Goal: Information Seeking & Learning: Learn about a topic

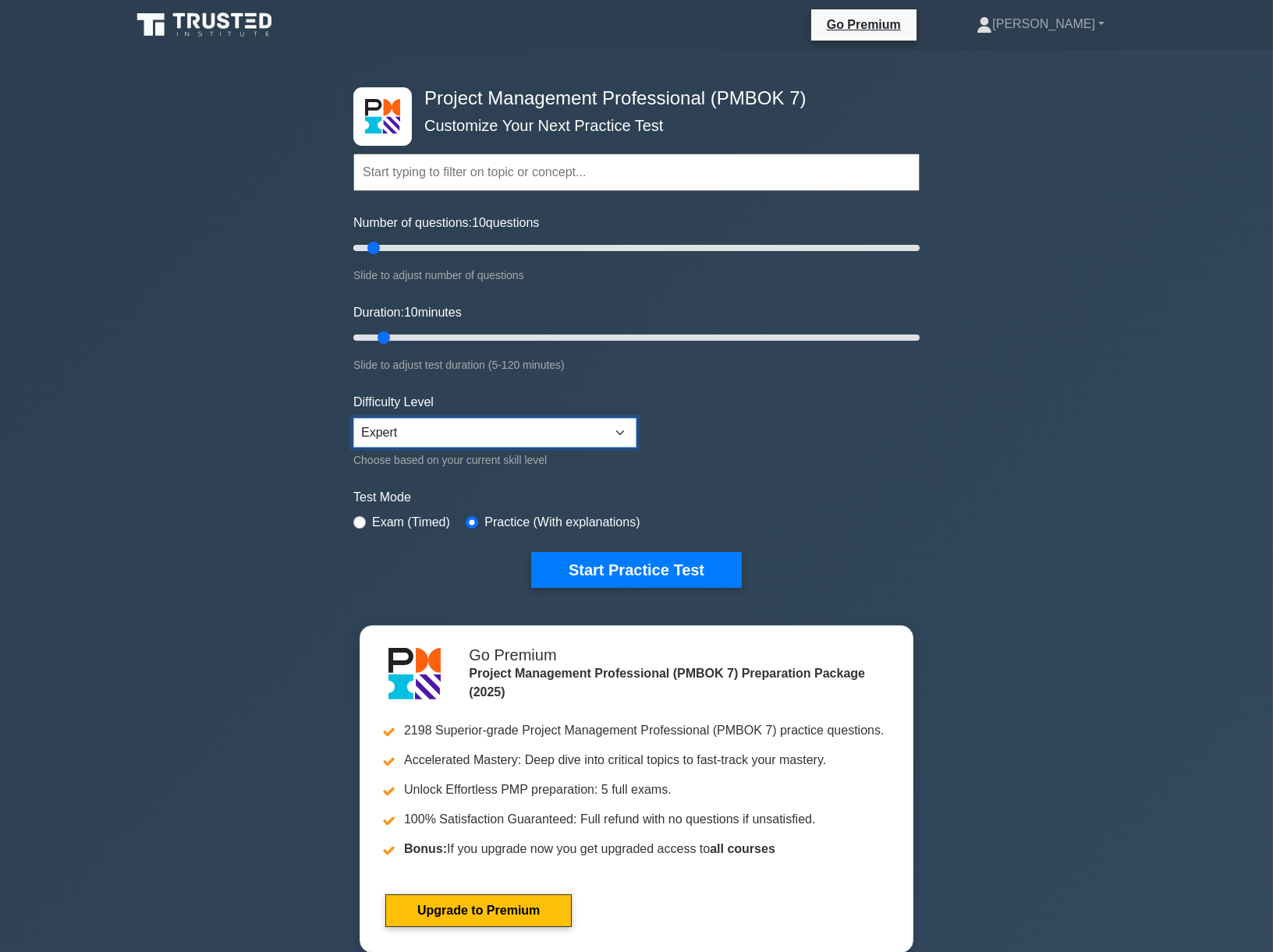
click at [502, 429] on select "Beginner Intermediate Expert" at bounding box center [494, 432] width 283 height 29
select select "intermediate"
click at [353, 418] on select "Beginner Intermediate Expert" at bounding box center [494, 432] width 283 height 29
drag, startPoint x: 386, startPoint y: 245, endPoint x: 432, endPoint y: 244, distance: 46.0
type input "30"
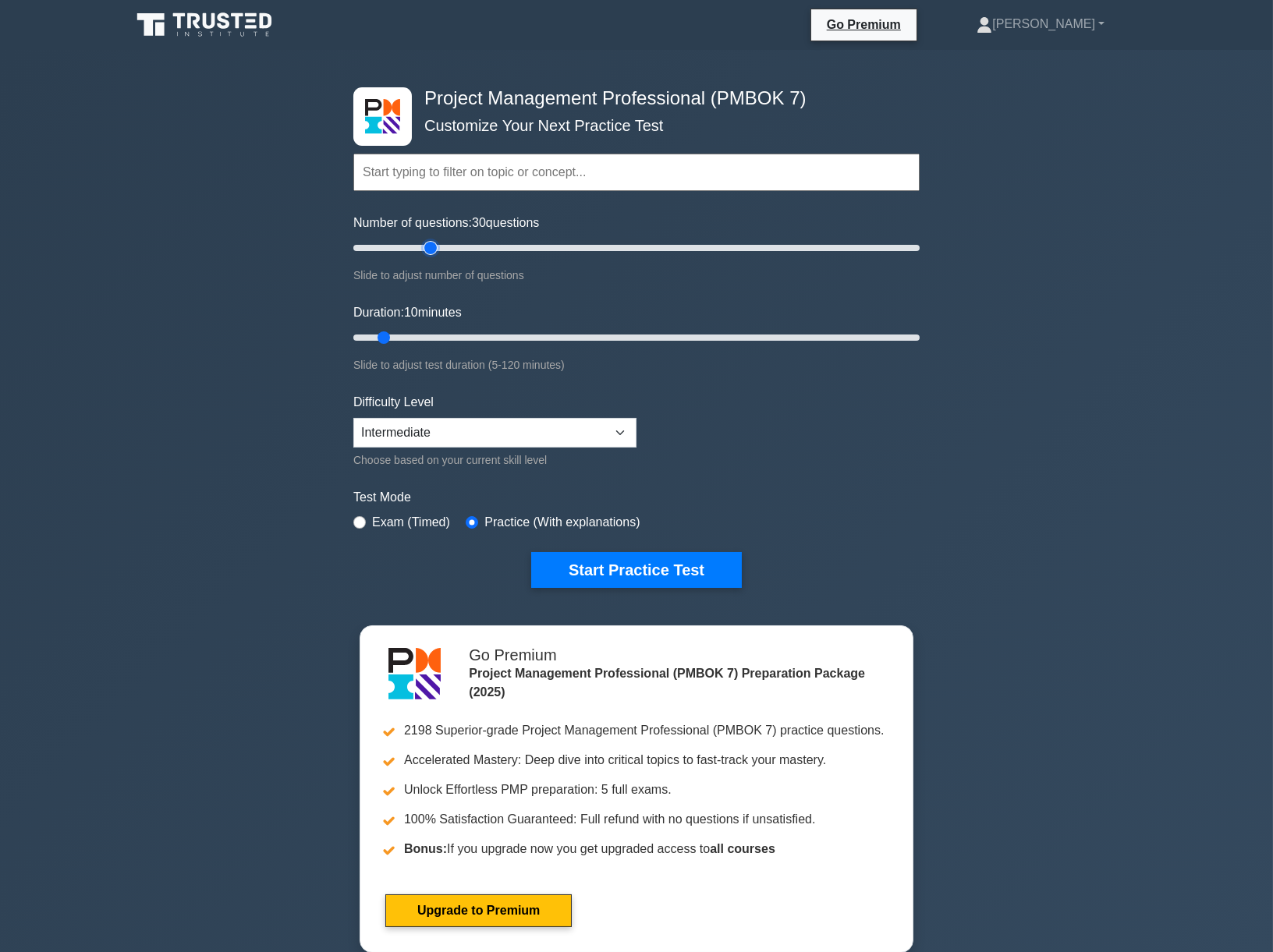
click at [432, 244] on input "Number of questions: 30 questions" at bounding box center [636, 248] width 566 height 18
drag, startPoint x: 385, startPoint y: 334, endPoint x: 456, endPoint y: 334, distance: 71.0
click at [456, 334] on input "Duration: 25 minutes" at bounding box center [636, 338] width 566 height 18
drag, startPoint x: 456, startPoint y: 334, endPoint x: 470, endPoint y: 333, distance: 14.0
click at [470, 333] on input "Duration: 30 minutes" at bounding box center [636, 338] width 566 height 18
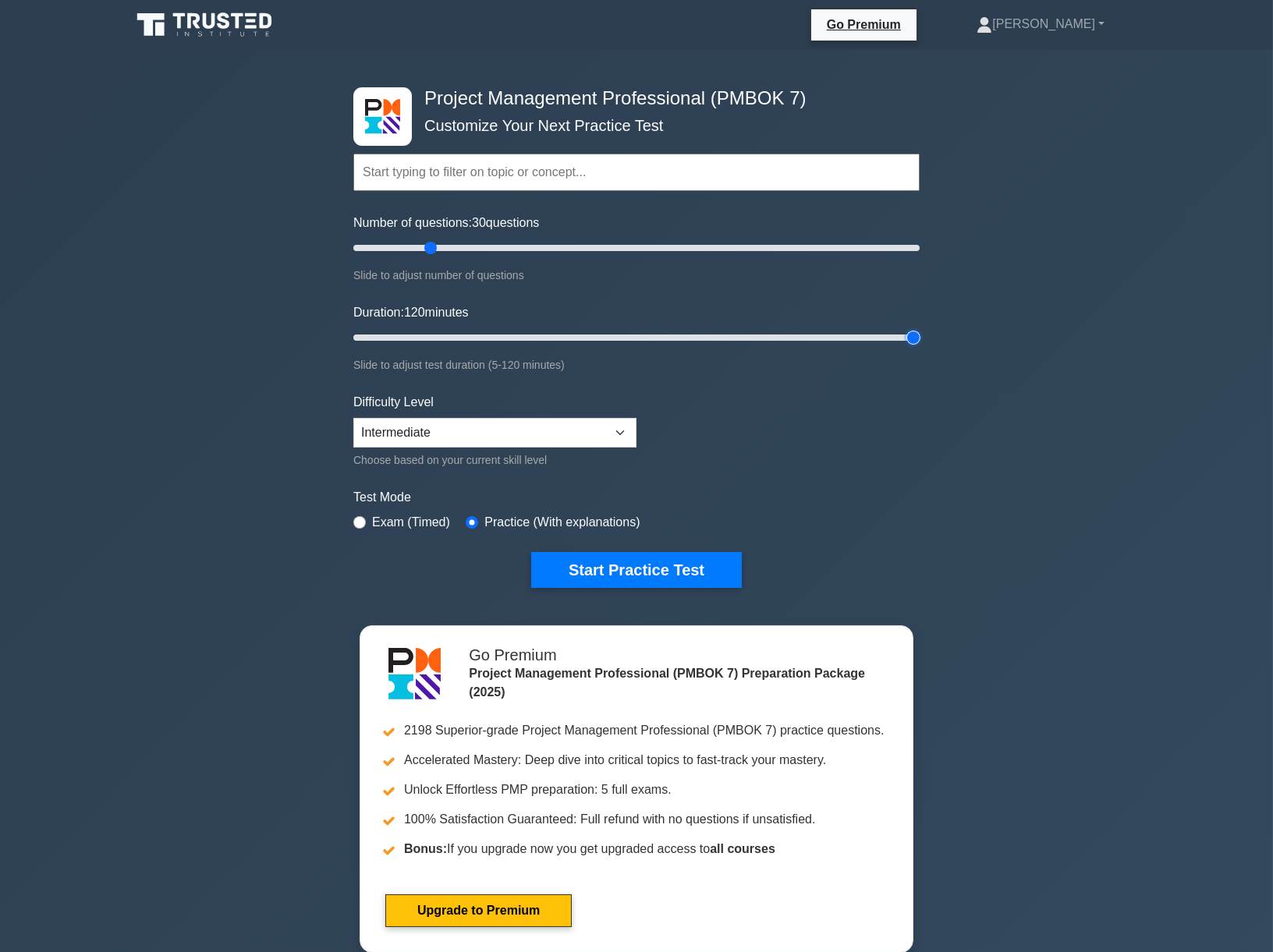
drag, startPoint x: 478, startPoint y: 337, endPoint x: 949, endPoint y: 326, distance: 471.1
type input "120"
click at [919, 329] on input "Duration: 120 minutes" at bounding box center [636, 338] width 566 height 18
click at [697, 560] on button "Start Practice Test" at bounding box center [636, 570] width 211 height 36
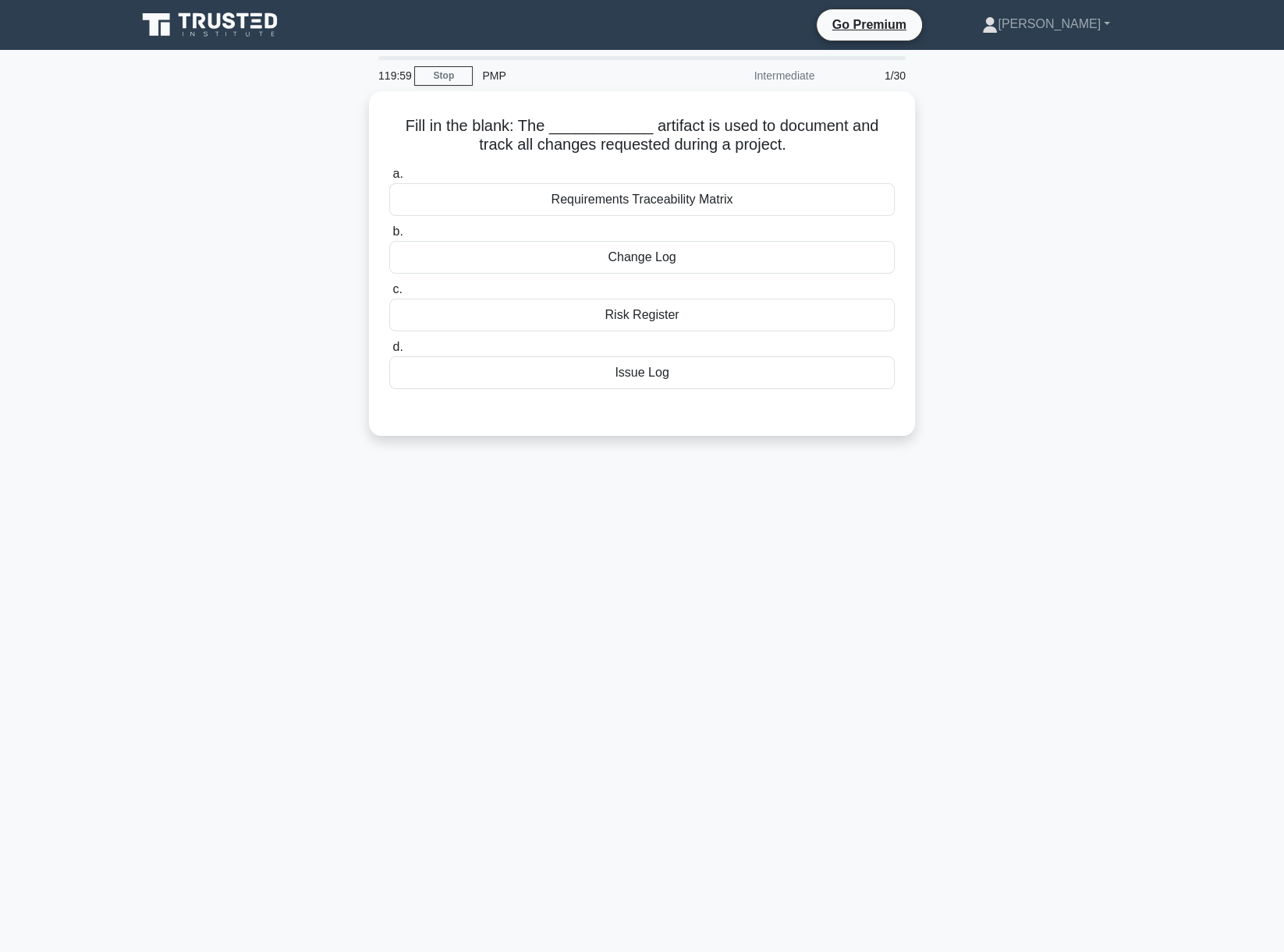
click at [931, 197] on div "Fill in the blank: The ____________ artifact is used to document and track all …" at bounding box center [641, 273] width 1029 height 364
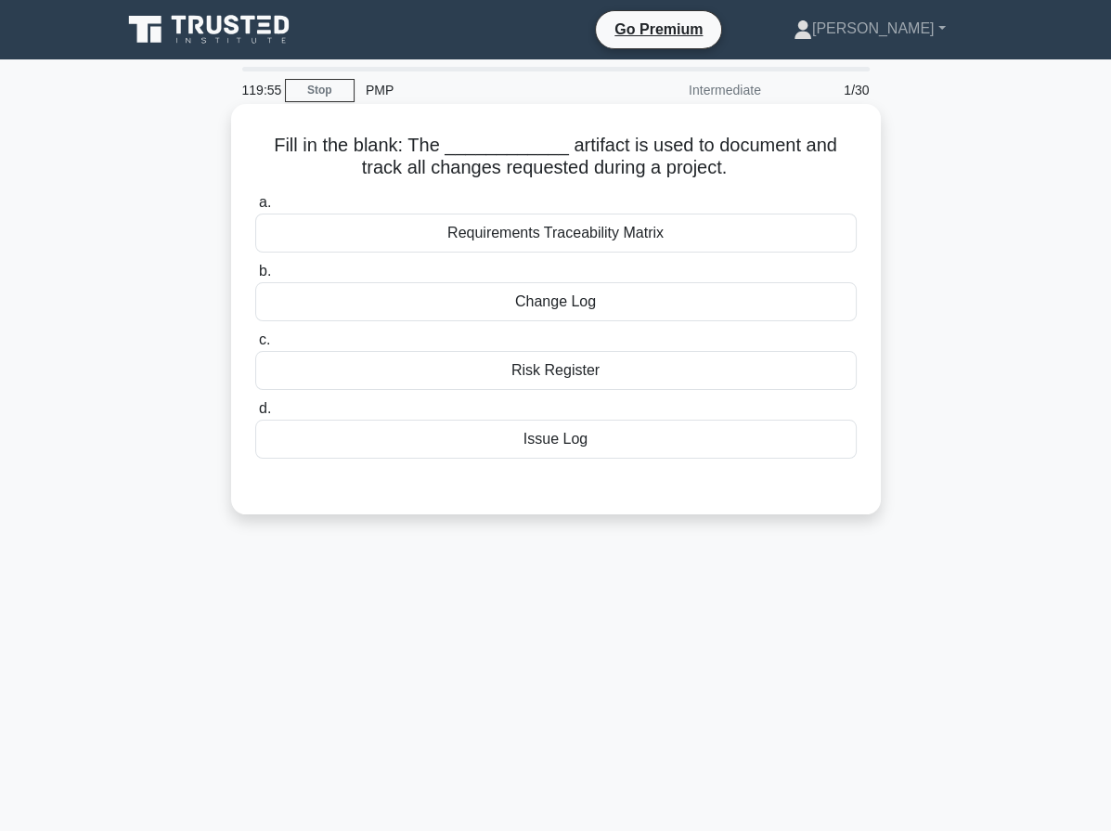
click at [606, 303] on div "Change Log" at bounding box center [555, 301] width 601 height 39
click at [255, 278] on input "b. Change Log" at bounding box center [255, 271] width 0 height 12
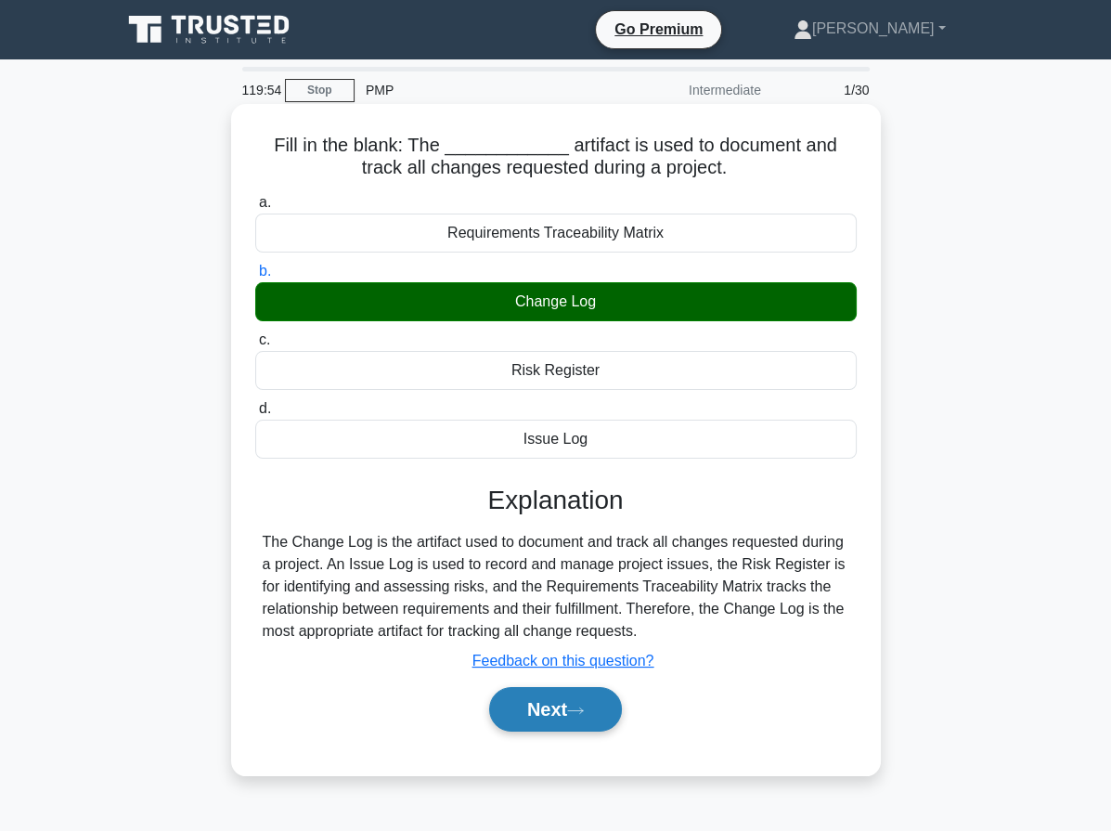
click at [577, 715] on button "Next" at bounding box center [555, 709] width 133 height 45
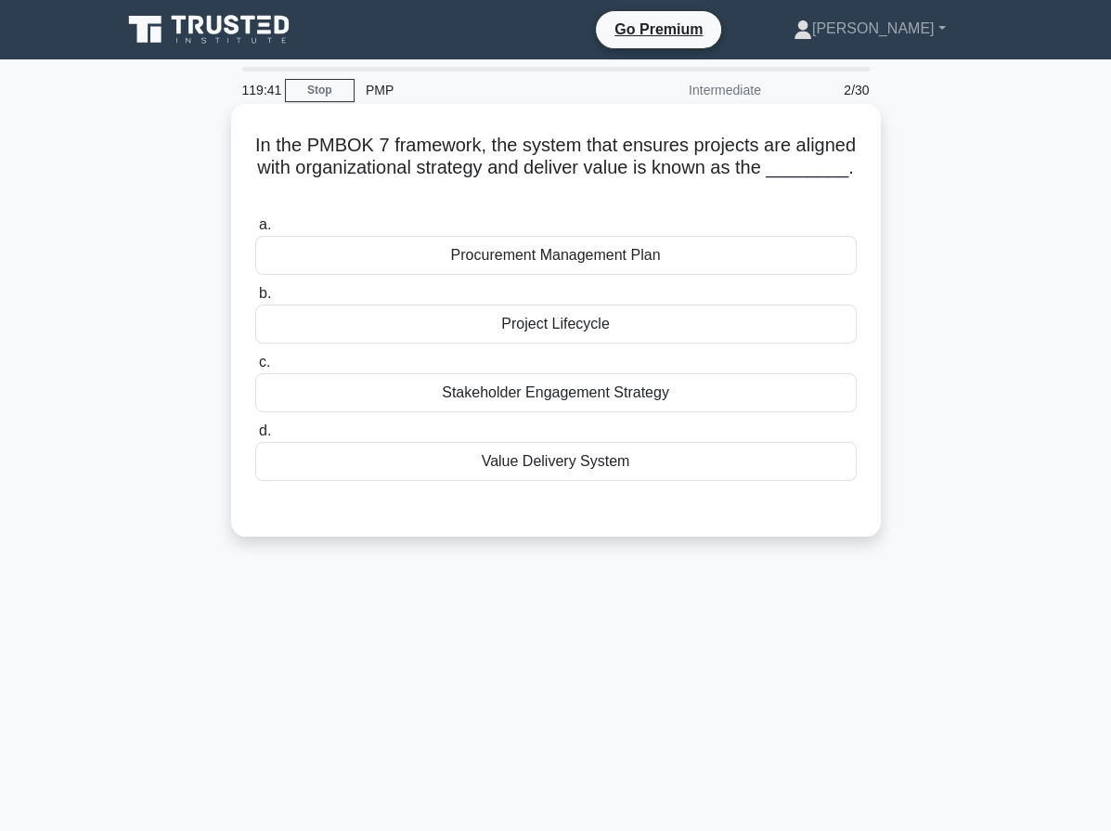
click at [642, 466] on div "Value Delivery System" at bounding box center [555, 461] width 601 height 39
click at [255, 437] on input "d. Value Delivery System" at bounding box center [255, 431] width 0 height 12
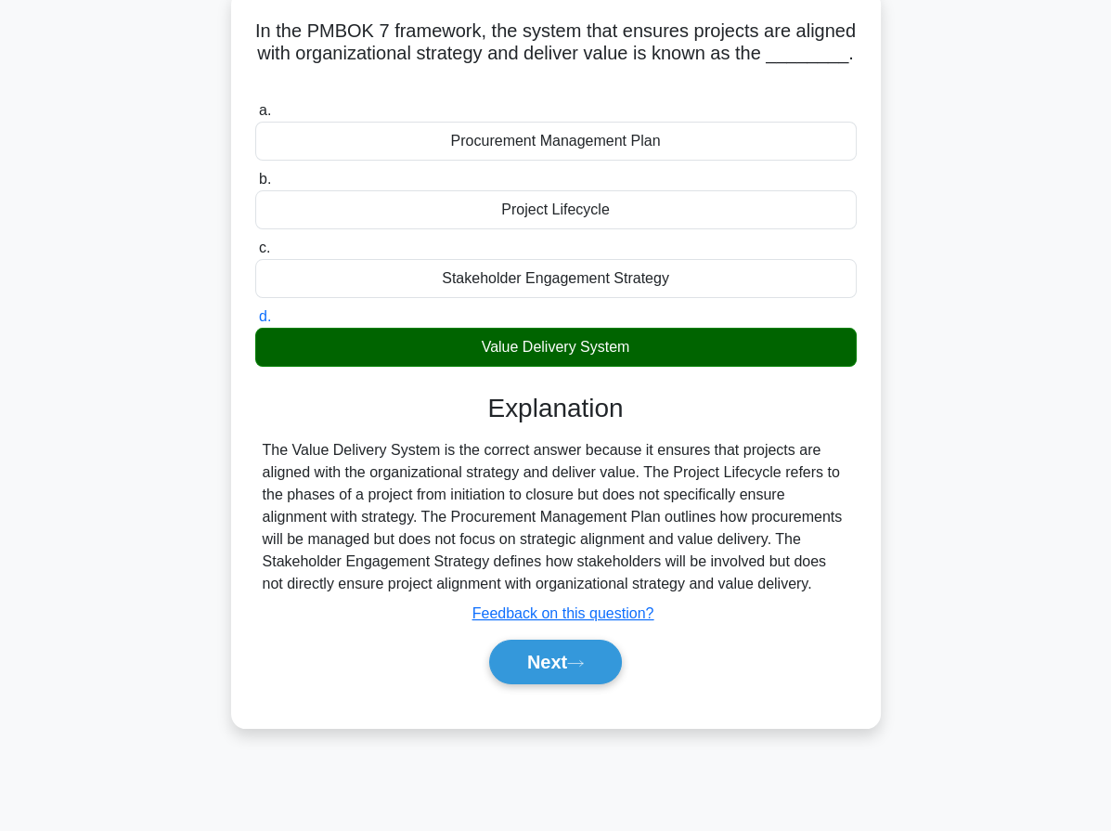
scroll to position [144, 0]
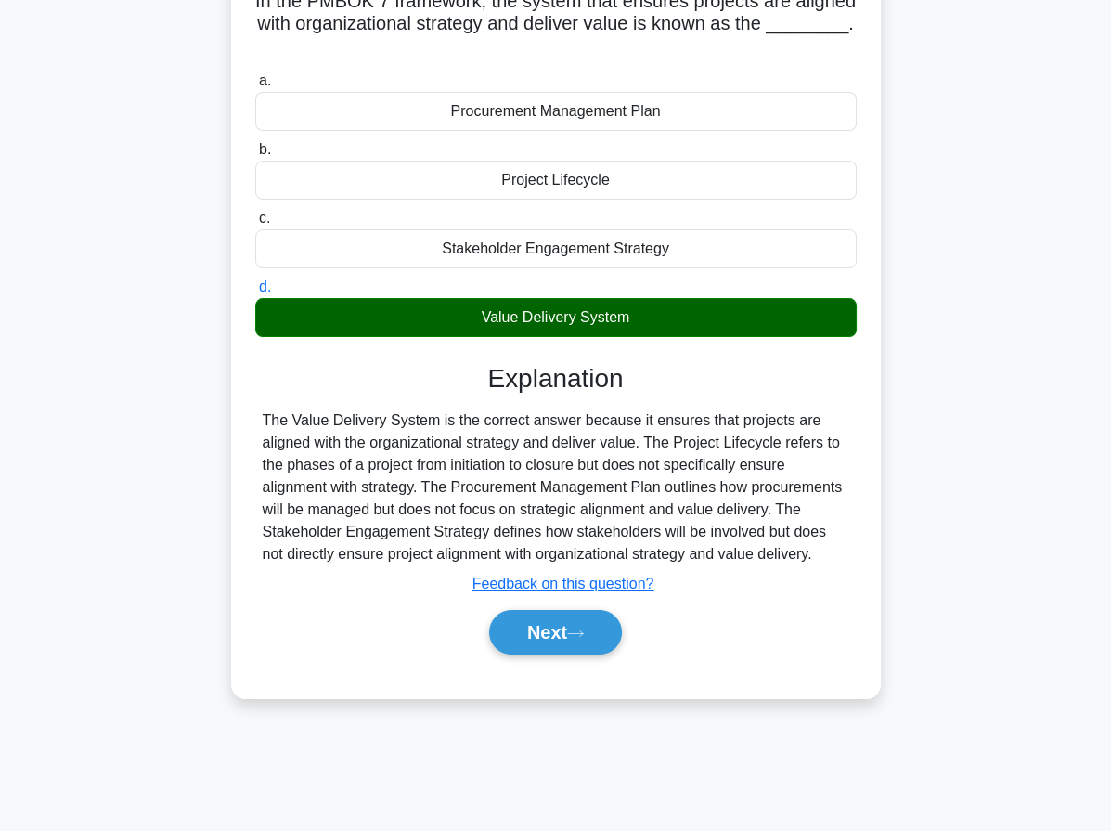
click at [550, 652] on div "Next" at bounding box center [555, 631] width 601 height 59
click at [557, 634] on button "Next" at bounding box center [555, 632] width 133 height 45
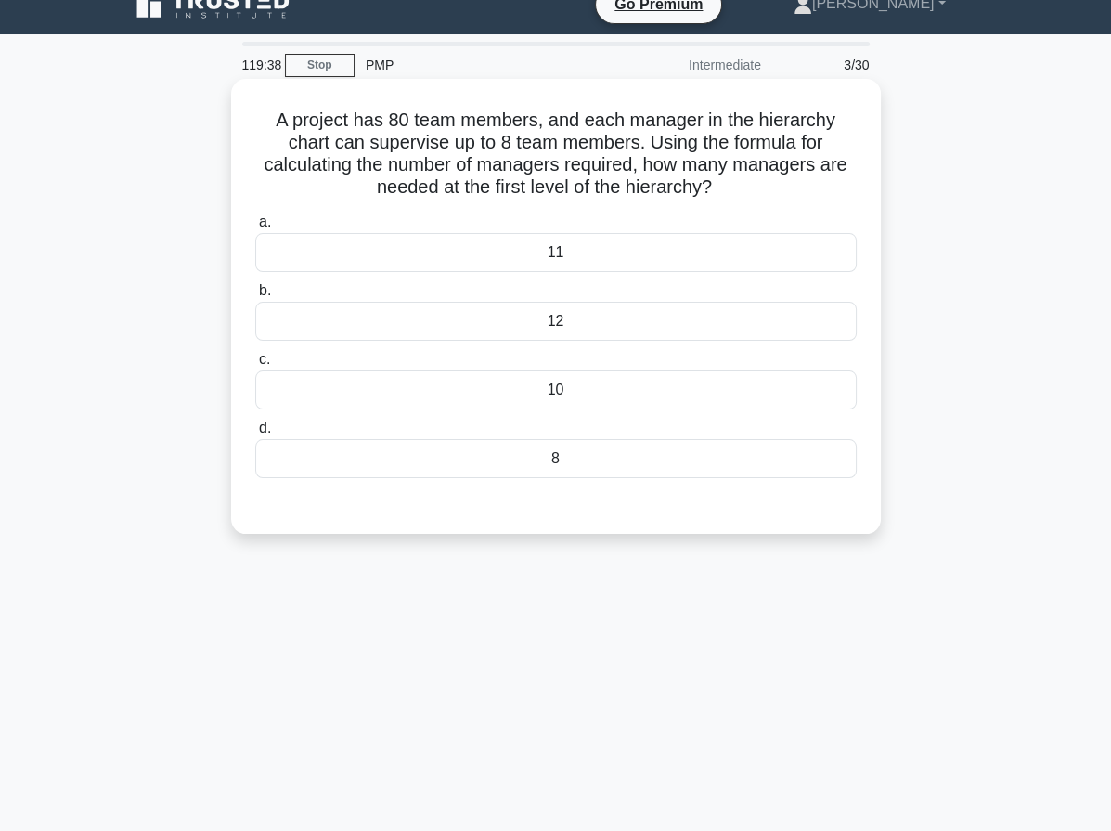
scroll to position [0, 0]
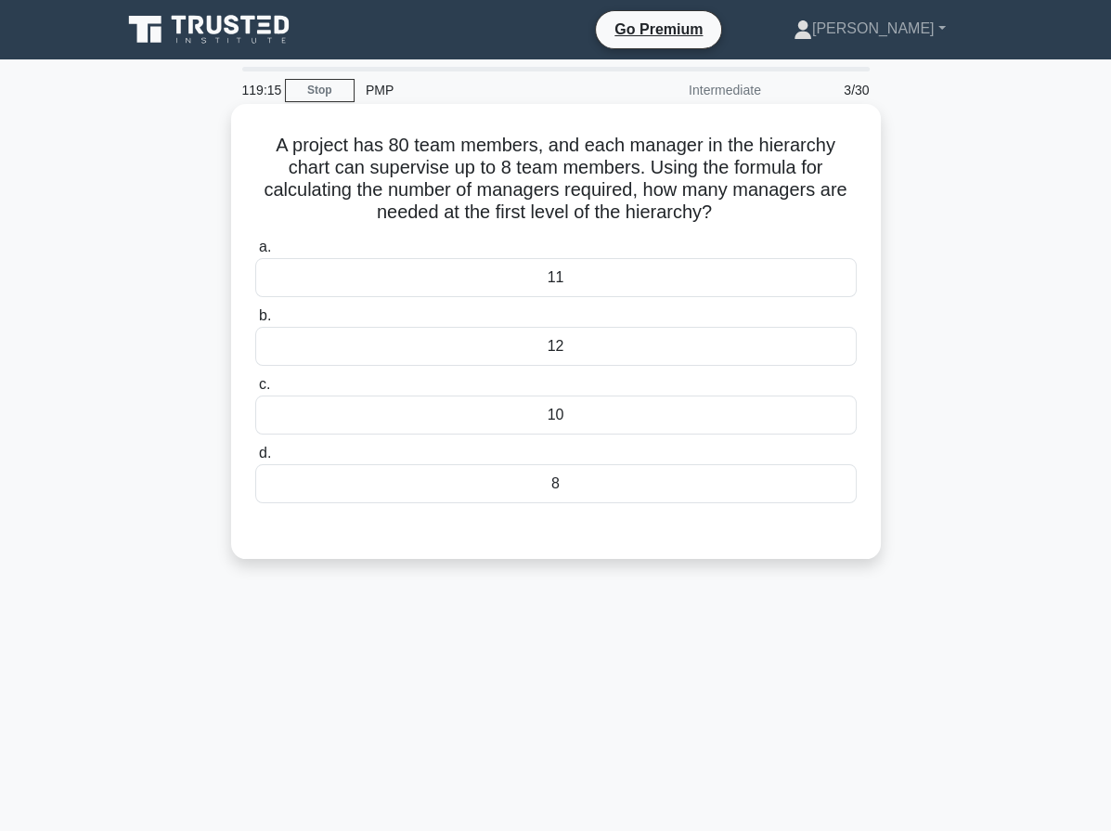
drag, startPoint x: 253, startPoint y: 138, endPoint x: 796, endPoint y: 223, distance: 549.5
click at [796, 223] on h5 "A project has 80 team members, and each manager in the hierarchy chart can supe…" at bounding box center [555, 179] width 605 height 91
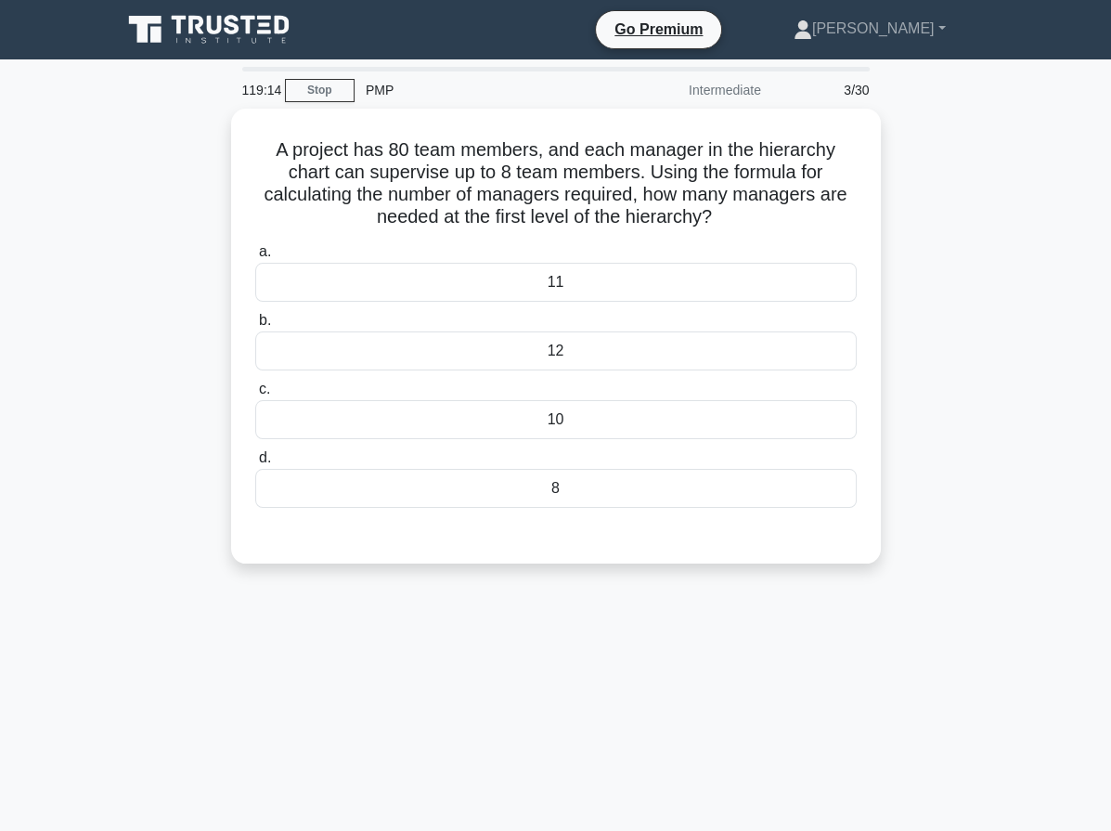
copy h5 "A project has 80 team members, and each manager in the hierarchy chart can supe…"
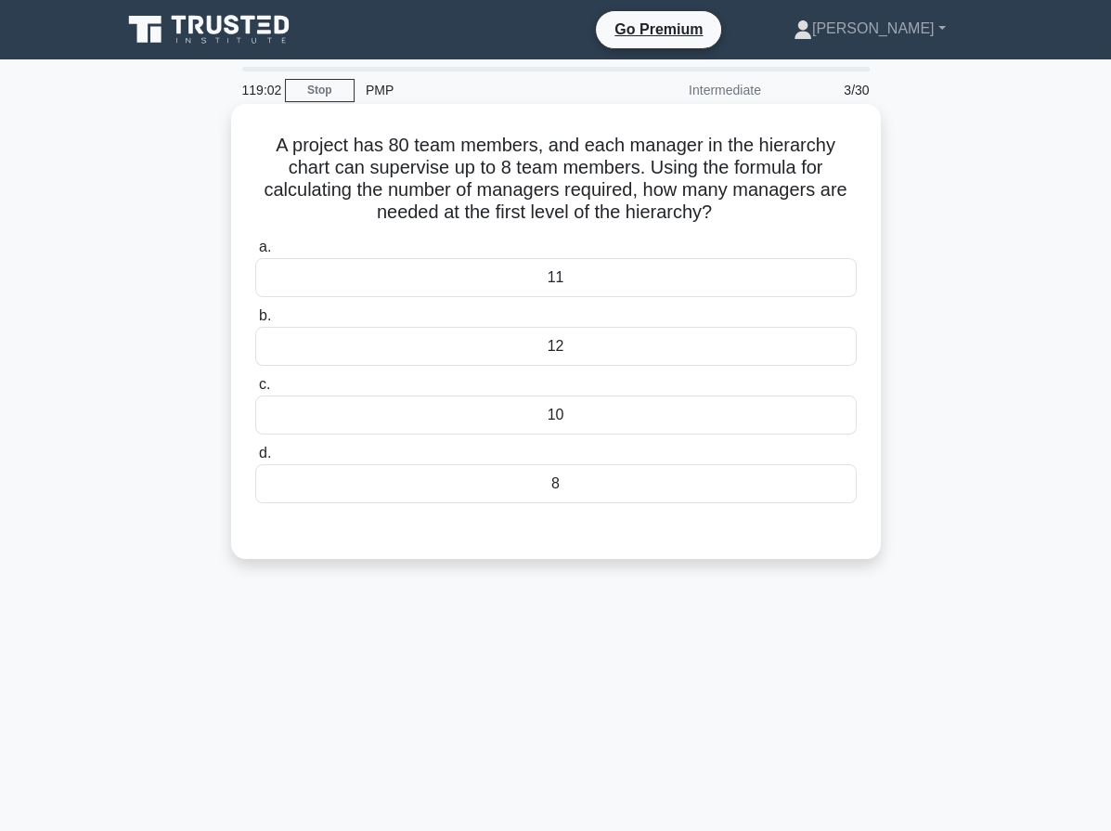
drag, startPoint x: 528, startPoint y: 168, endPoint x: 537, endPoint y: 200, distance: 32.9
click at [528, 168] on h5 "A project has 80 team members, and each manager in the hierarchy chart can supe…" at bounding box center [555, 179] width 605 height 91
click at [589, 415] on div "10" at bounding box center [555, 414] width 601 height 39
click at [255, 391] on input "c. 10" at bounding box center [255, 385] width 0 height 12
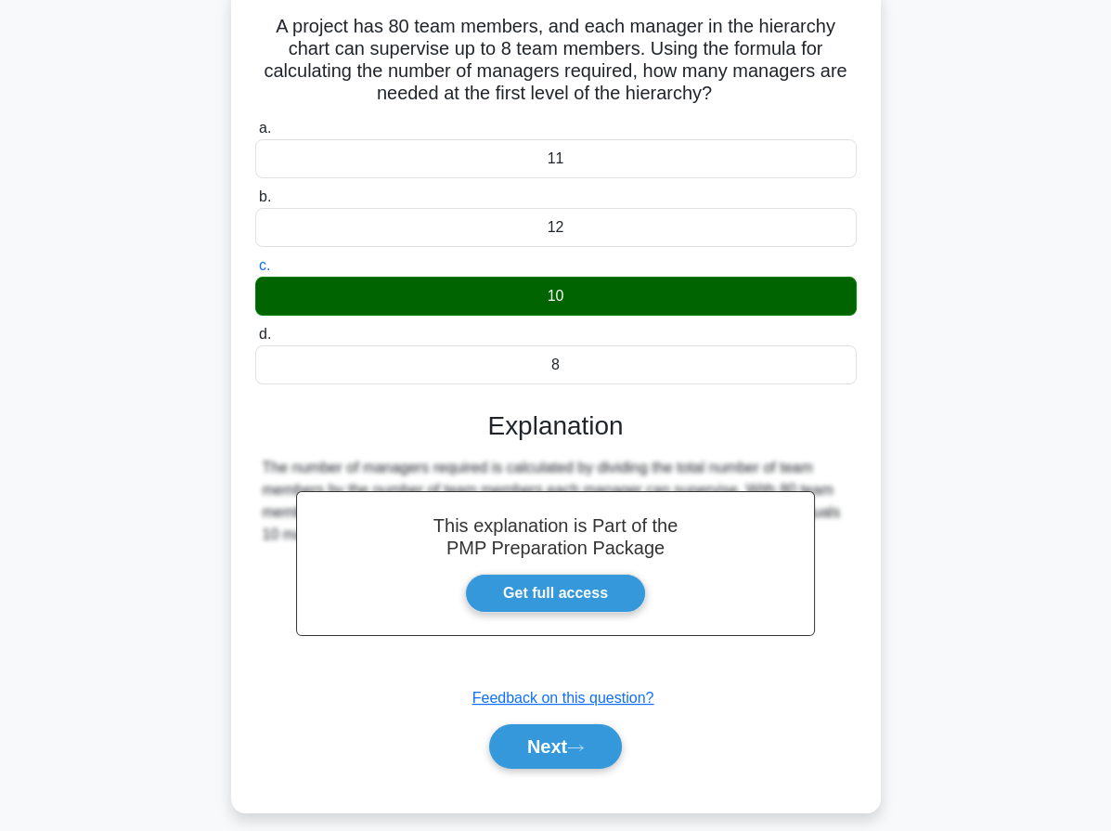
scroll to position [144, 0]
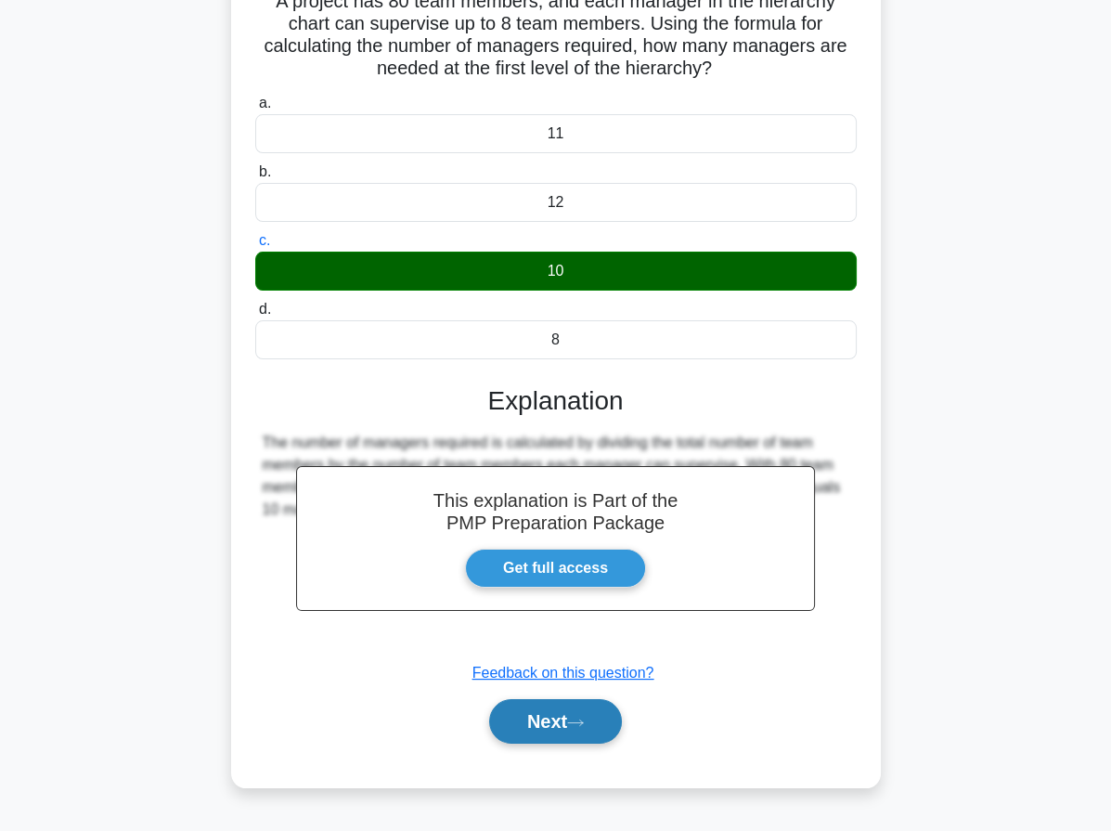
click at [550, 730] on button "Next" at bounding box center [555, 721] width 133 height 45
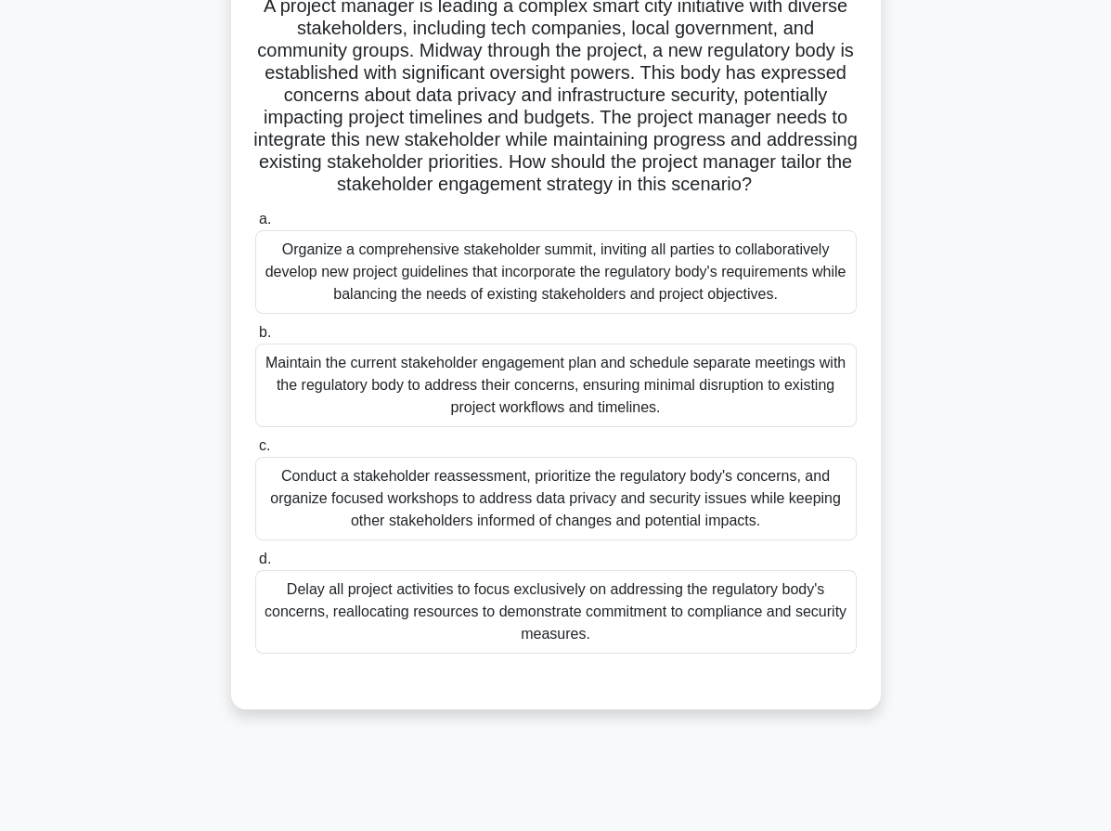
scroll to position [0, 0]
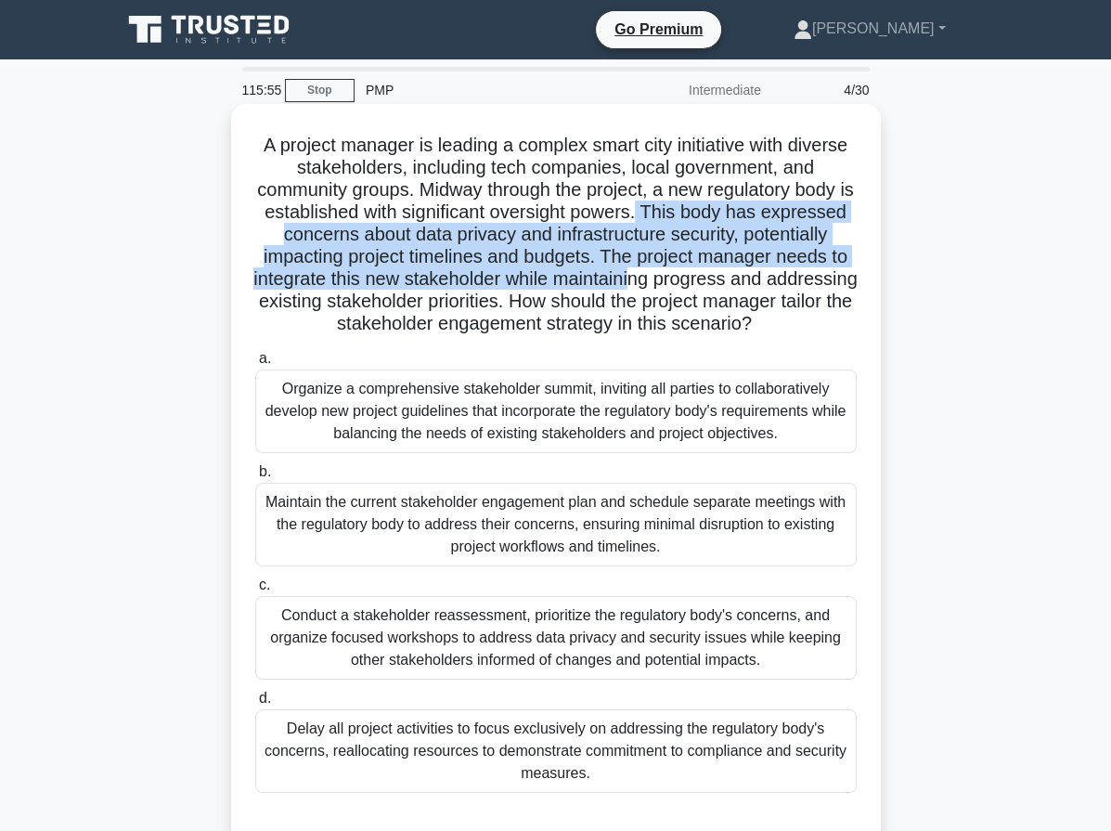
drag, startPoint x: 717, startPoint y: 210, endPoint x: 815, endPoint y: 281, distance: 120.9
click at [815, 281] on h5 "A project manager is leading a complex smart city initiative with diverse stake…" at bounding box center [555, 235] width 605 height 202
click at [775, 242] on h5 "A project manager is leading a complex smart city initiative with diverse stake…" at bounding box center [555, 235] width 605 height 202
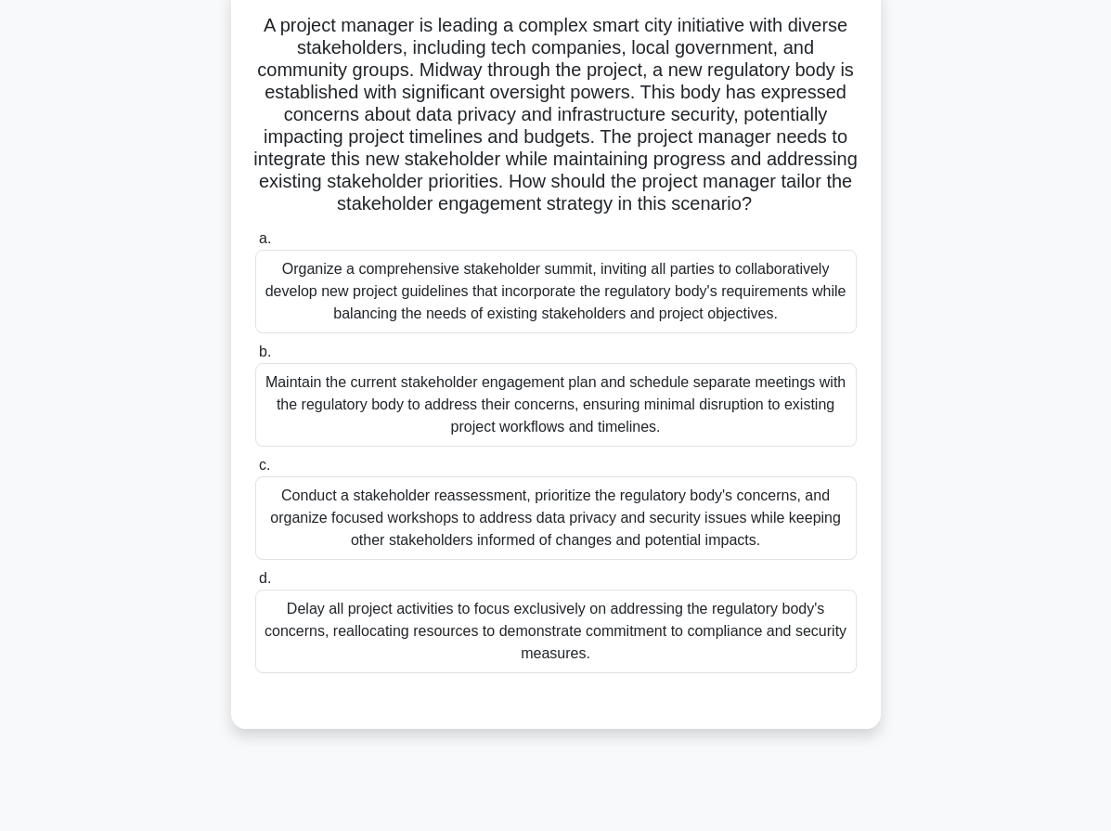
scroll to position [144, 0]
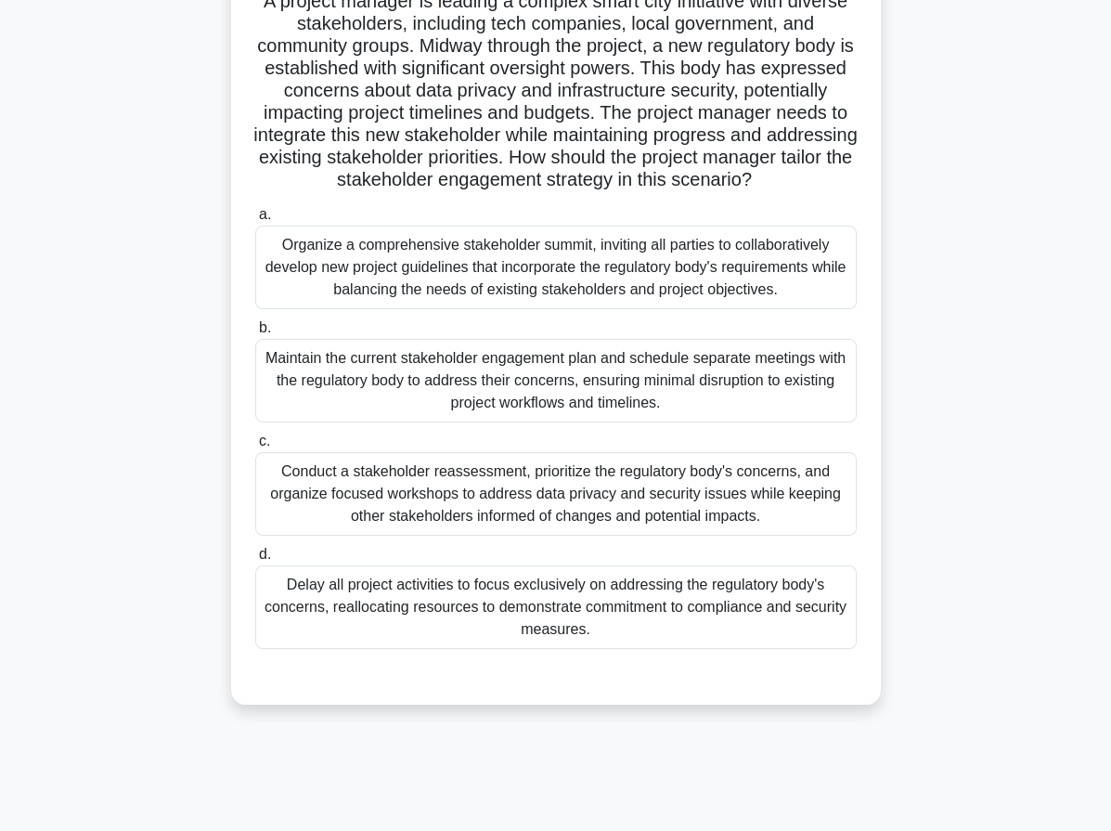
click at [605, 273] on div "Organize a comprehensive stakeholder summit, inviting all parties to collaborat…" at bounding box center [555, 268] width 601 height 84
click at [255, 221] on input "a. Organize a comprehensive stakeholder summit, inviting all parties to collabo…" at bounding box center [255, 215] width 0 height 12
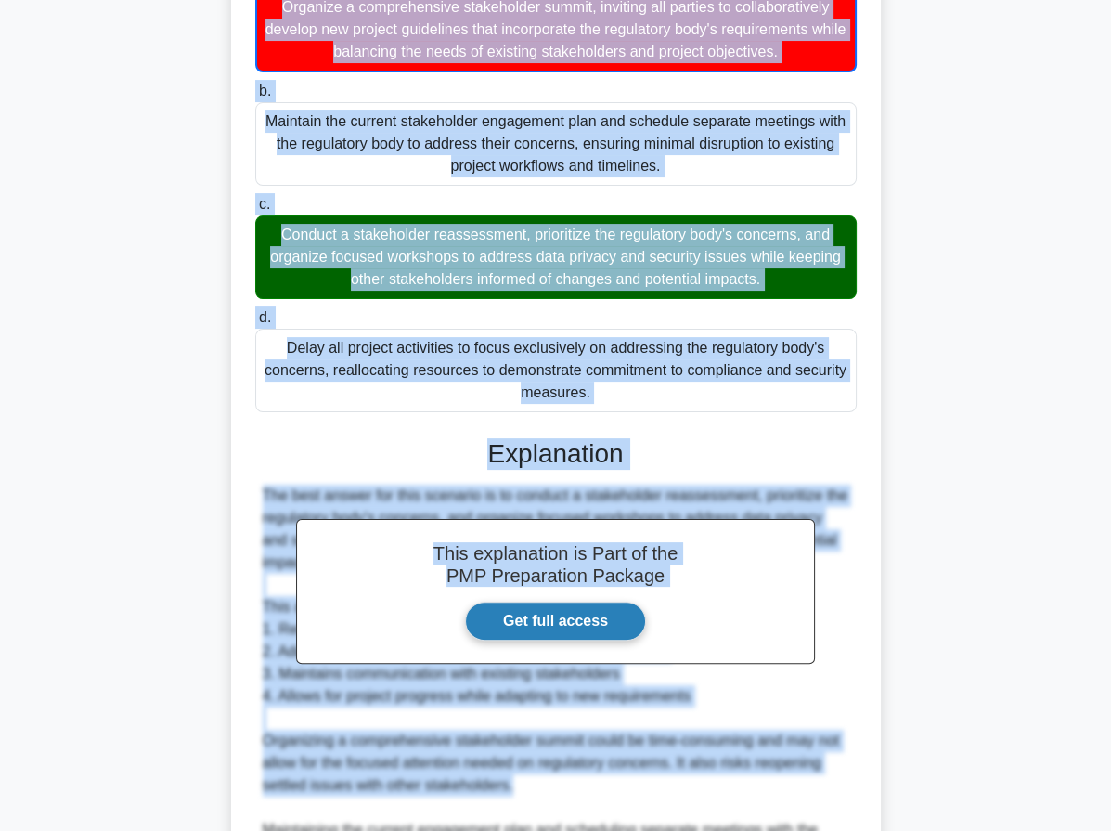
scroll to position [435, 0]
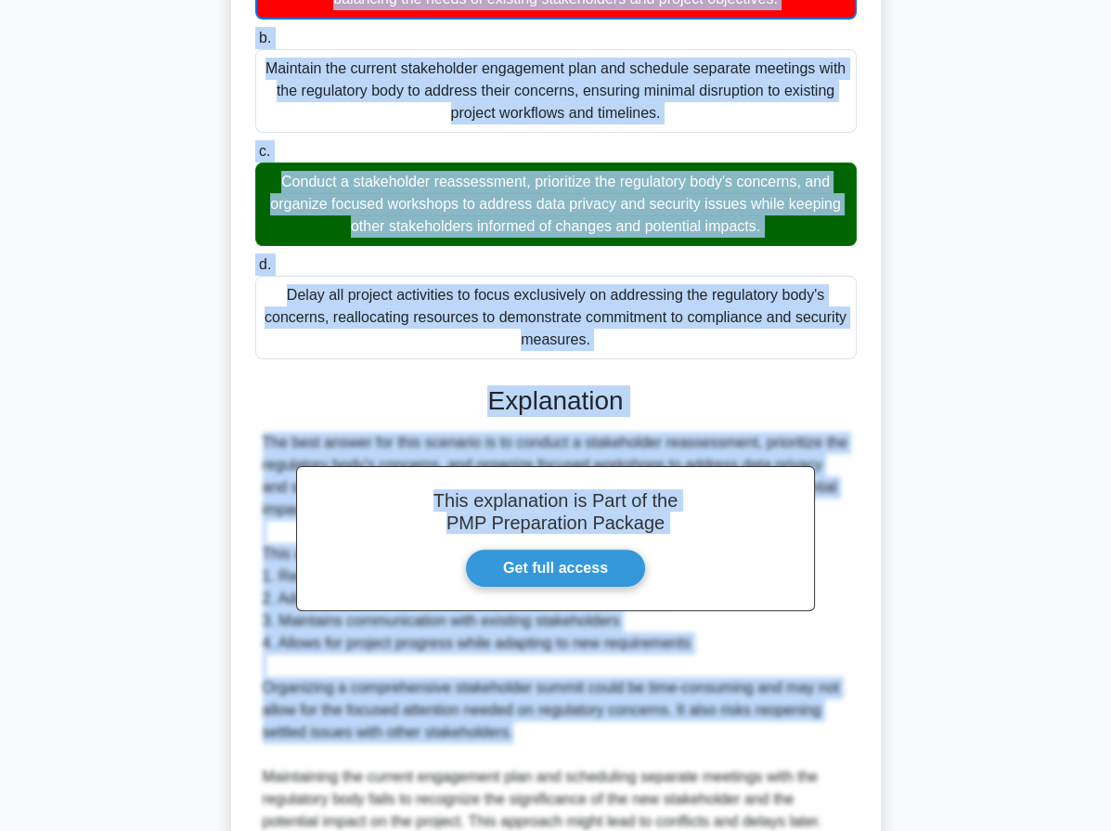
drag, startPoint x: 292, startPoint y: 149, endPoint x: 608, endPoint y: 367, distance: 383.6
click at [608, 367] on div "A project manager is leading a complex smart city initiative with diverse stake…" at bounding box center [556, 417] width 635 height 1482
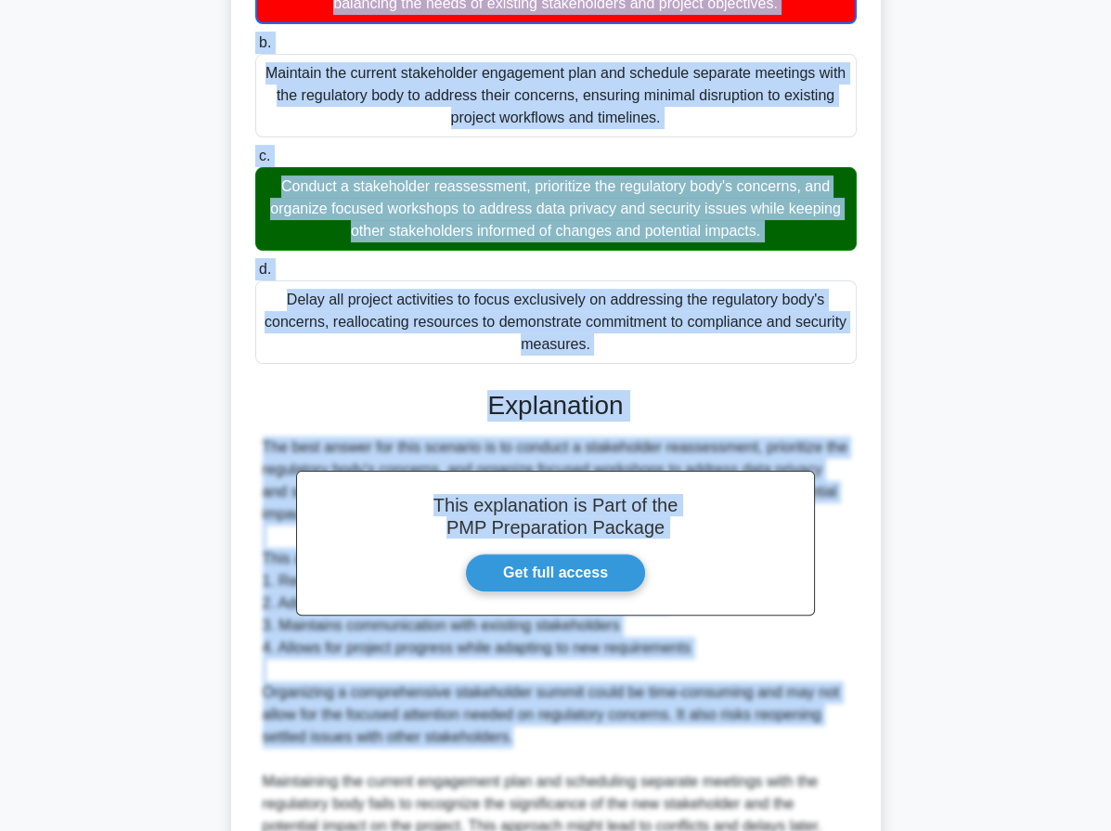
copy div "A project manager is leading a complex smart city initiative with diverse stake…"
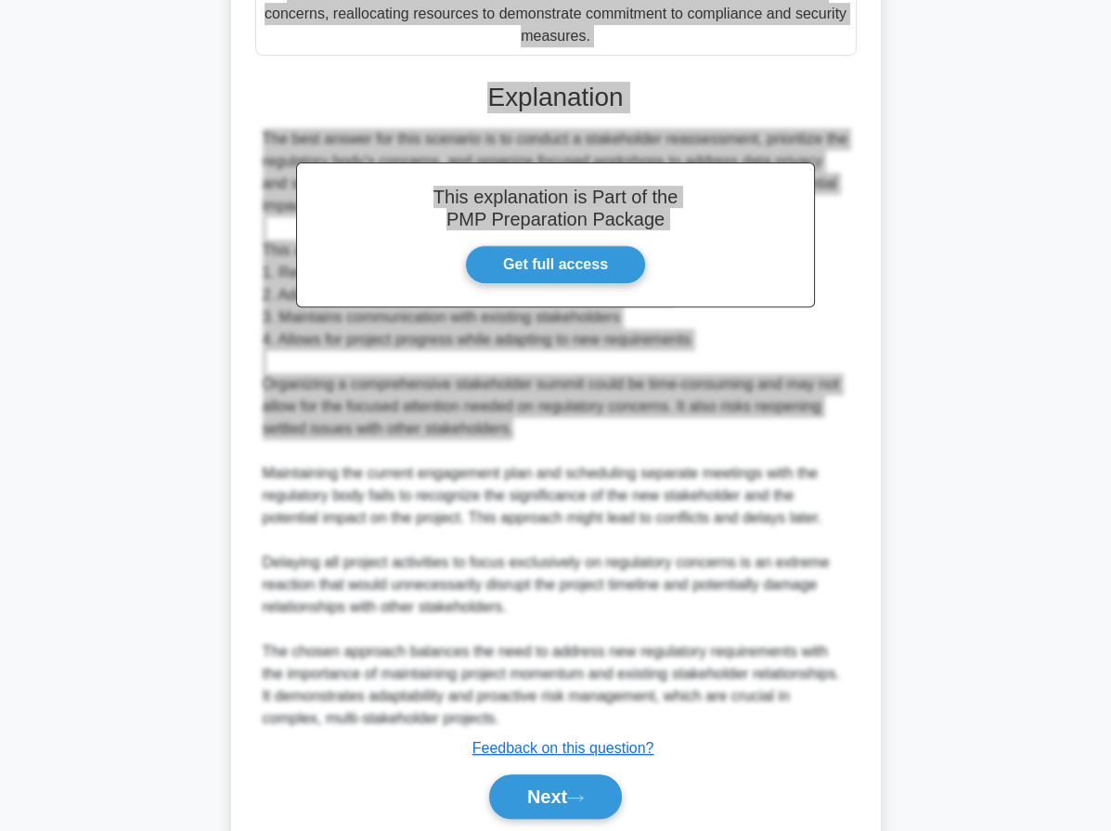
scroll to position [825, 0]
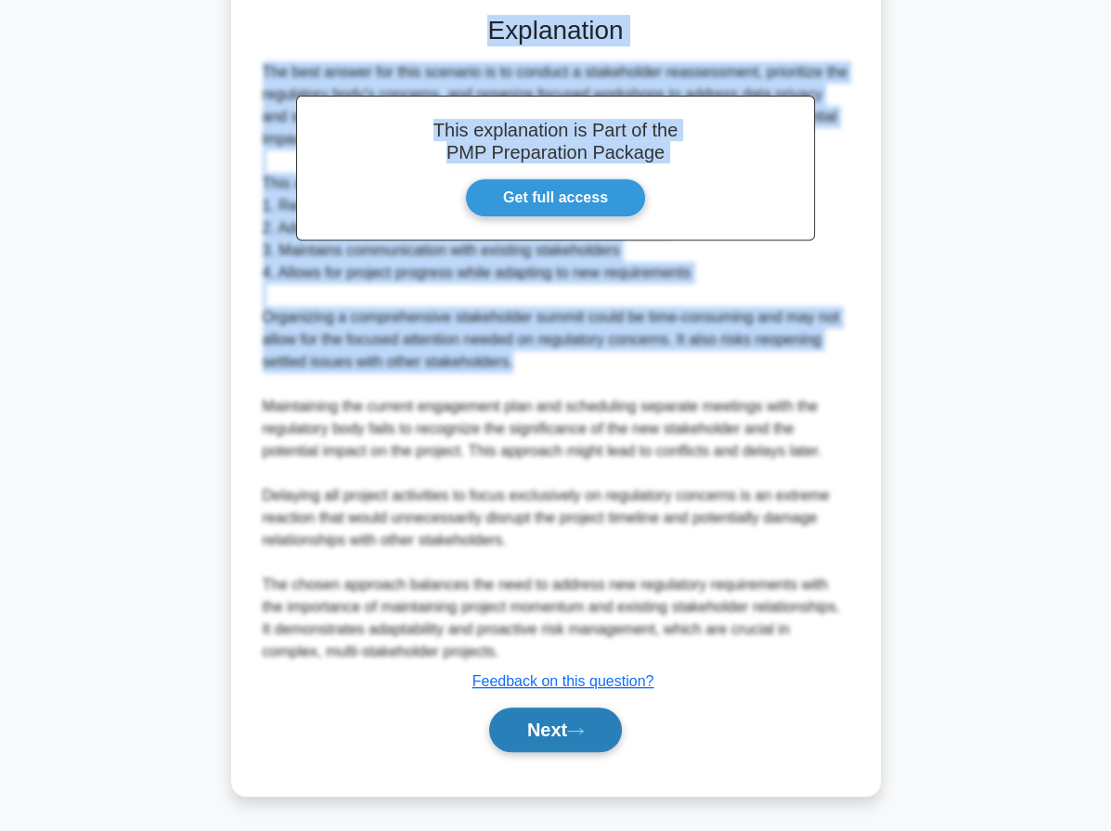
drag, startPoint x: 558, startPoint y: 737, endPoint x: 555, endPoint y: 722, distance: 15.1
click at [558, 735] on button "Next" at bounding box center [555, 729] width 133 height 45
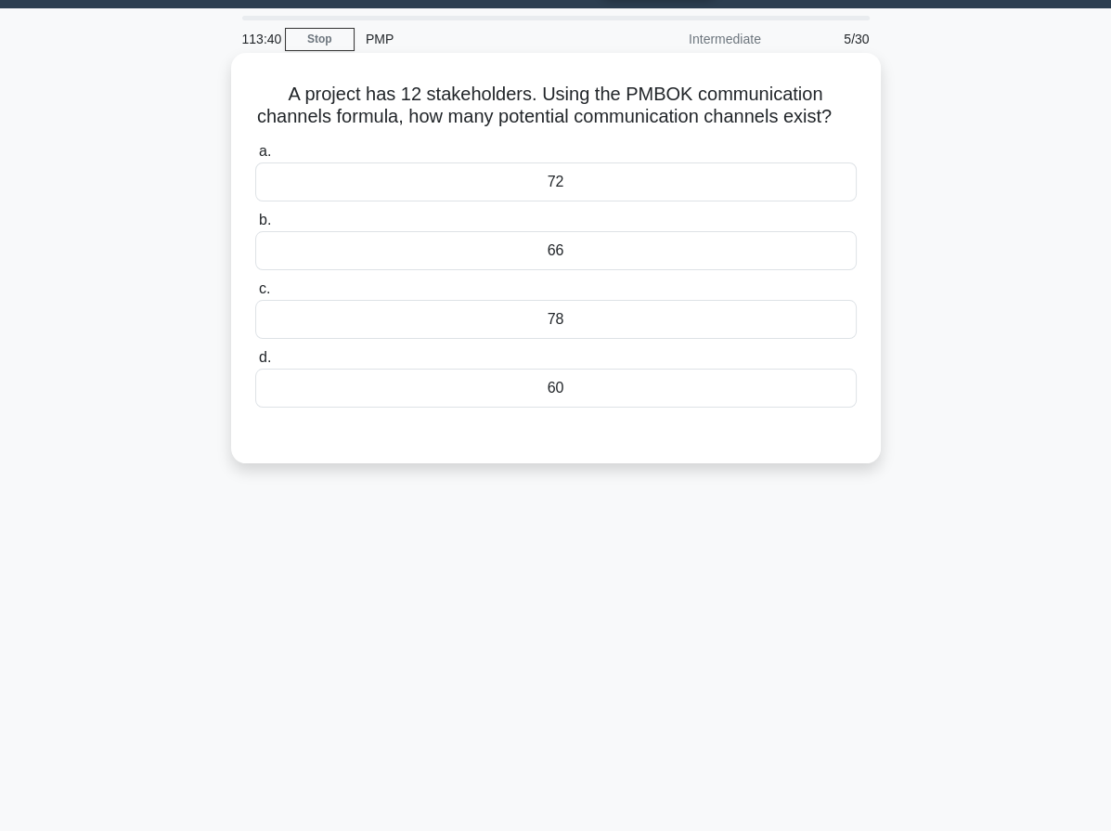
scroll to position [0, 0]
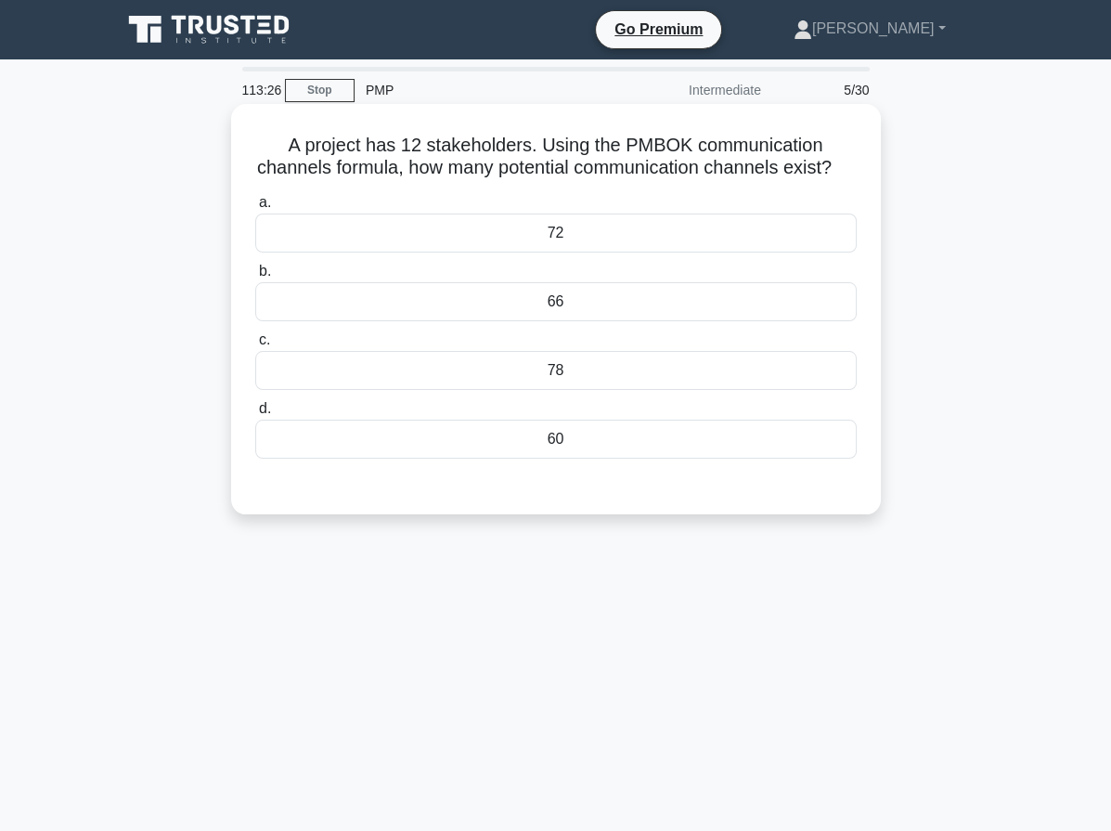
click at [547, 321] on div "66" at bounding box center [555, 301] width 601 height 39
click at [255, 278] on input "b. 66" at bounding box center [255, 271] width 0 height 12
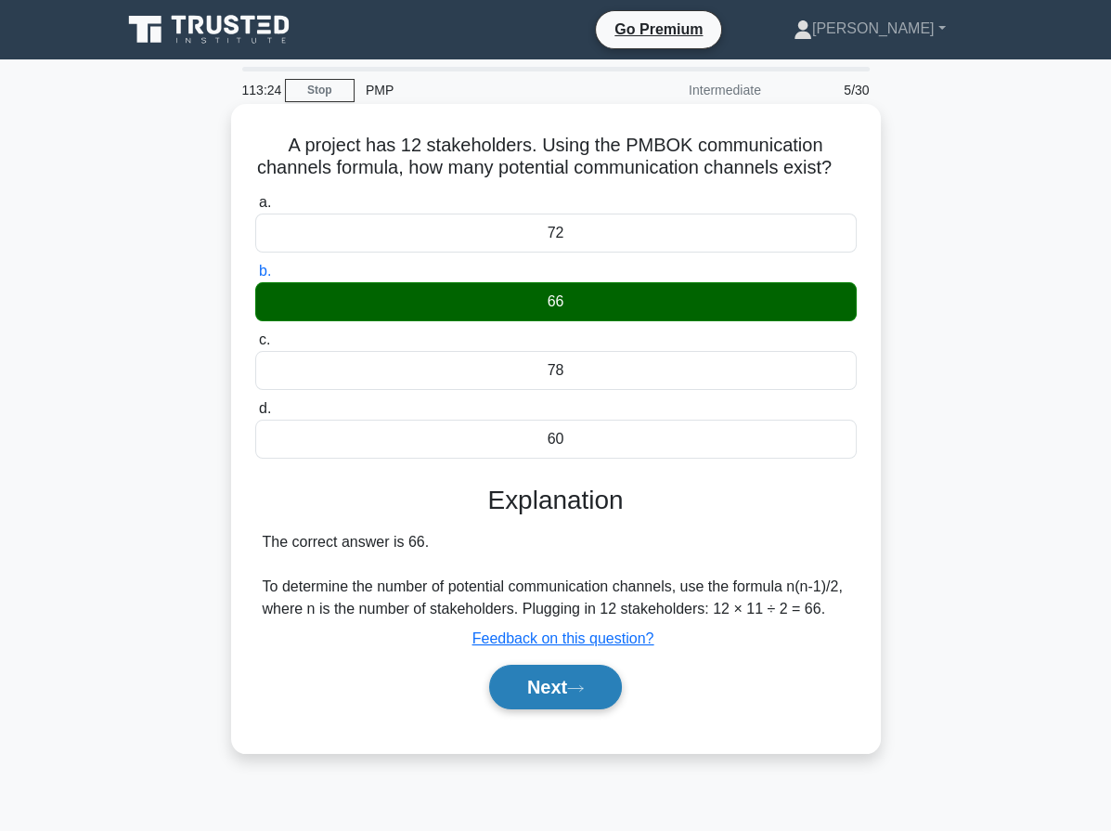
click at [558, 706] on button "Next" at bounding box center [555, 687] width 133 height 45
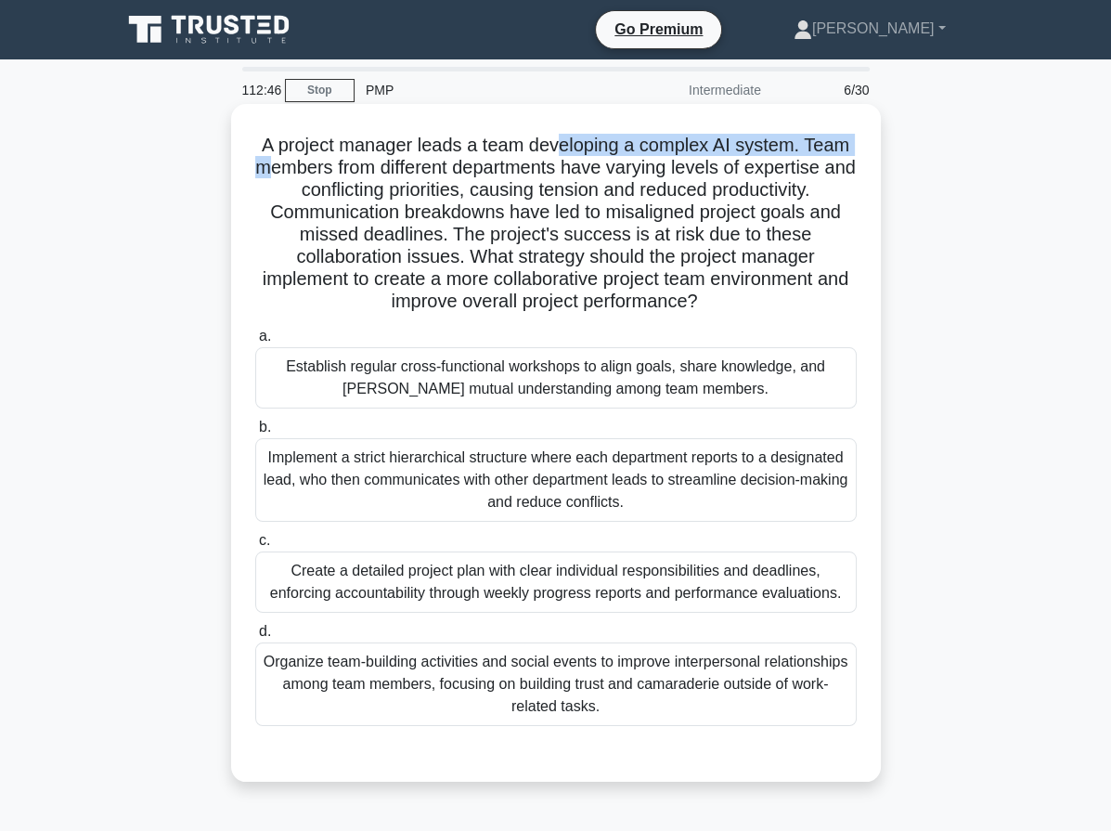
drag, startPoint x: 280, startPoint y: 153, endPoint x: 559, endPoint y: 144, distance: 278.6
click at [559, 144] on h5 "A project manager leads a team developing a complex AI system. Team members fro…" at bounding box center [555, 224] width 605 height 180
click at [546, 174] on h5 "A project manager leads a team developing a complex AI system. Team members fro…" at bounding box center [555, 224] width 605 height 180
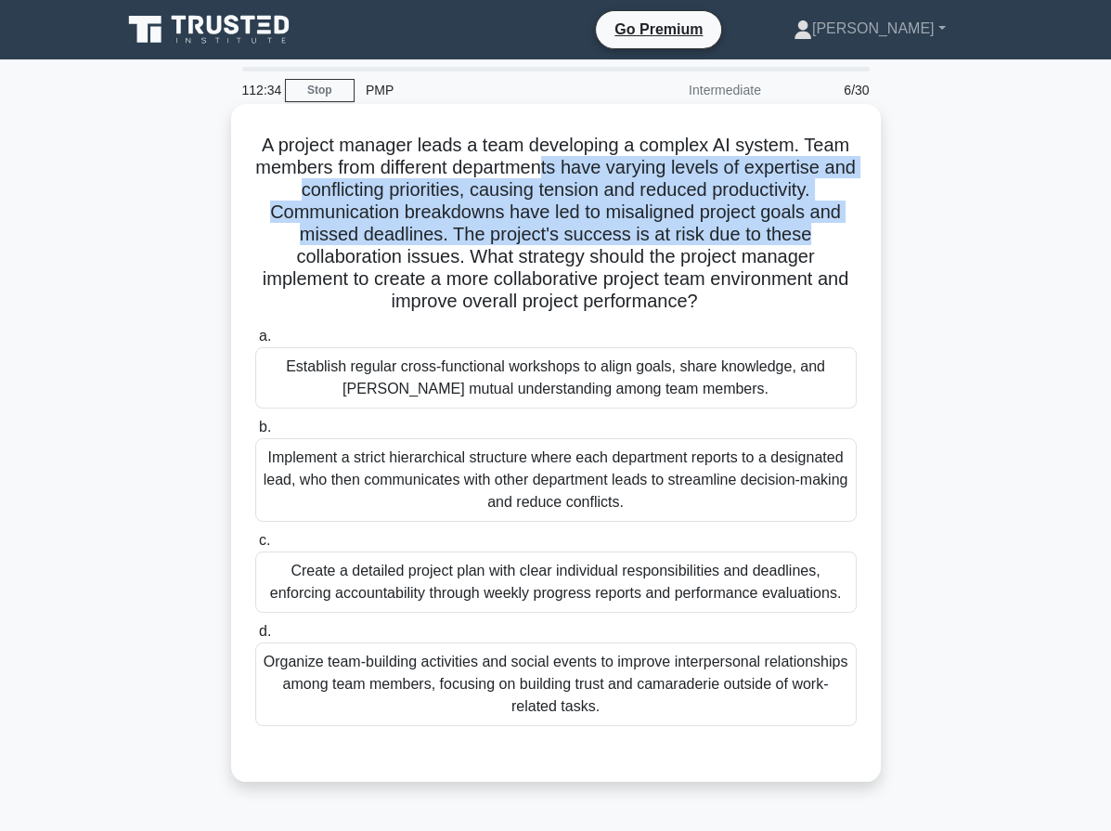
drag, startPoint x: 614, startPoint y: 170, endPoint x: 854, endPoint y: 225, distance: 246.5
click at [854, 225] on h5 "A project manager leads a team developing a complex AI system. Team members fro…" at bounding box center [555, 224] width 605 height 180
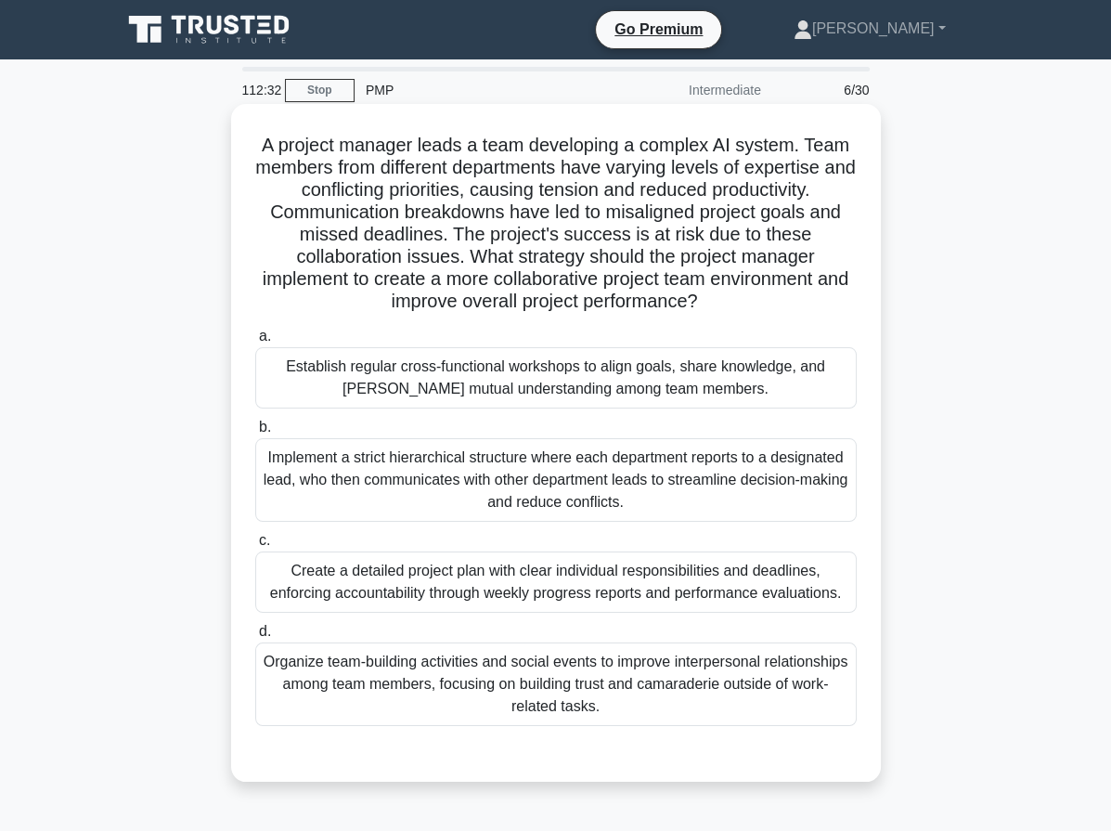
click at [564, 249] on h5 "A project manager leads a team developing a complex AI system. Team members fro…" at bounding box center [555, 224] width 605 height 180
click at [519, 384] on div "Establish regular cross-functional workshops to align goals, share knowledge, a…" at bounding box center [555, 377] width 601 height 61
click at [255, 342] on input "a. Establish regular cross-functional workshops to align goals, share knowledge…" at bounding box center [255, 336] width 0 height 12
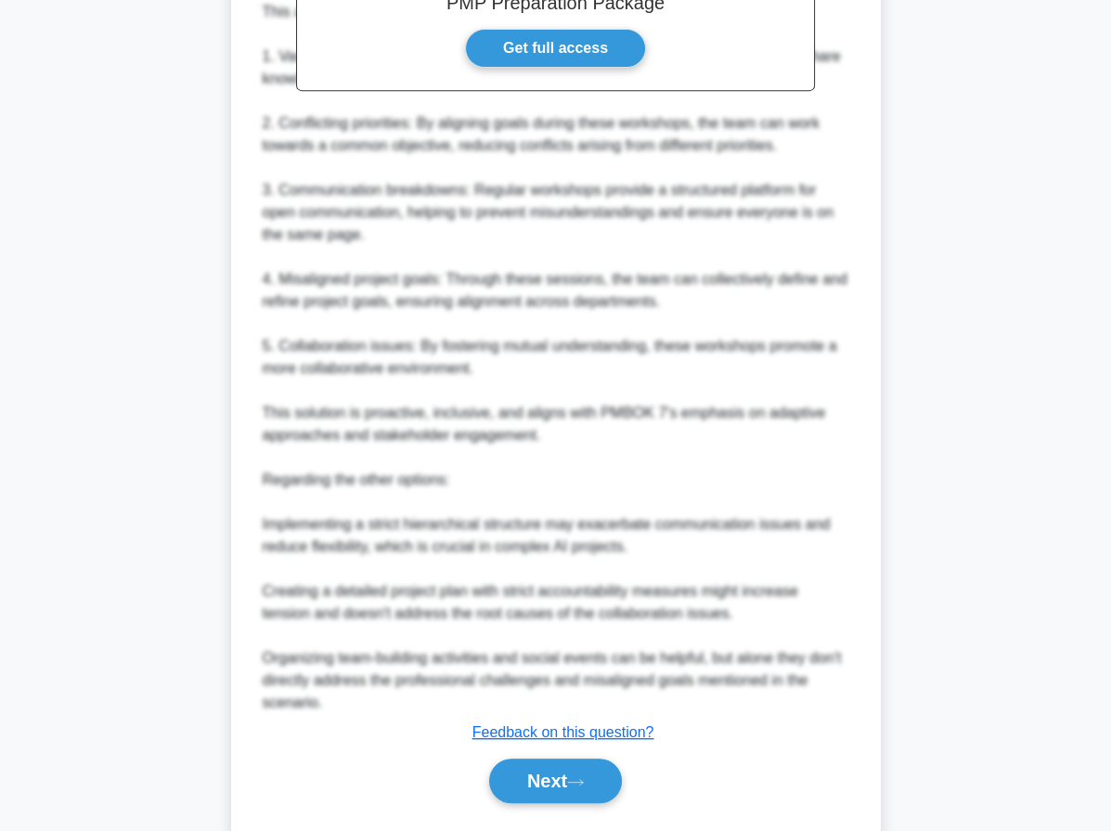
scroll to position [934, 0]
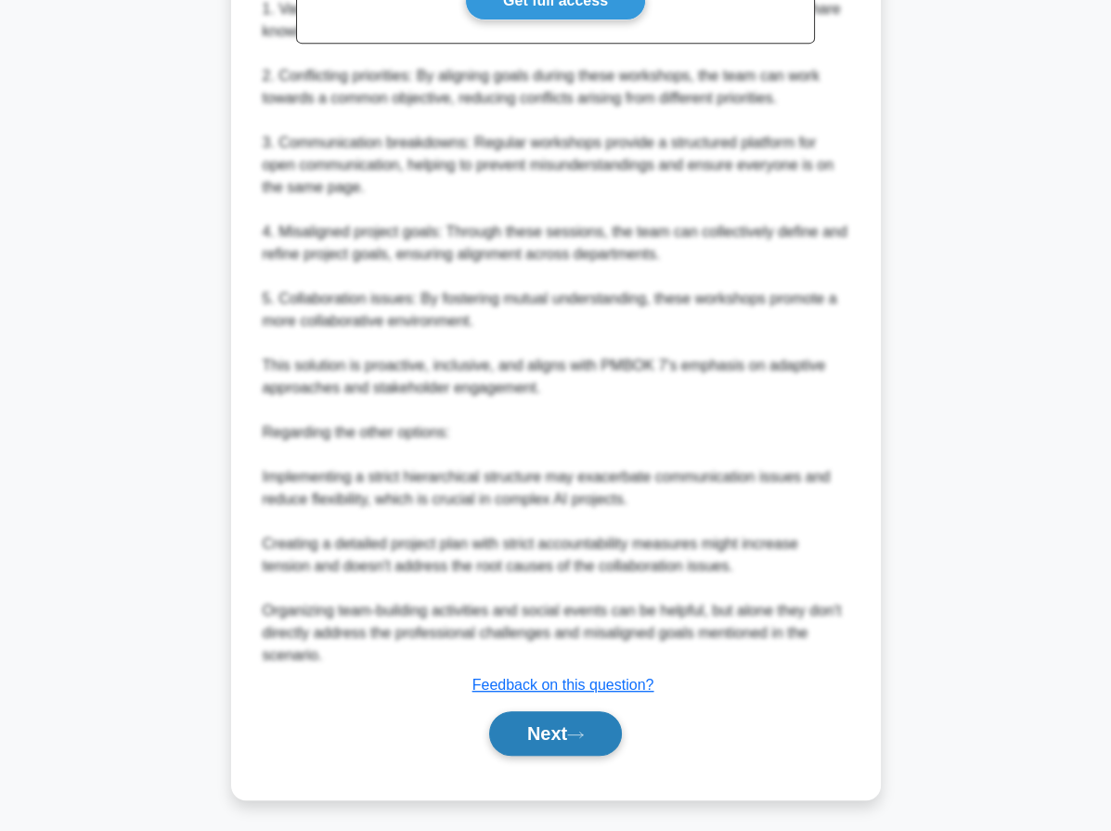
click at [529, 735] on button "Next" at bounding box center [555, 733] width 133 height 45
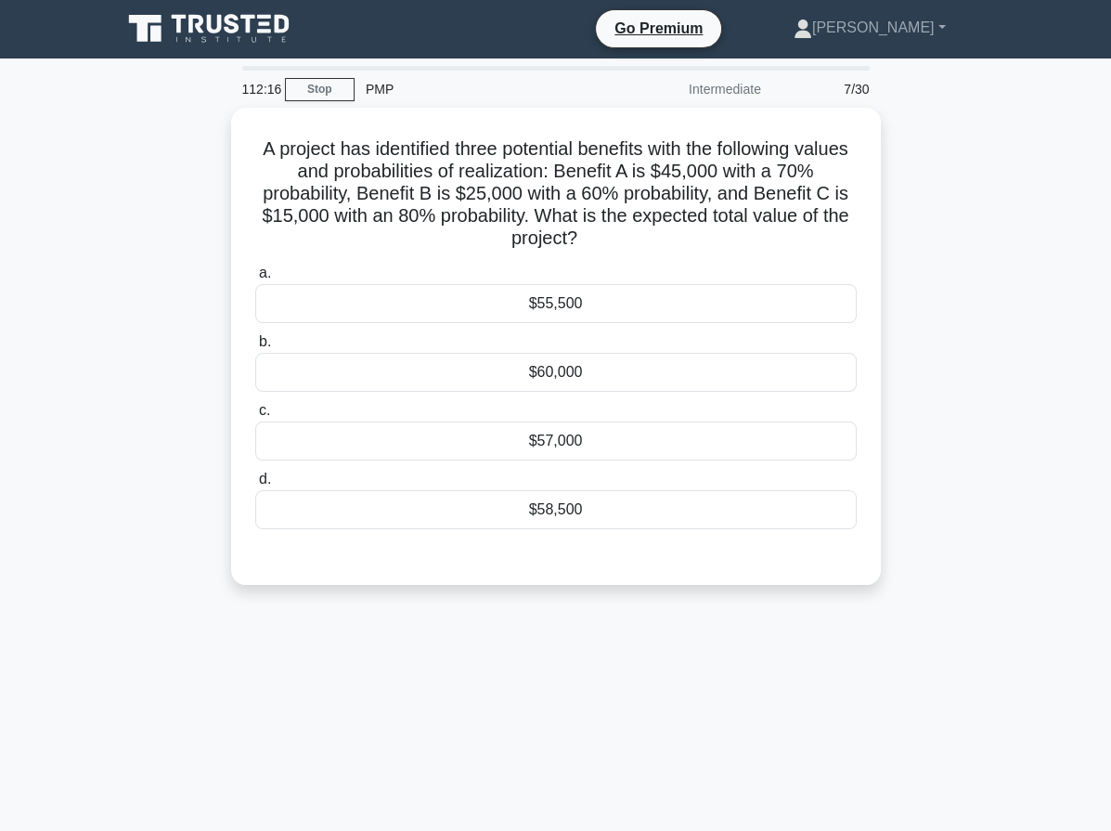
scroll to position [0, 0]
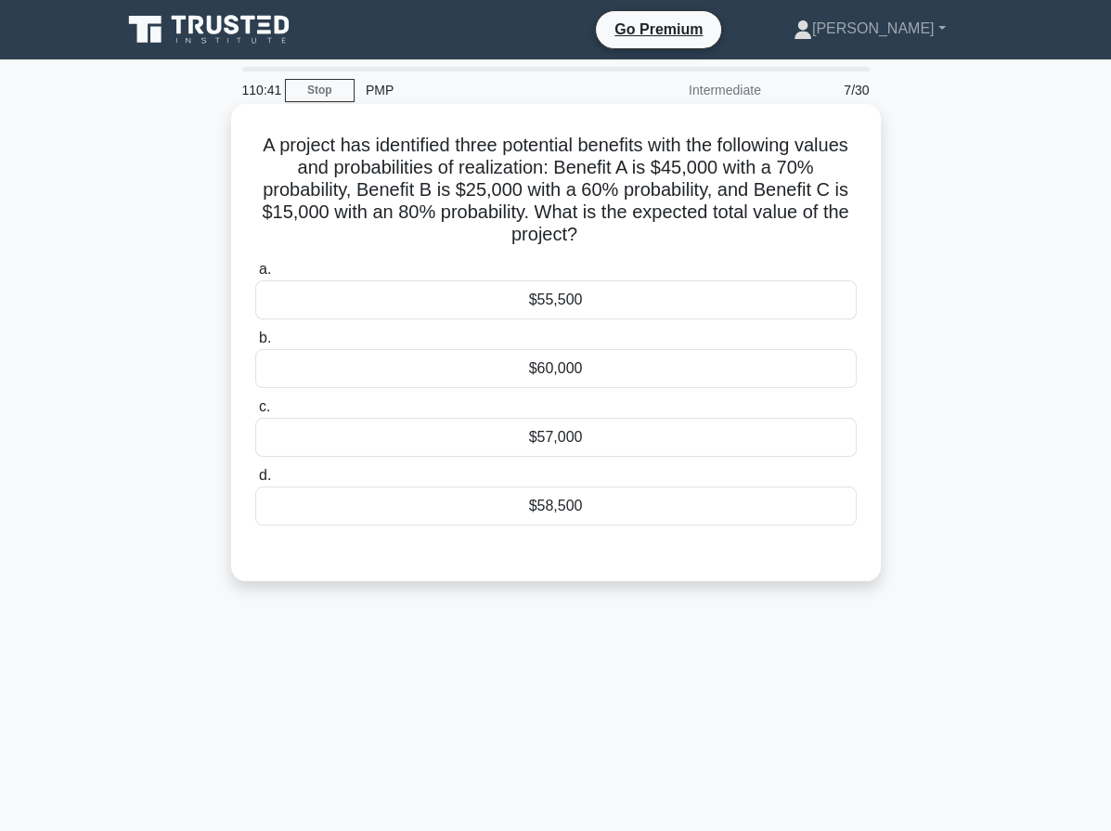
click at [702, 515] on div "$58,500" at bounding box center [555, 505] width 601 height 39
click at [255, 482] on input "d. $58,500" at bounding box center [255, 476] width 0 height 12
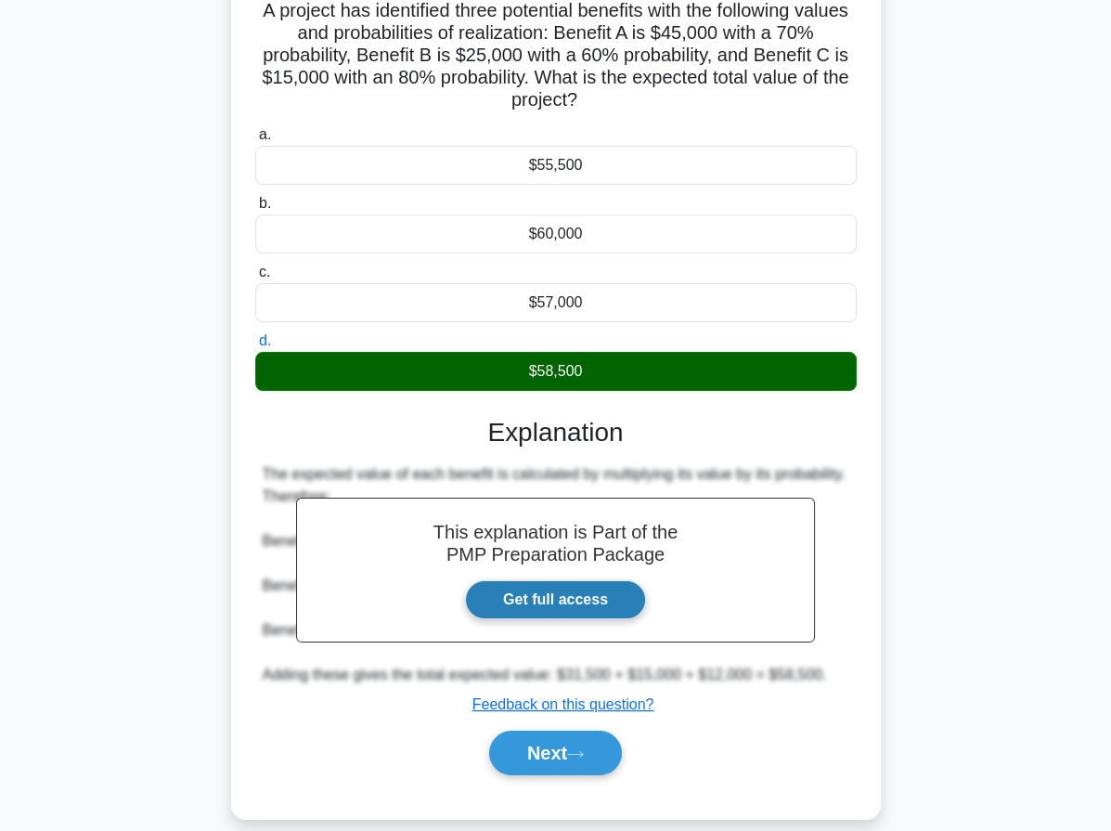
scroll to position [171, 0]
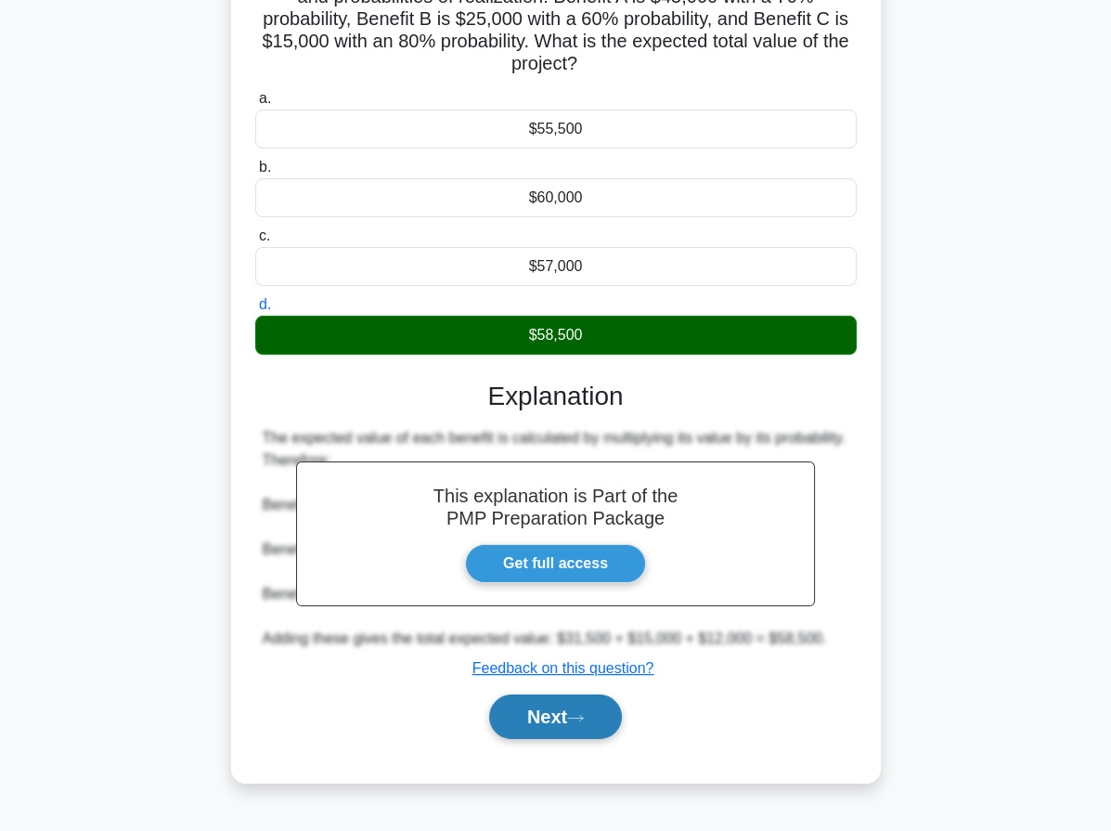
click at [575, 717] on icon at bounding box center [575, 718] width 17 height 10
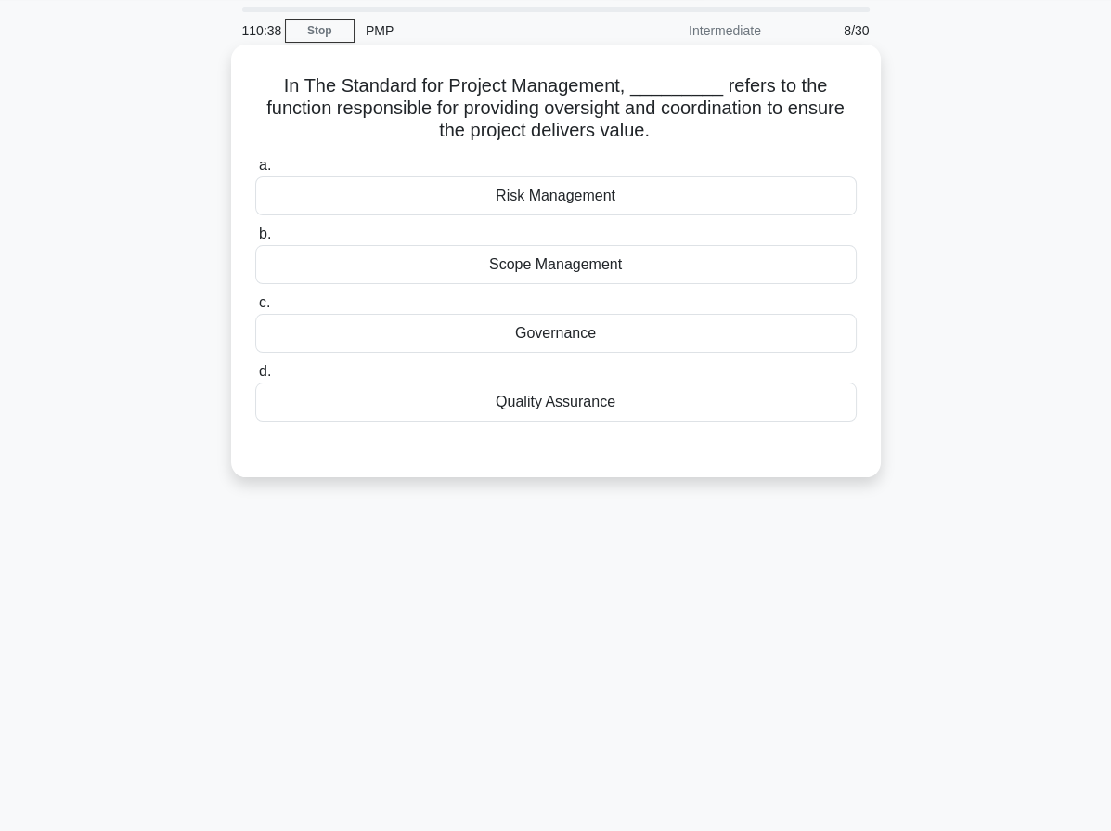
scroll to position [0, 0]
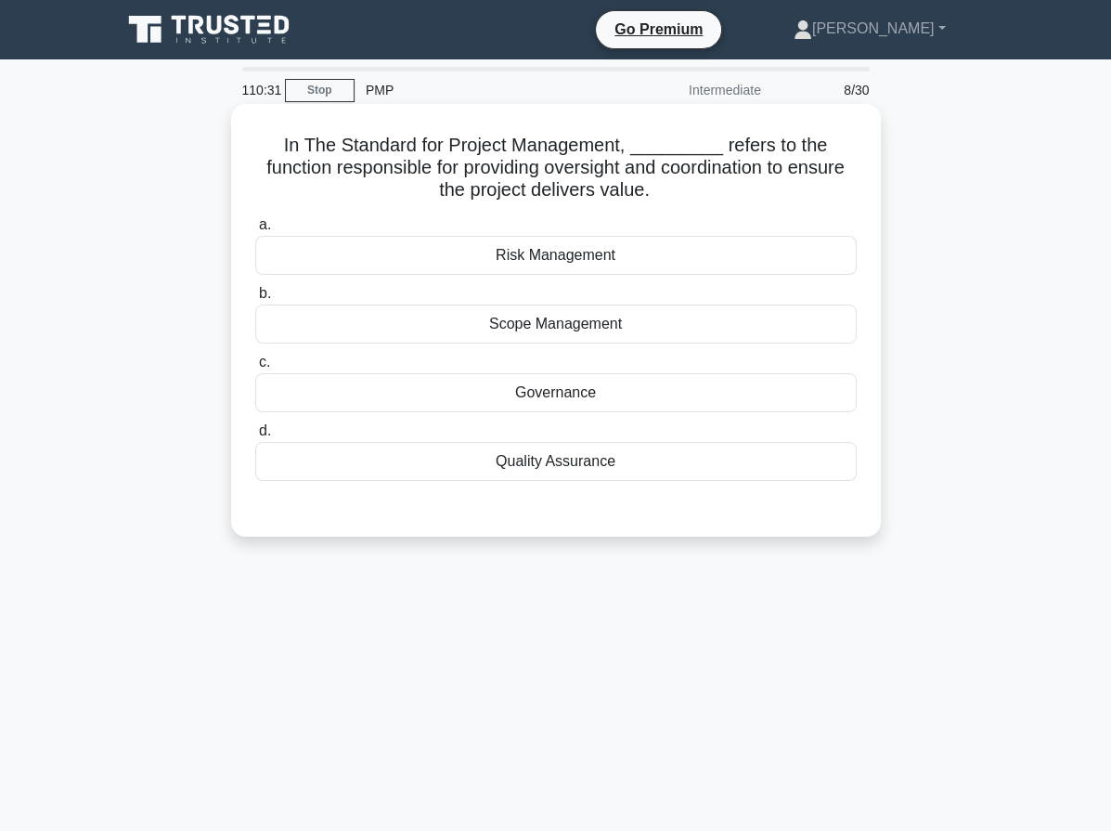
click at [626, 327] on div "Scope Management" at bounding box center [555, 323] width 601 height 39
click at [255, 300] on input "b. Scope Management" at bounding box center [255, 294] width 0 height 12
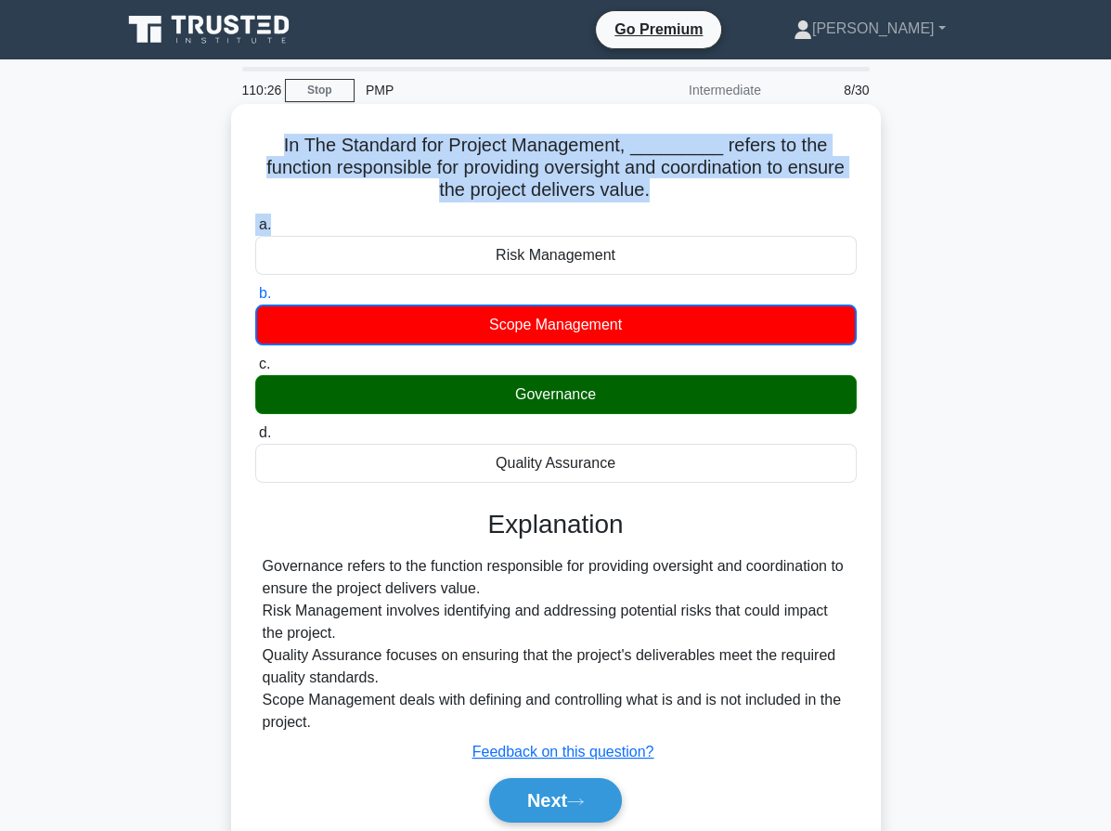
drag, startPoint x: 292, startPoint y: 147, endPoint x: 699, endPoint y: 212, distance: 411.7
click at [699, 212] on div "In The Standard for Project Management, _________ refers to the function respon…" at bounding box center [556, 484] width 635 height 747
copy div "In The Standard for Project Management, _________ refers to the function respon…"
click at [601, 792] on button "Next" at bounding box center [555, 800] width 133 height 45
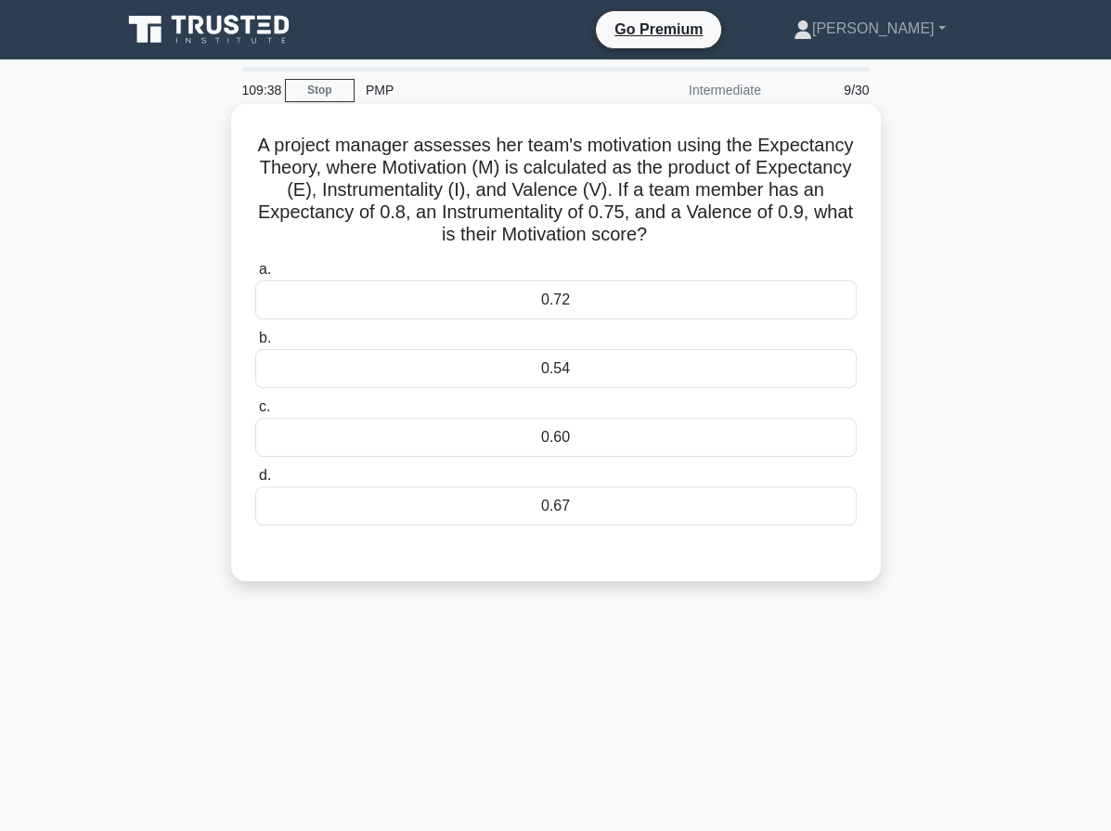
click at [589, 376] on div "0.54" at bounding box center [555, 368] width 601 height 39
click at [255, 344] on input "b. 0.54" at bounding box center [255, 338] width 0 height 12
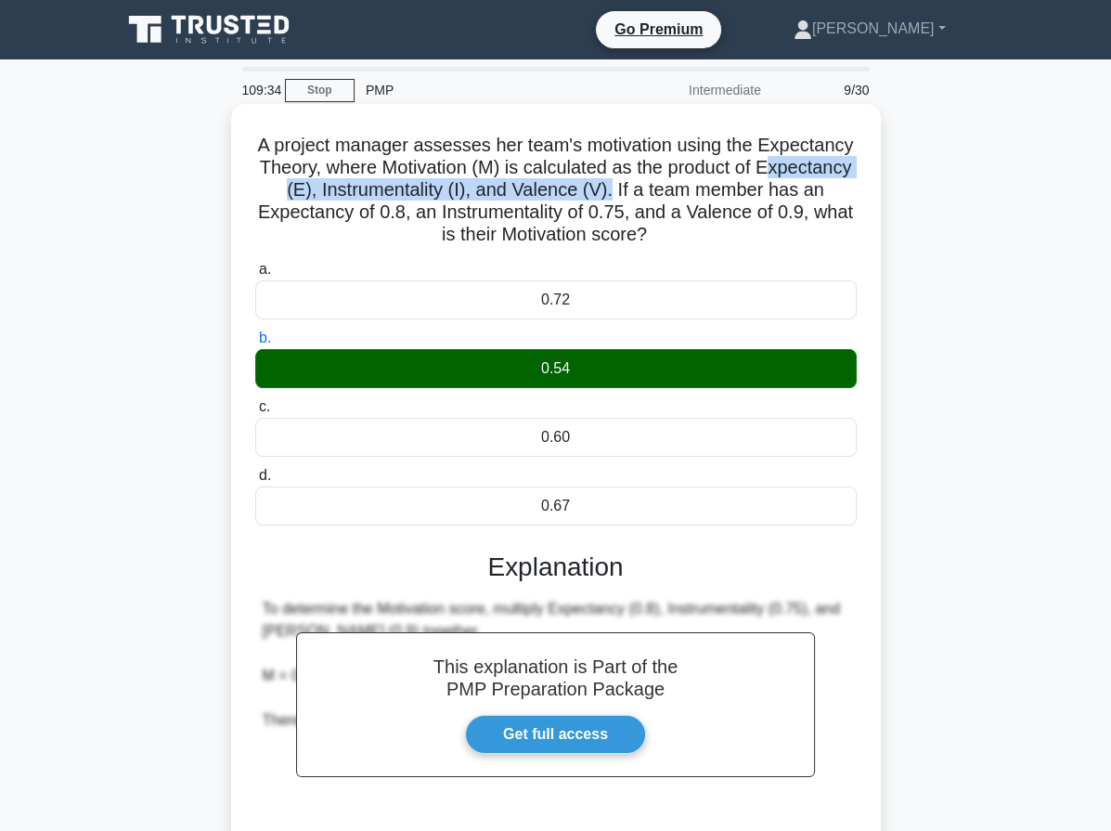
drag, startPoint x: 272, startPoint y: 186, endPoint x: 689, endPoint y: 187, distance: 416.7
click at [689, 187] on h5 "A project manager assesses her team's motivation using the Expectancy Theory, w…" at bounding box center [555, 190] width 605 height 113
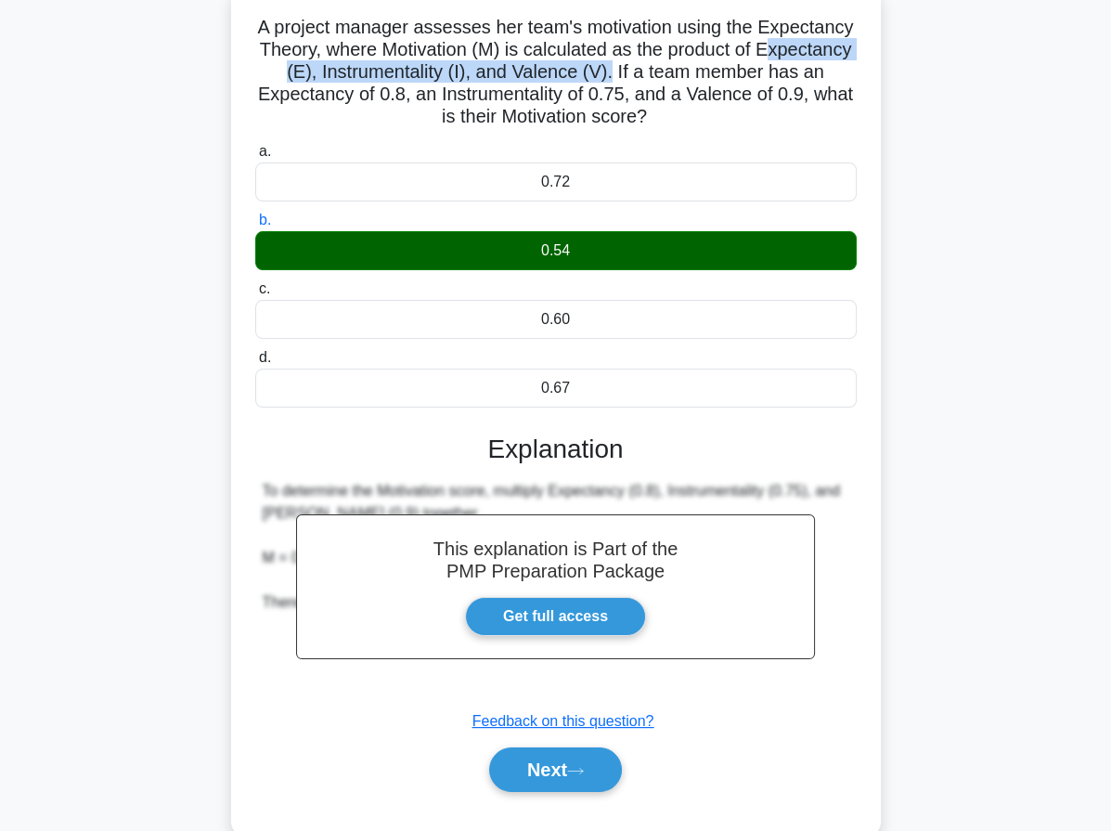
scroll to position [171, 0]
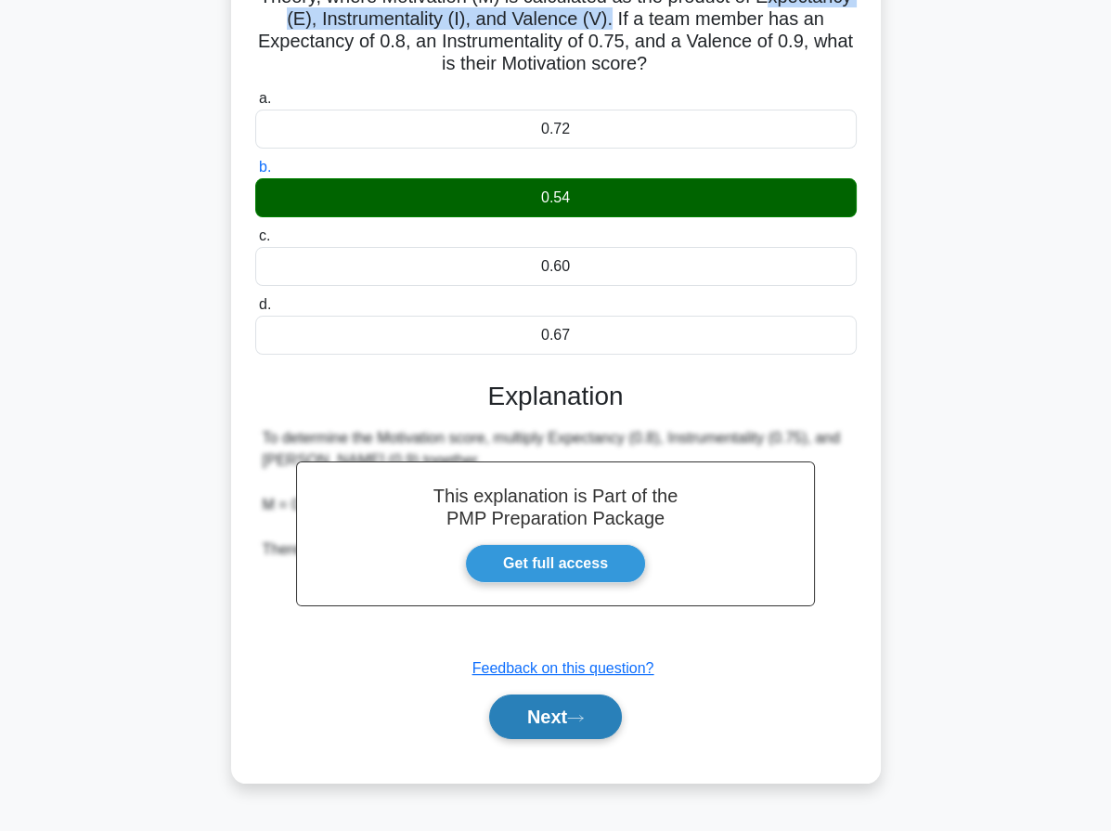
click at [594, 712] on button "Next" at bounding box center [555, 716] width 133 height 45
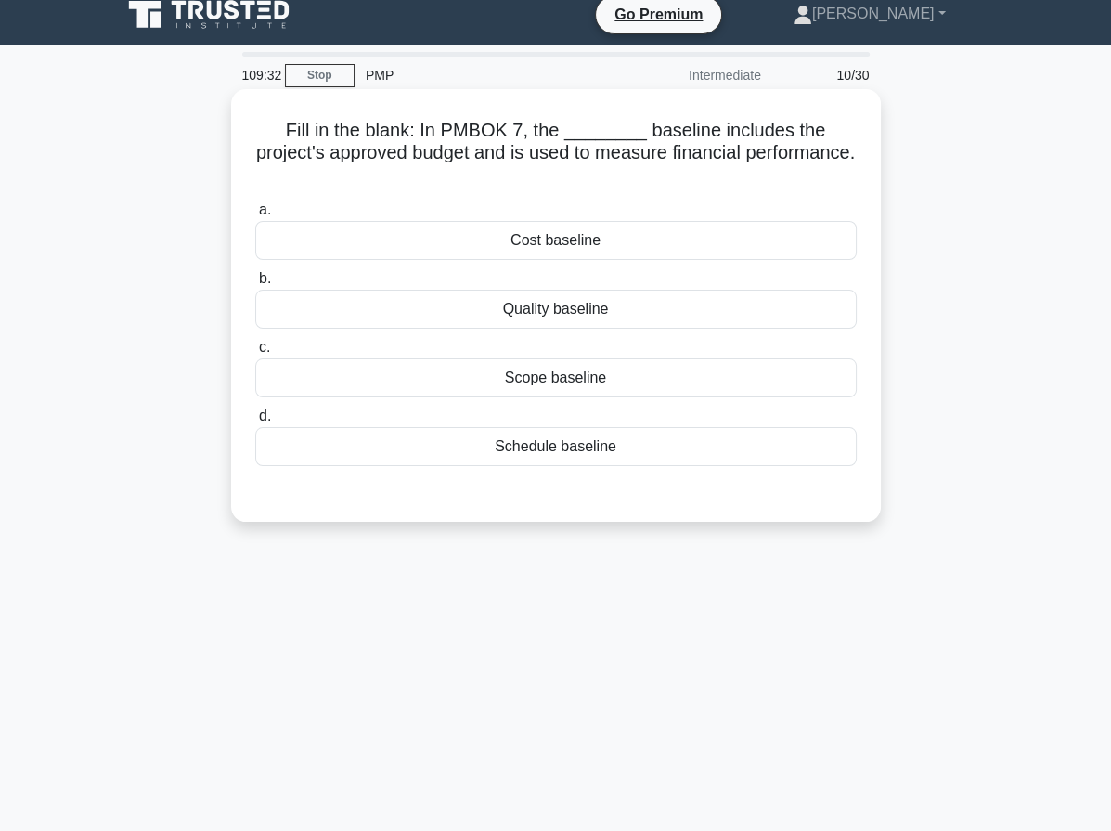
scroll to position [0, 0]
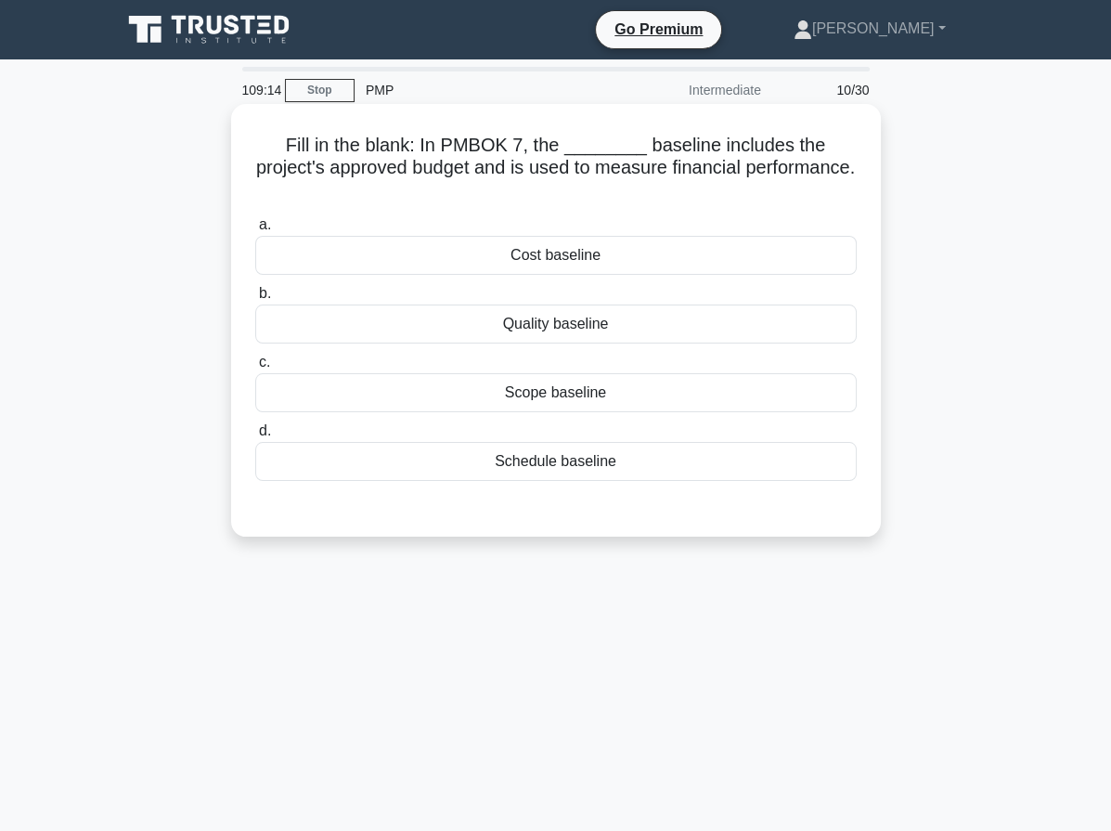
click at [562, 237] on div "Cost baseline" at bounding box center [555, 255] width 601 height 39
click at [255, 231] on input "a. Cost baseline" at bounding box center [255, 225] width 0 height 12
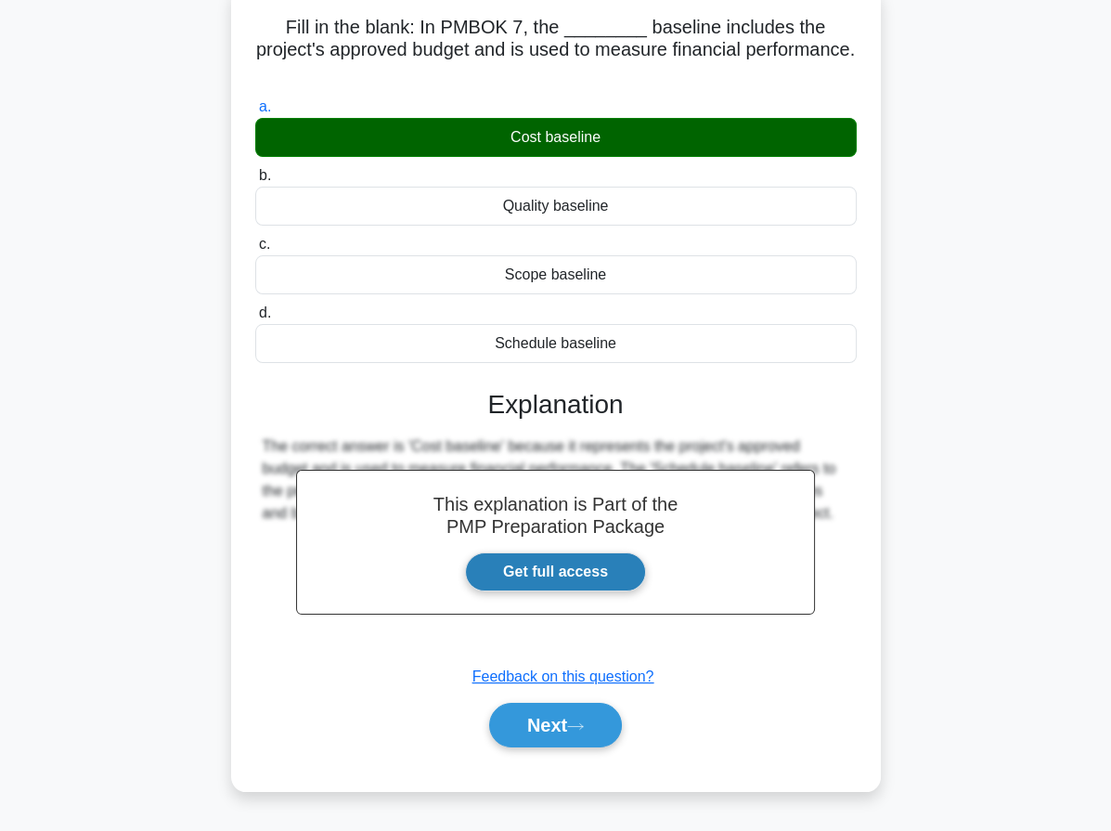
scroll to position [171, 0]
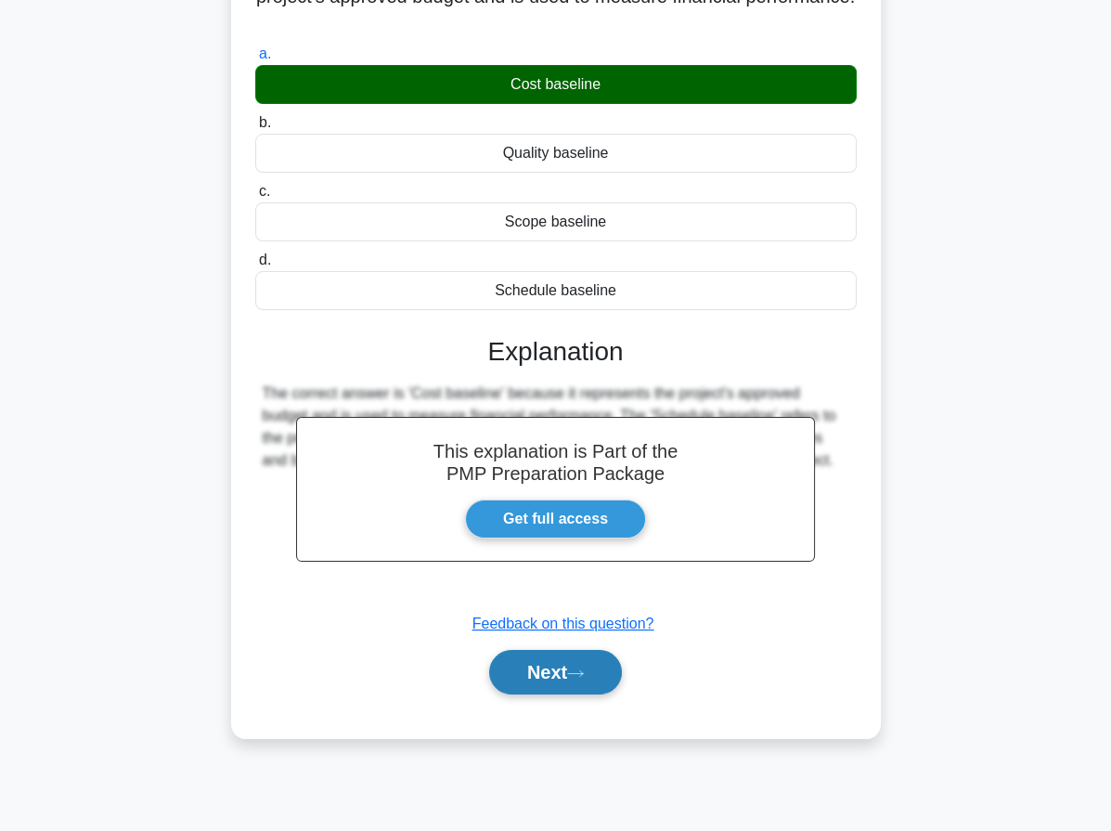
click at [583, 650] on button "Next" at bounding box center [555, 672] width 133 height 45
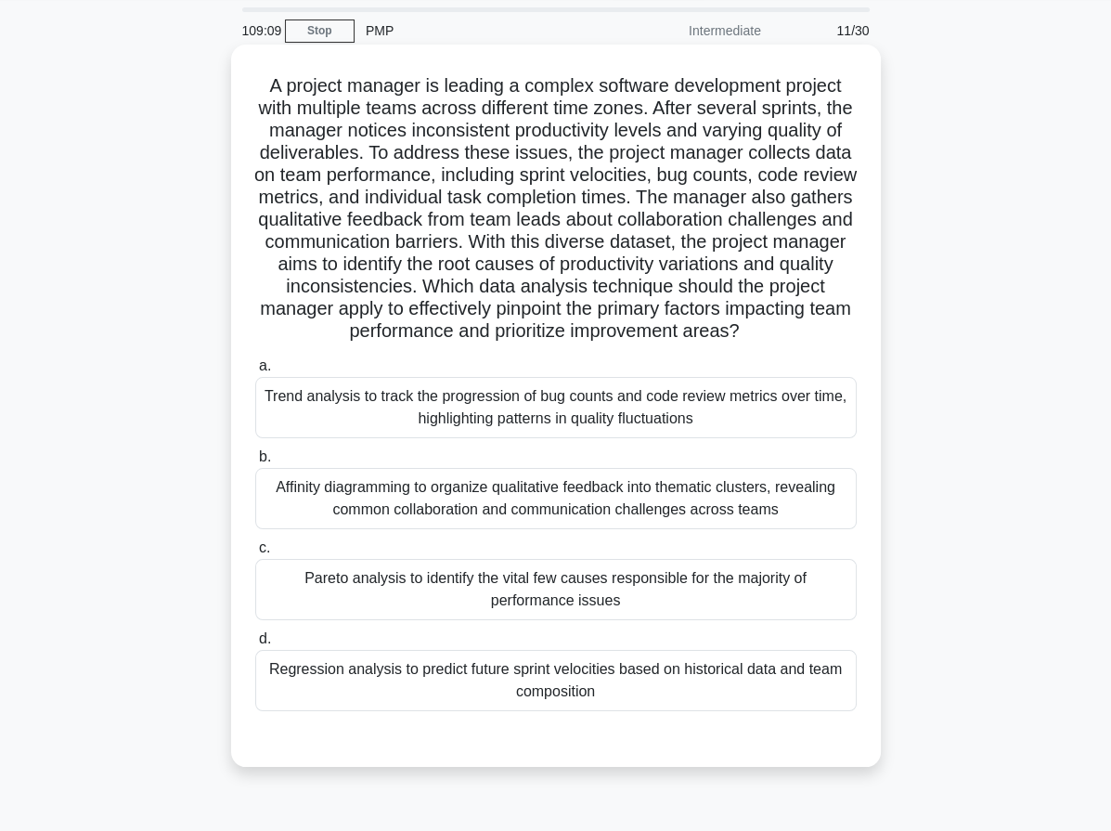
scroll to position [0, 0]
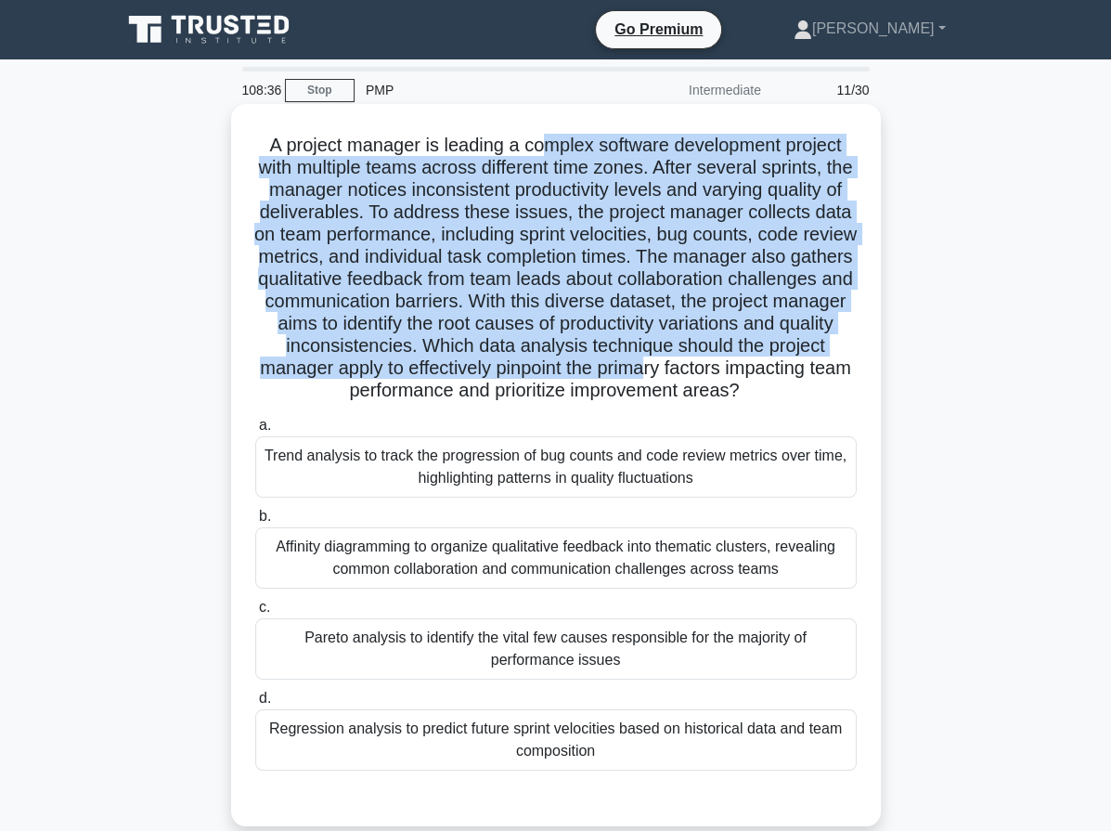
drag, startPoint x: 598, startPoint y: 140, endPoint x: 831, endPoint y: 368, distance: 325.5
click at [831, 368] on h5 "A project manager is leading a complex software development project with multip…" at bounding box center [555, 268] width 605 height 269
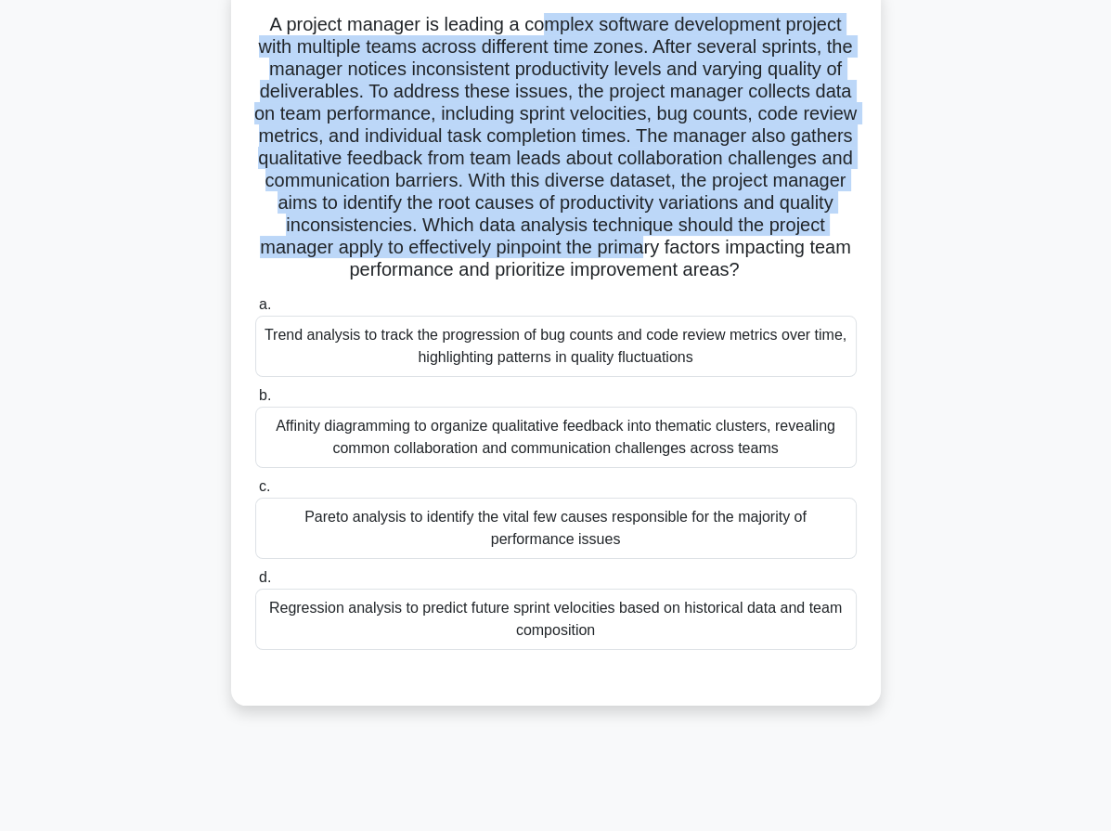
scroll to position [144, 0]
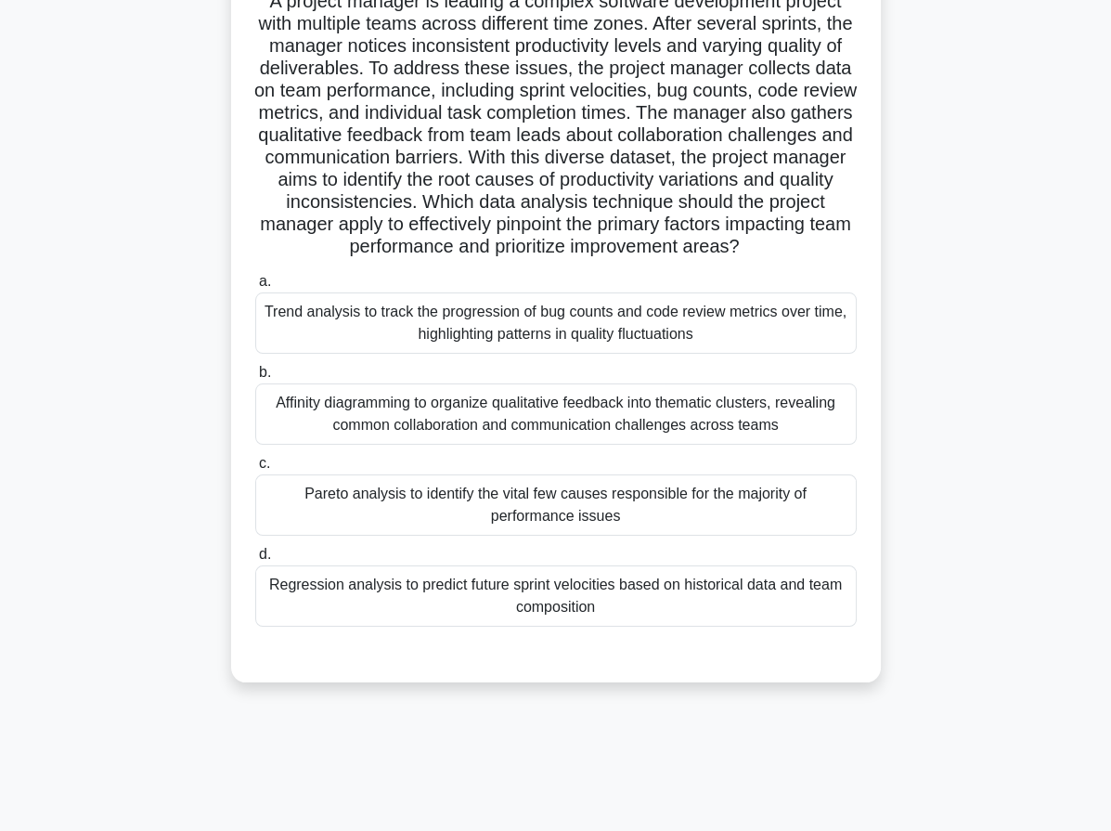
click at [453, 522] on div "Pareto analysis to identify the vital few causes responsible for the majority o…" at bounding box center [555, 504] width 601 height 61
click at [255, 470] on input "c. Pareto analysis to identify the vital few causes responsible for the majorit…" at bounding box center [255, 464] width 0 height 12
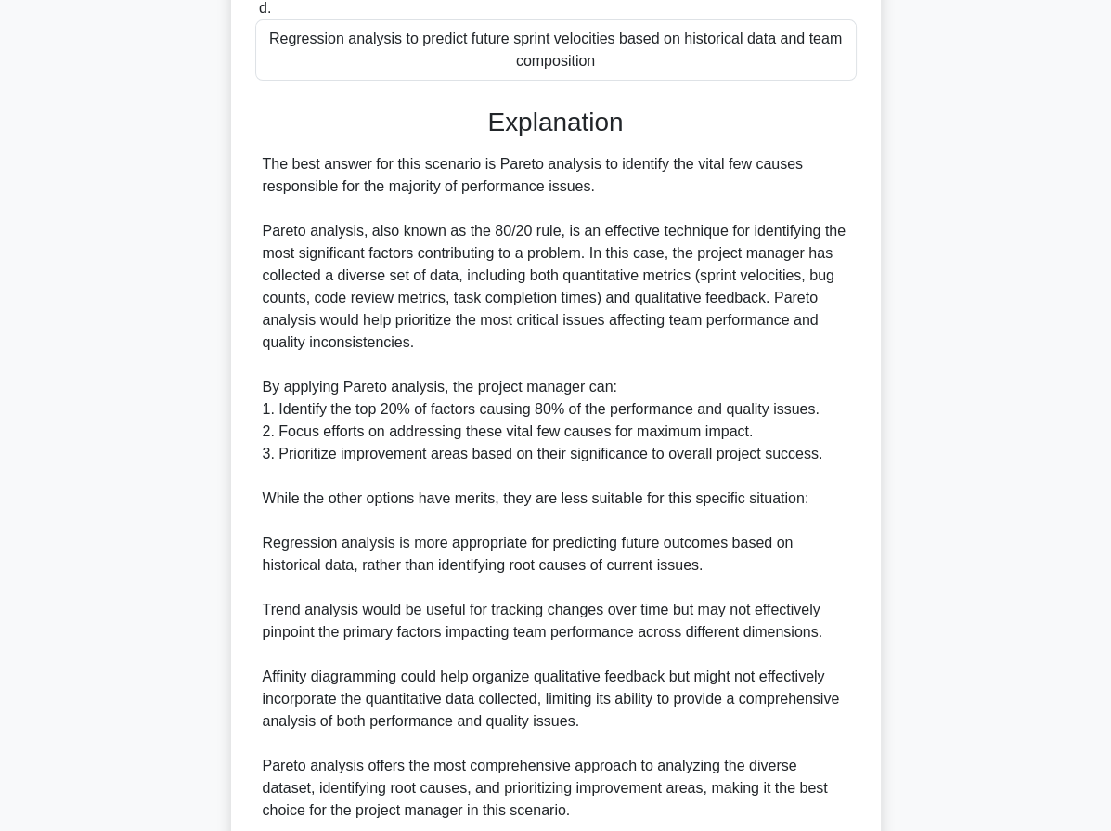
scroll to position [867, 0]
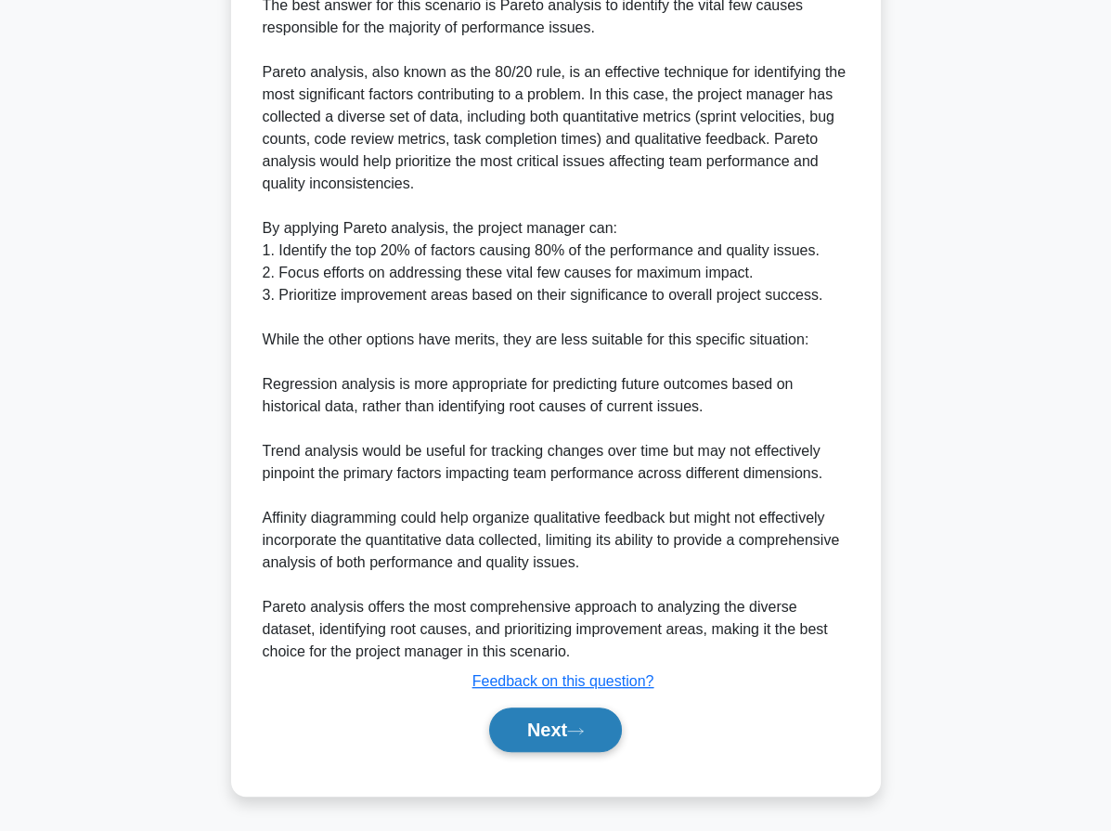
click at [576, 745] on button "Next" at bounding box center [555, 729] width 133 height 45
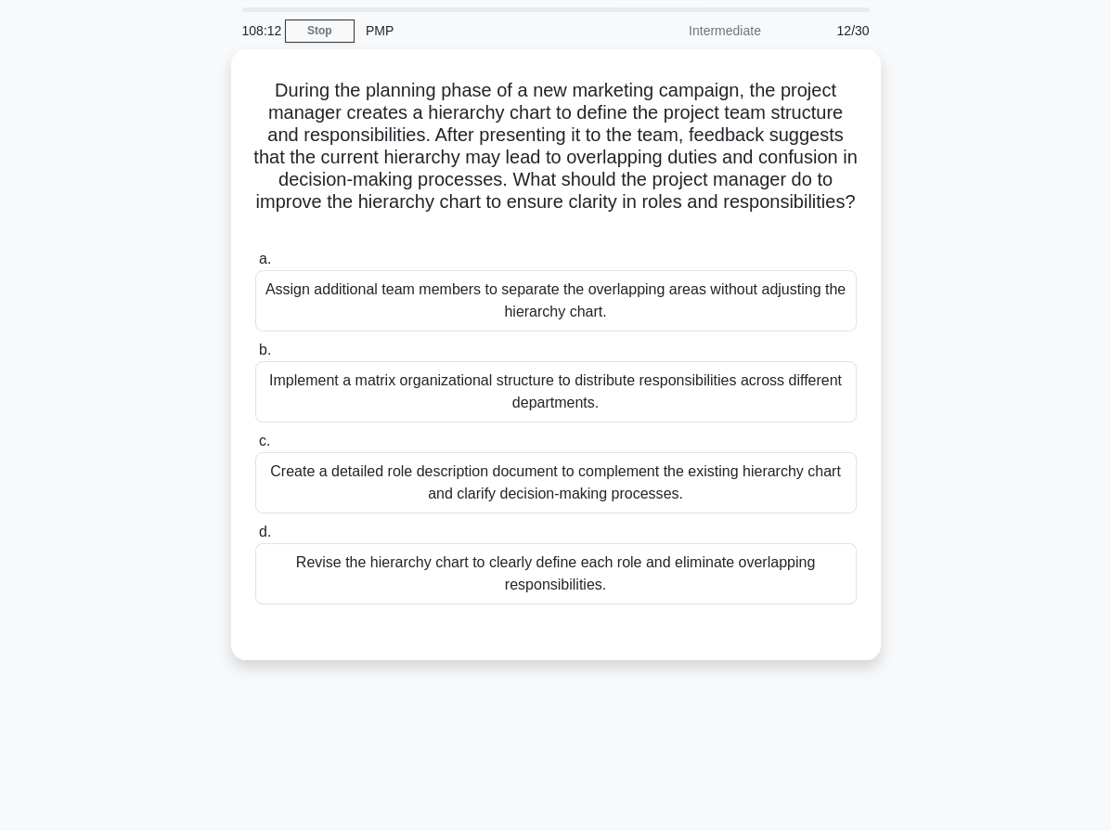
scroll to position [0, 0]
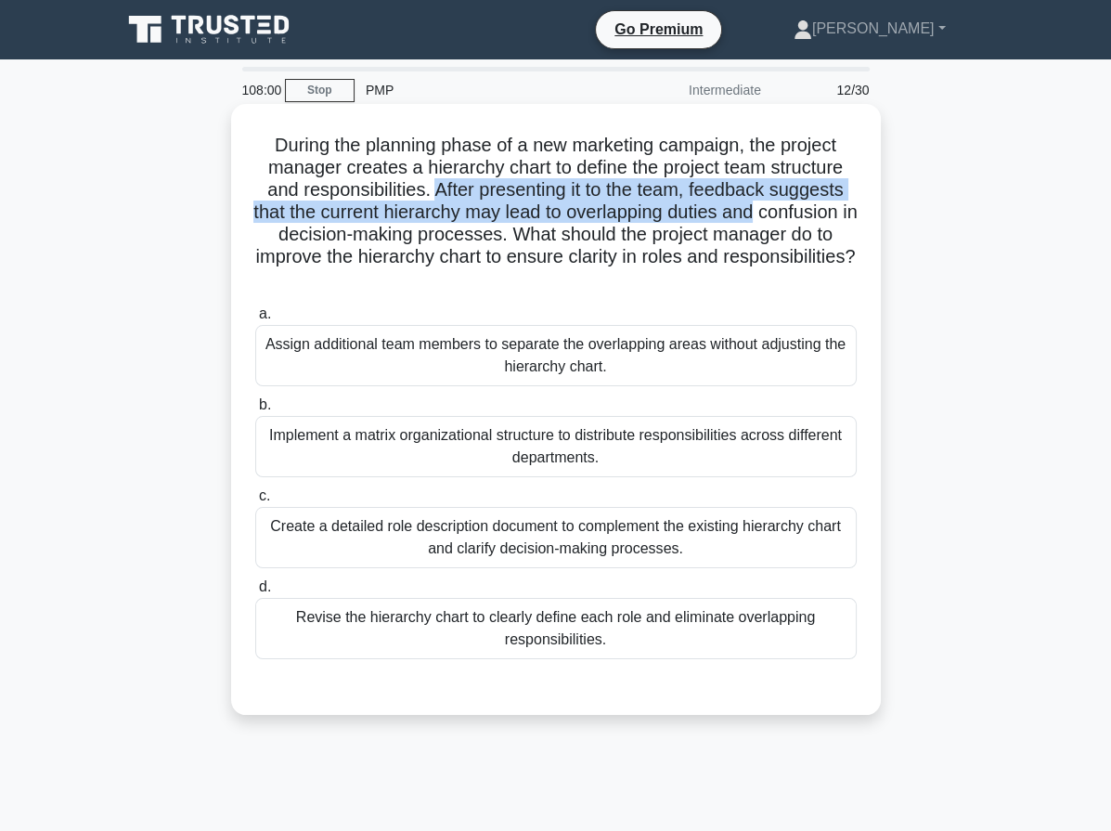
drag, startPoint x: 431, startPoint y: 187, endPoint x: 825, endPoint y: 203, distance: 394.8
click at [825, 203] on h5 "During the planning phase of a new marketing campaign, the project manager crea…" at bounding box center [555, 213] width 605 height 158
drag, startPoint x: 280, startPoint y: 145, endPoint x: 670, endPoint y: 280, distance: 412.7
click at [670, 280] on h5 "During the planning phase of a new marketing campaign, the project manager crea…" at bounding box center [555, 213] width 605 height 158
click at [259, 149] on h5 "During the planning phase of a new marketing campaign, the project manager crea…" at bounding box center [555, 213] width 605 height 158
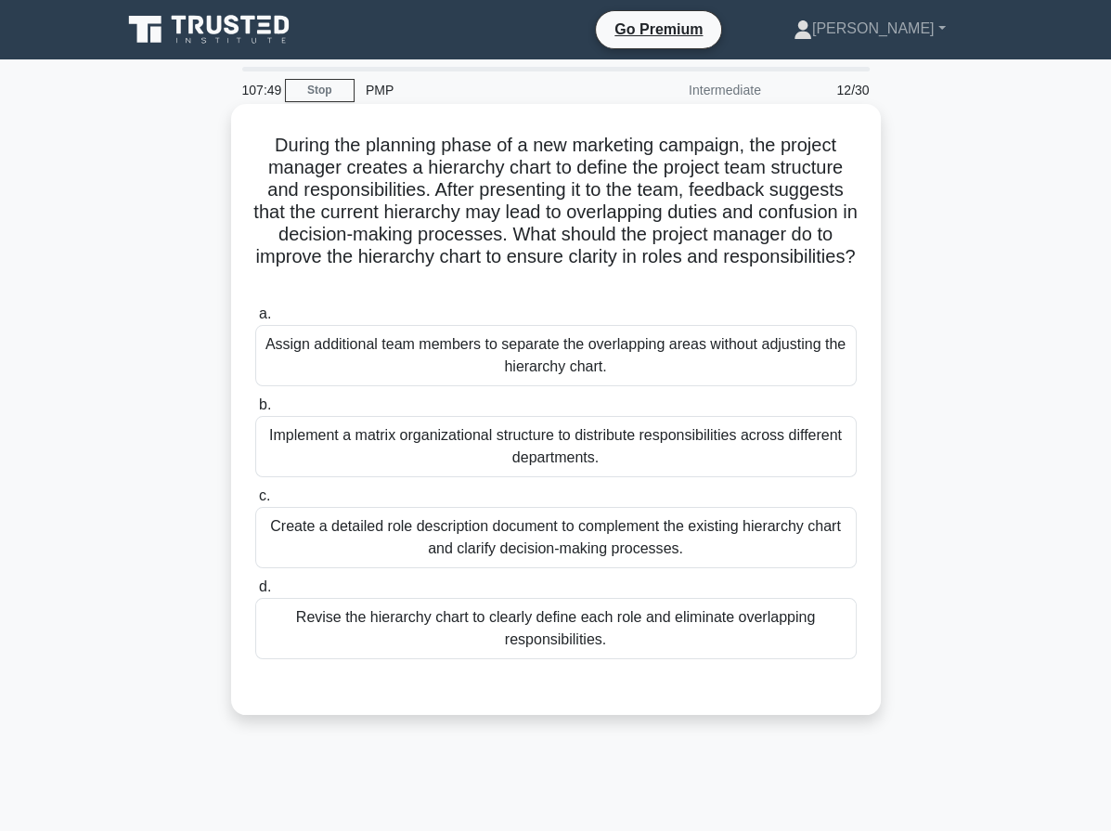
drag, startPoint x: 273, startPoint y: 147, endPoint x: 635, endPoint y: 288, distance: 388.5
click at [635, 288] on h5 "During the planning phase of a new marketing campaign, the project manager crea…" at bounding box center [555, 213] width 605 height 158
click at [562, 263] on h5 "During the planning phase of a new marketing campaign, the project manager crea…" at bounding box center [555, 213] width 605 height 158
click at [463, 616] on div "Revise the hierarchy chart to clearly define each role and eliminate overlappin…" at bounding box center [555, 628] width 601 height 61
click at [255, 593] on input "d. Revise the hierarchy chart to clearly define each role and eliminate overlap…" at bounding box center [255, 587] width 0 height 12
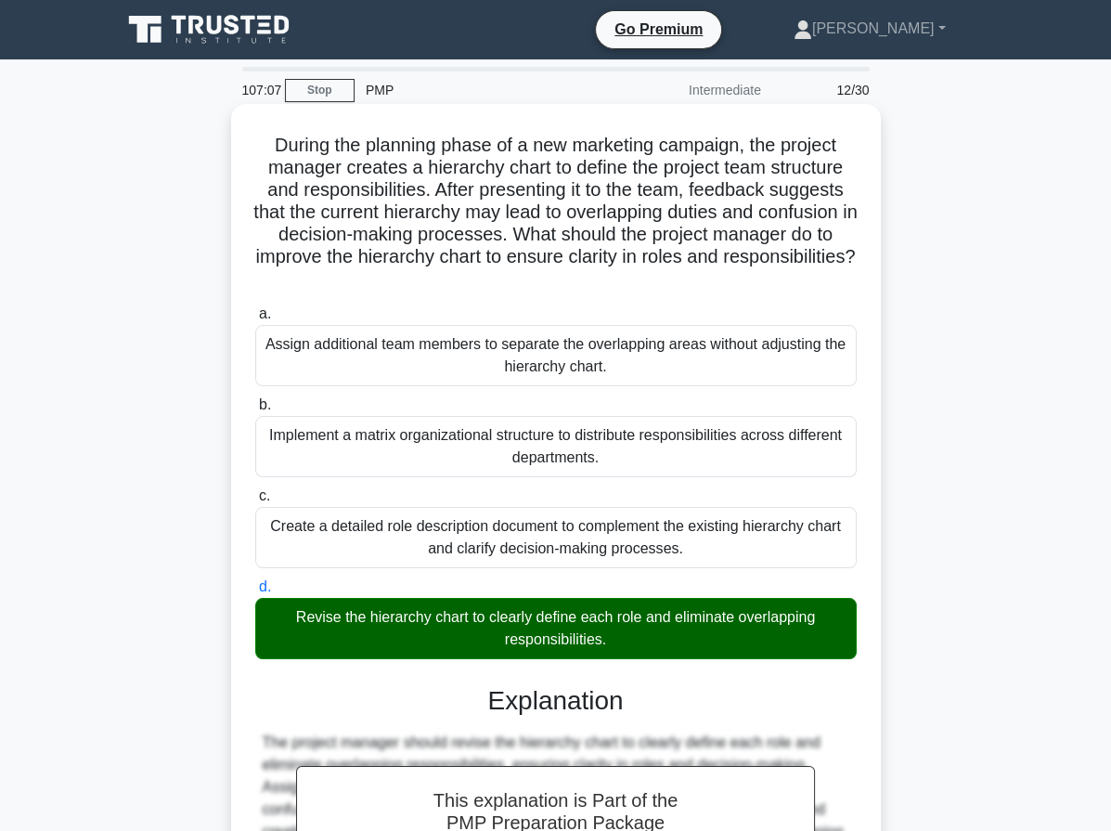
drag, startPoint x: 259, startPoint y: 145, endPoint x: 654, endPoint y: 633, distance: 628.2
click at [654, 633] on div "During the planning phase of a new marketing campaign, the project manager crea…" at bounding box center [556, 595] width 635 height 968
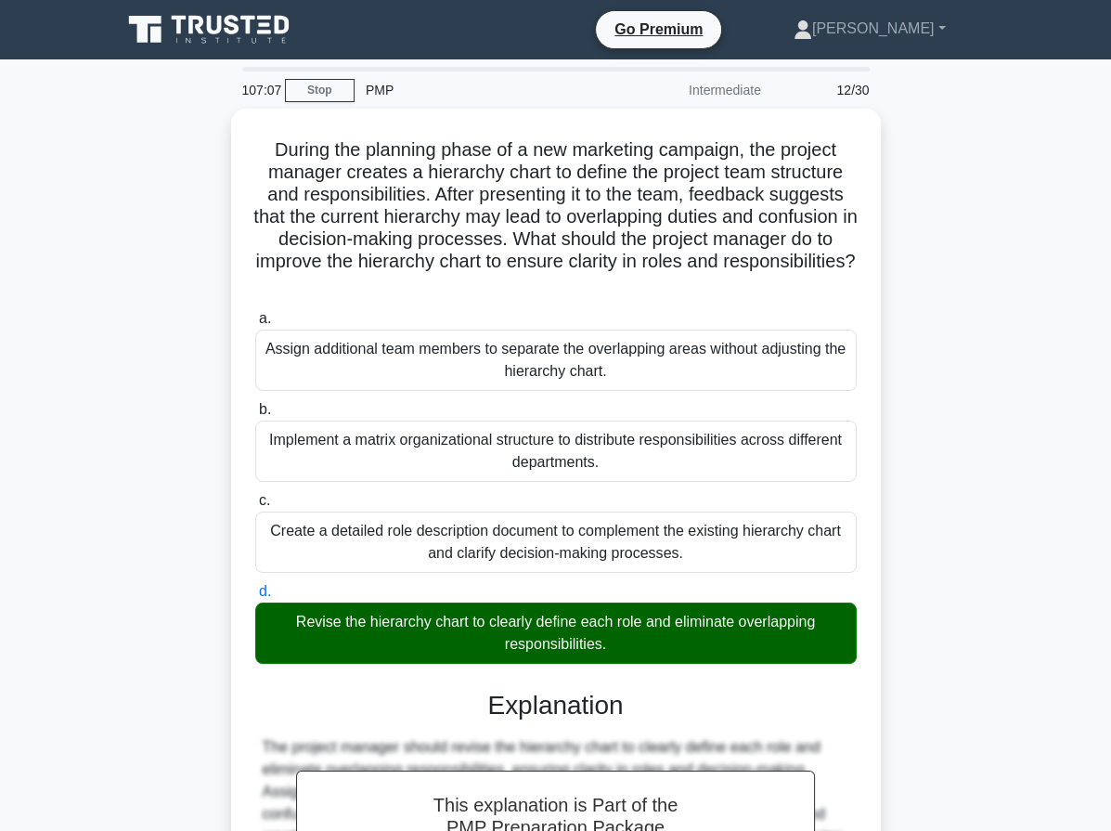
copy div "During the planning phase of a new marketing campaign, the project manager crea…"
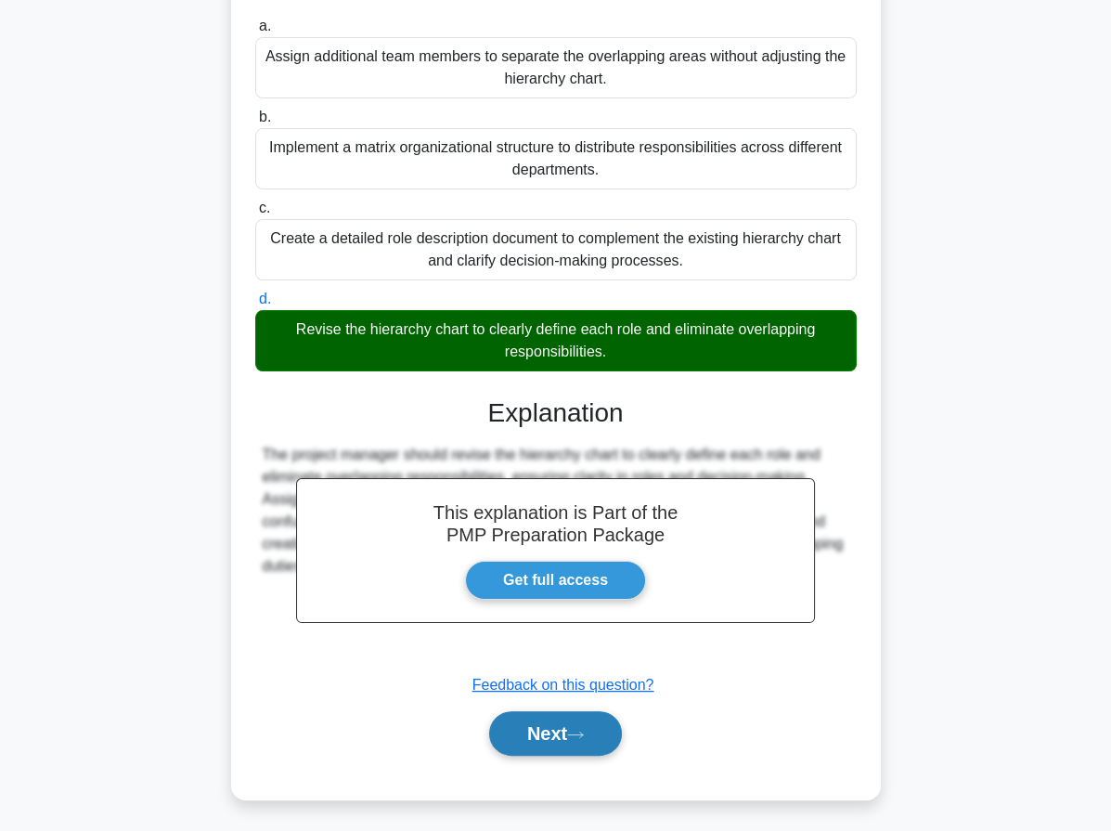
click at [618, 726] on button "Next" at bounding box center [555, 733] width 133 height 45
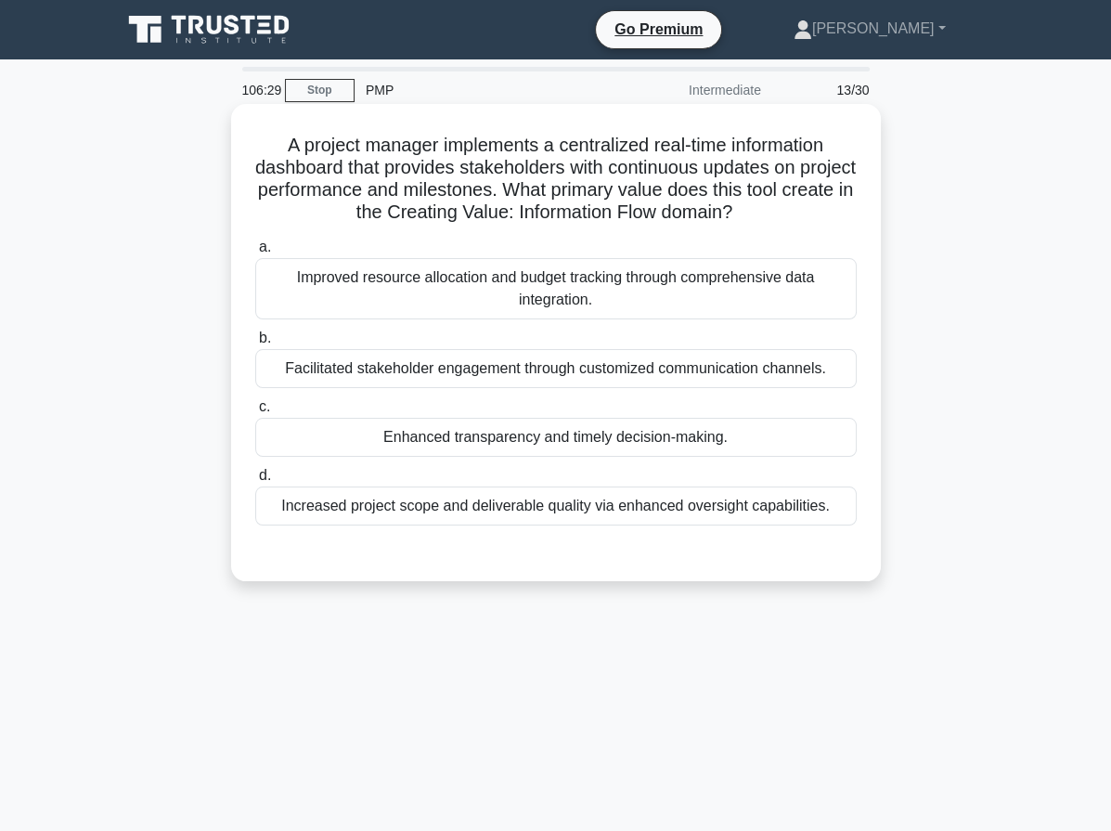
click at [379, 368] on div "Facilitated stakeholder engagement through customized communication channels." at bounding box center [555, 368] width 601 height 39
click at [255, 344] on input "b. Facilitated stakeholder engagement through customized communication channels." at bounding box center [255, 338] width 0 height 12
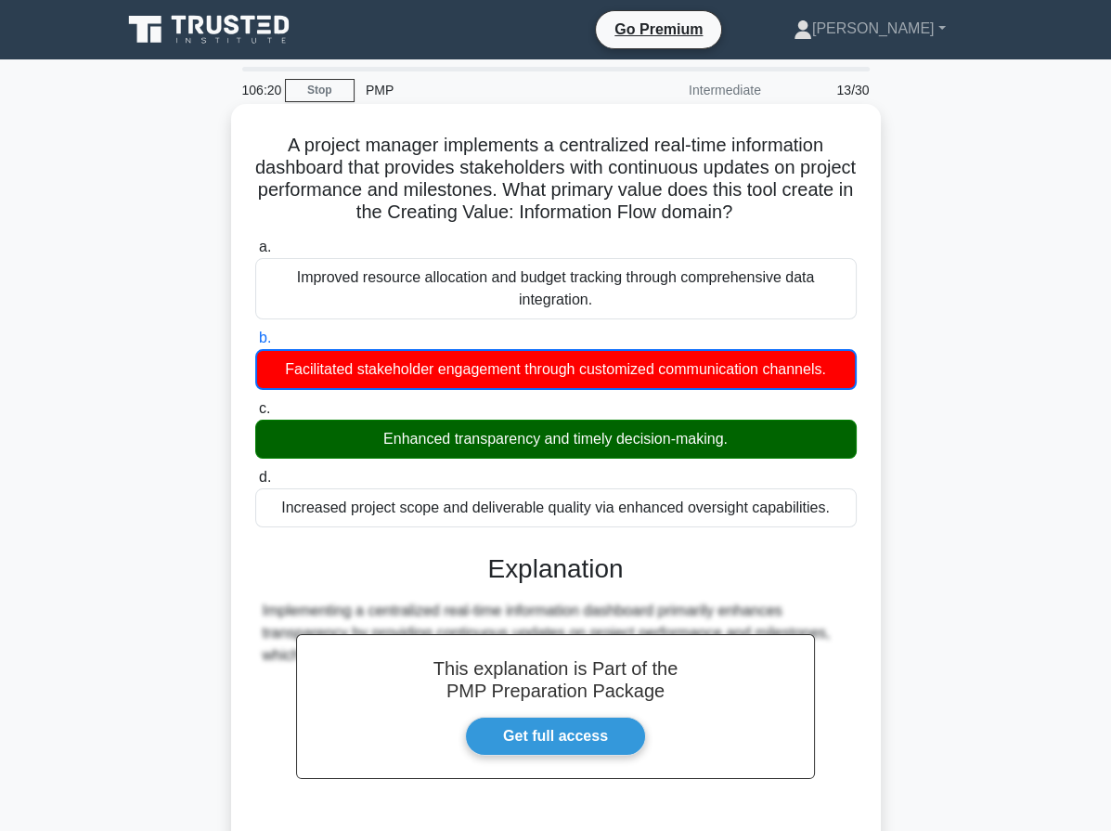
drag, startPoint x: 272, startPoint y: 146, endPoint x: 835, endPoint y: 522, distance: 677.3
click at [835, 522] on div "A project manager implements a centralized real-time information dashboard that…" at bounding box center [556, 529] width 635 height 836
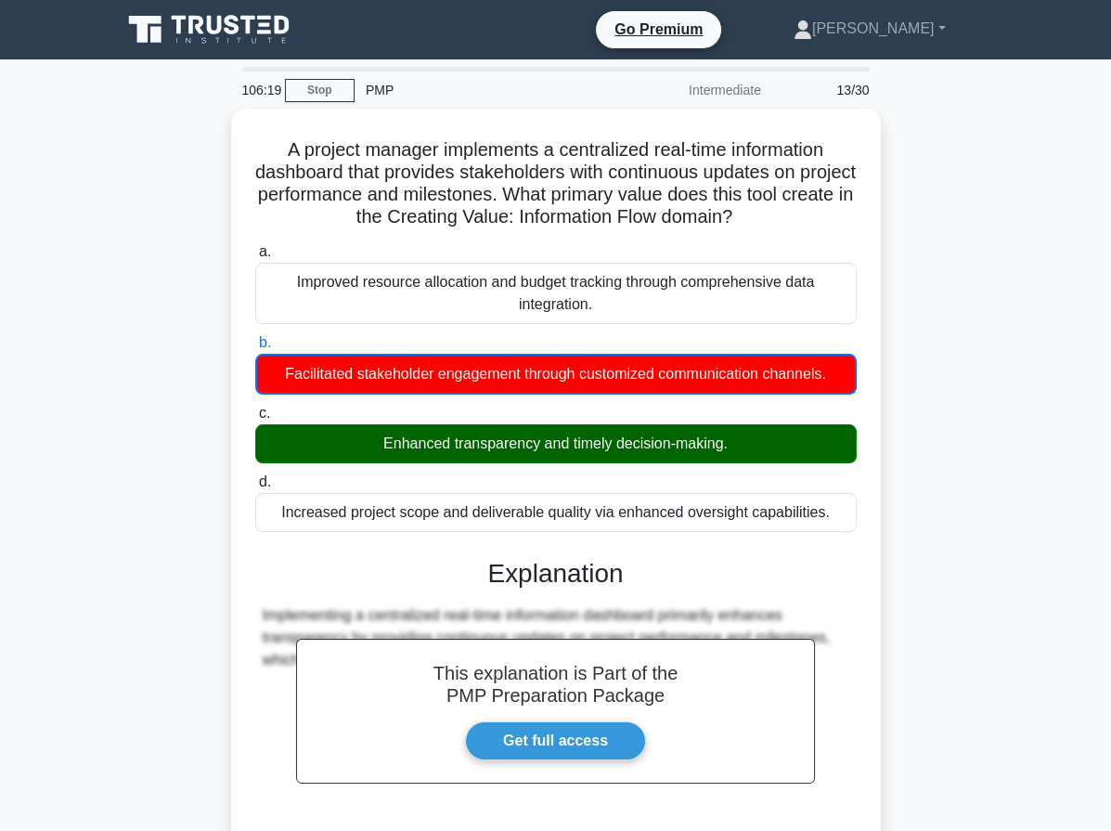
copy div "A project manager implements a centralized real-time information dashboard that…"
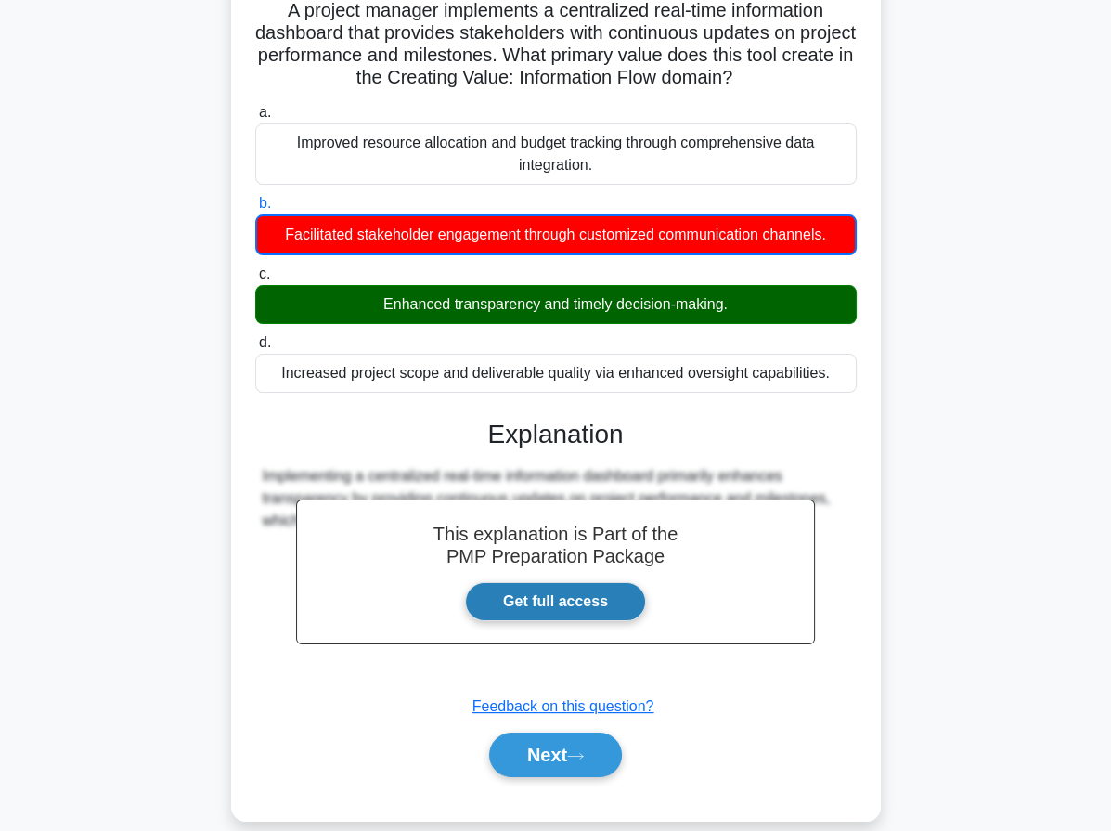
scroll to position [171, 0]
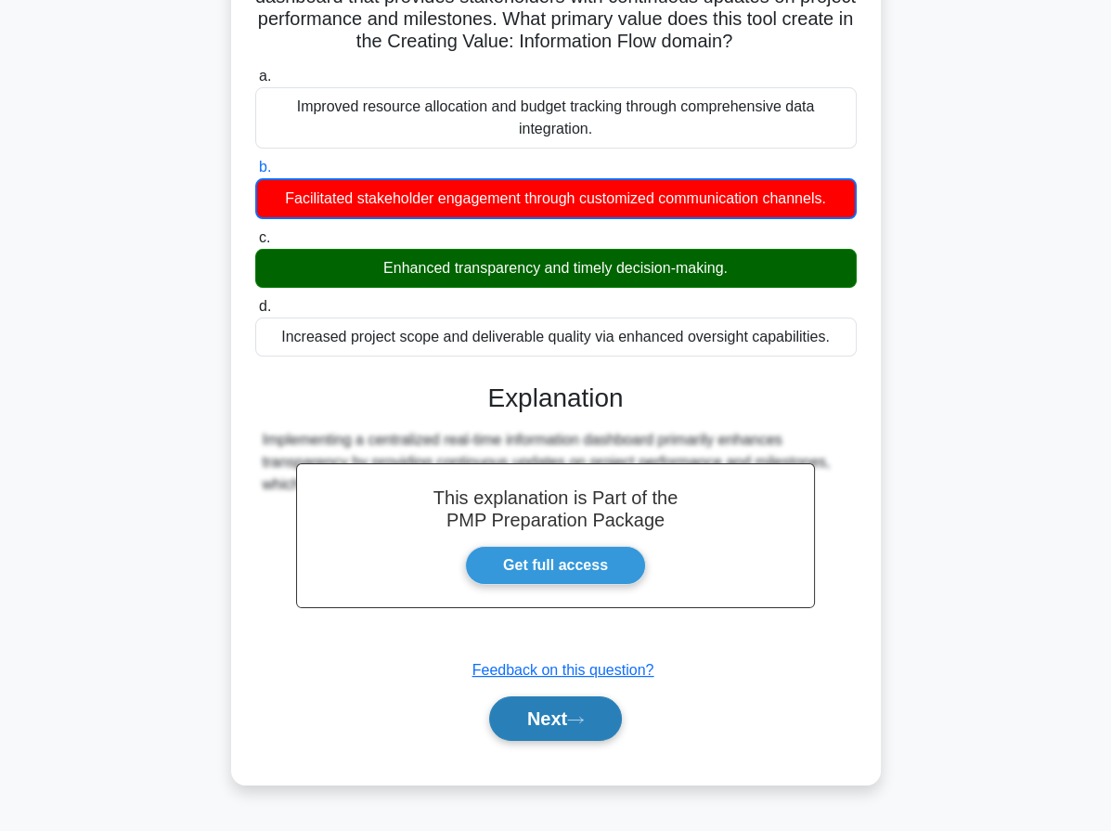
click at [584, 720] on icon at bounding box center [575, 720] width 17 height 10
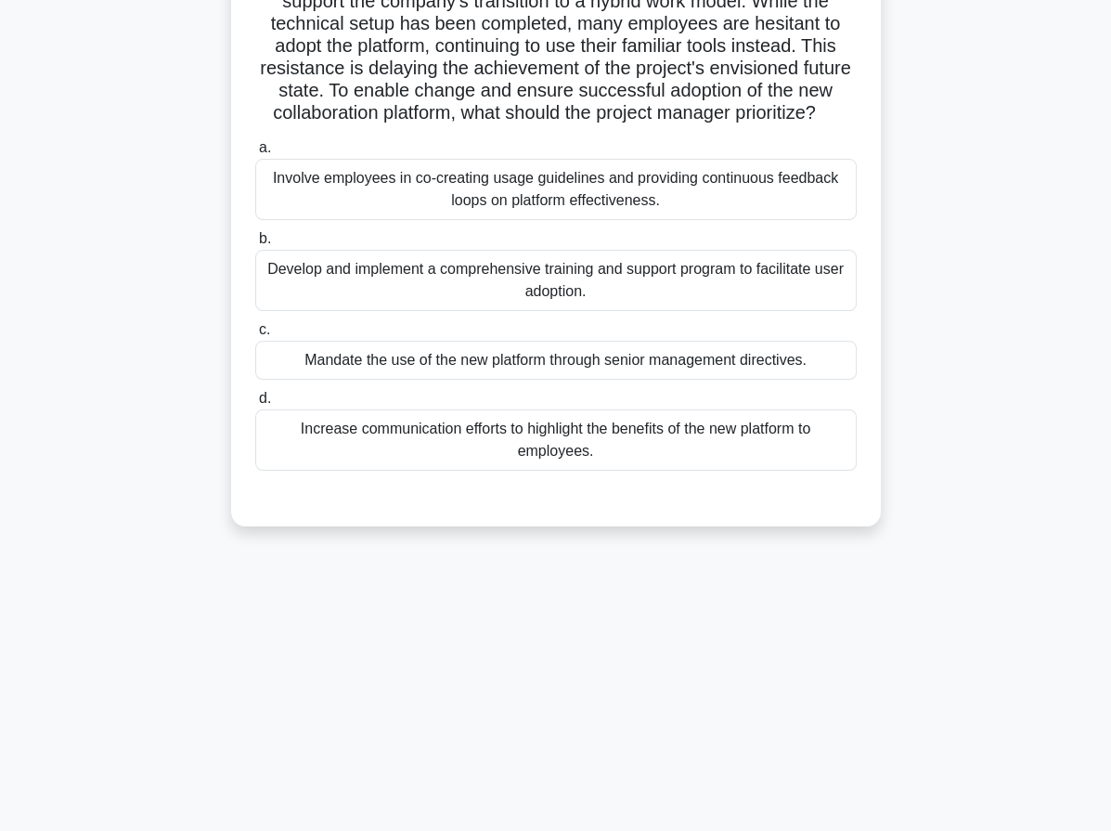
scroll to position [0, 0]
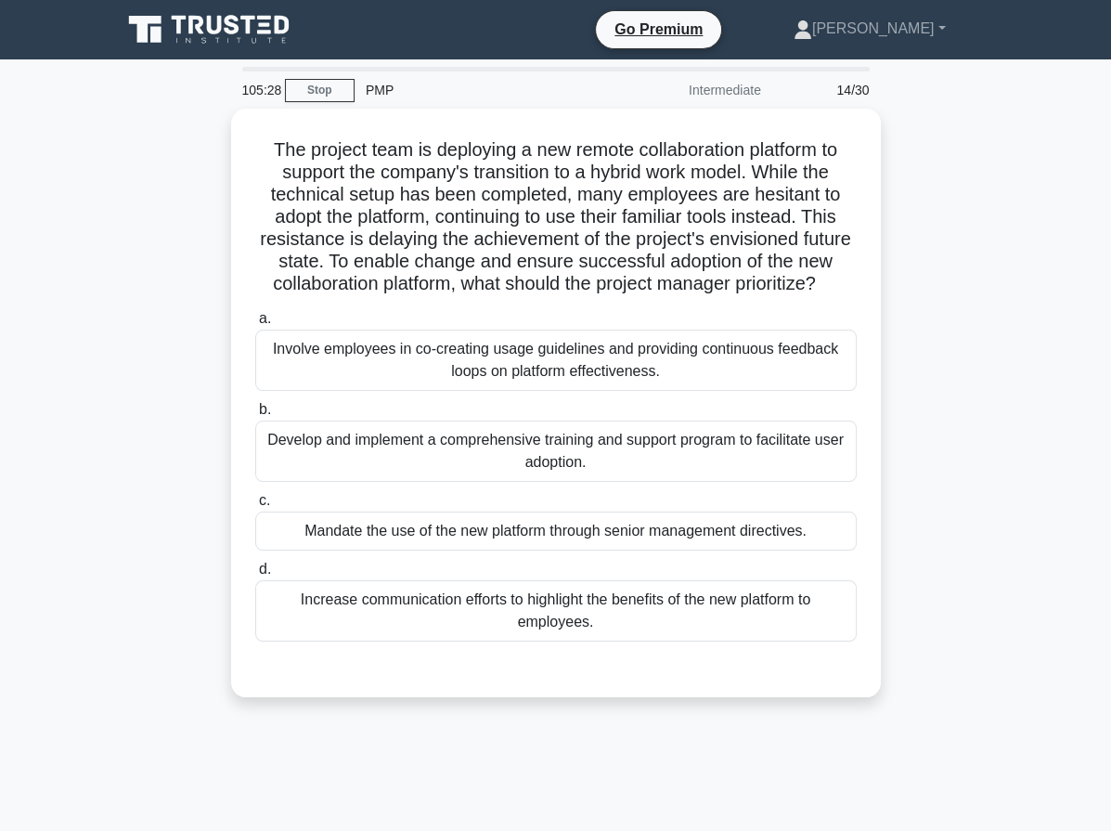
drag, startPoint x: 438, startPoint y: 257, endPoint x: 882, endPoint y: 305, distance: 446.3
click at [882, 305] on div "The project team is deploying a new remote collaboration platform to support th…" at bounding box center [555, 414] width 891 height 611
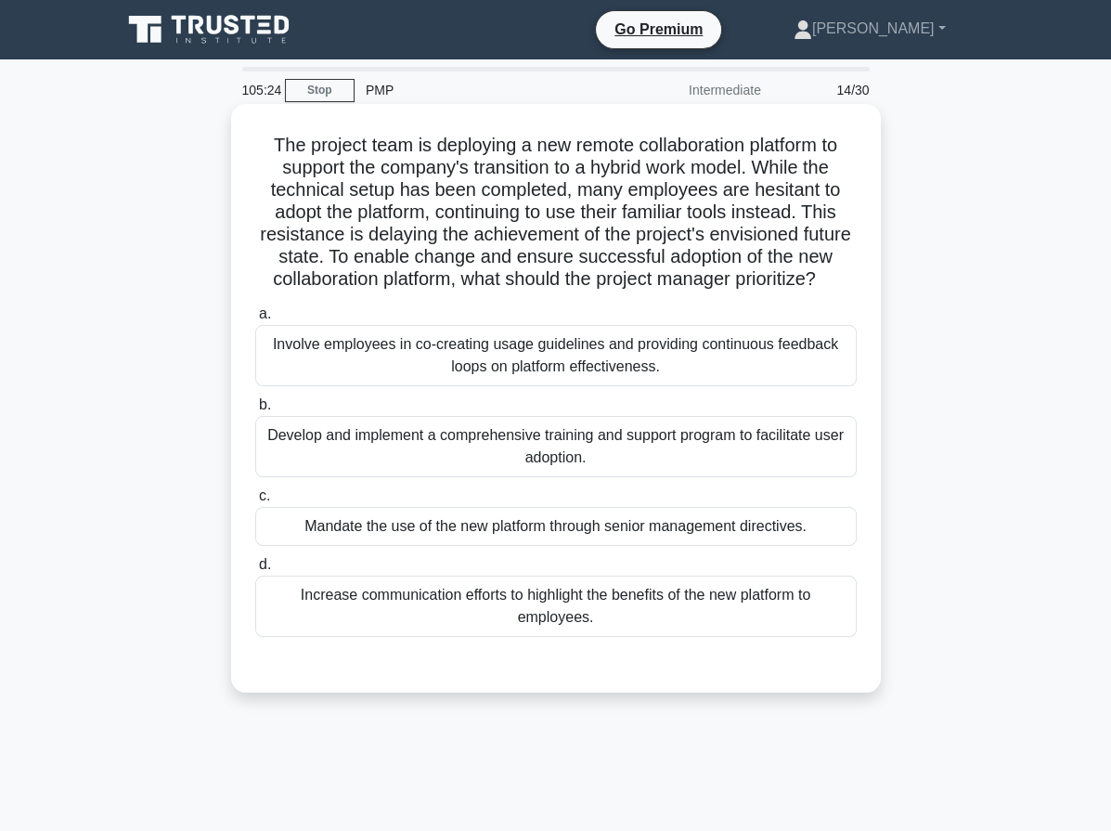
drag, startPoint x: 377, startPoint y: 262, endPoint x: 595, endPoint y: 307, distance: 222.8
click at [595, 291] on h5 "The project team is deploying a new remote collaboration platform to support th…" at bounding box center [555, 213] width 605 height 158
click at [500, 374] on div "Involve employees in co-creating usage guidelines and providing continuous feed…" at bounding box center [555, 355] width 601 height 61
click at [255, 320] on input "a. Involve employees in co-creating usage guidelines and providing continuous f…" at bounding box center [255, 314] width 0 height 12
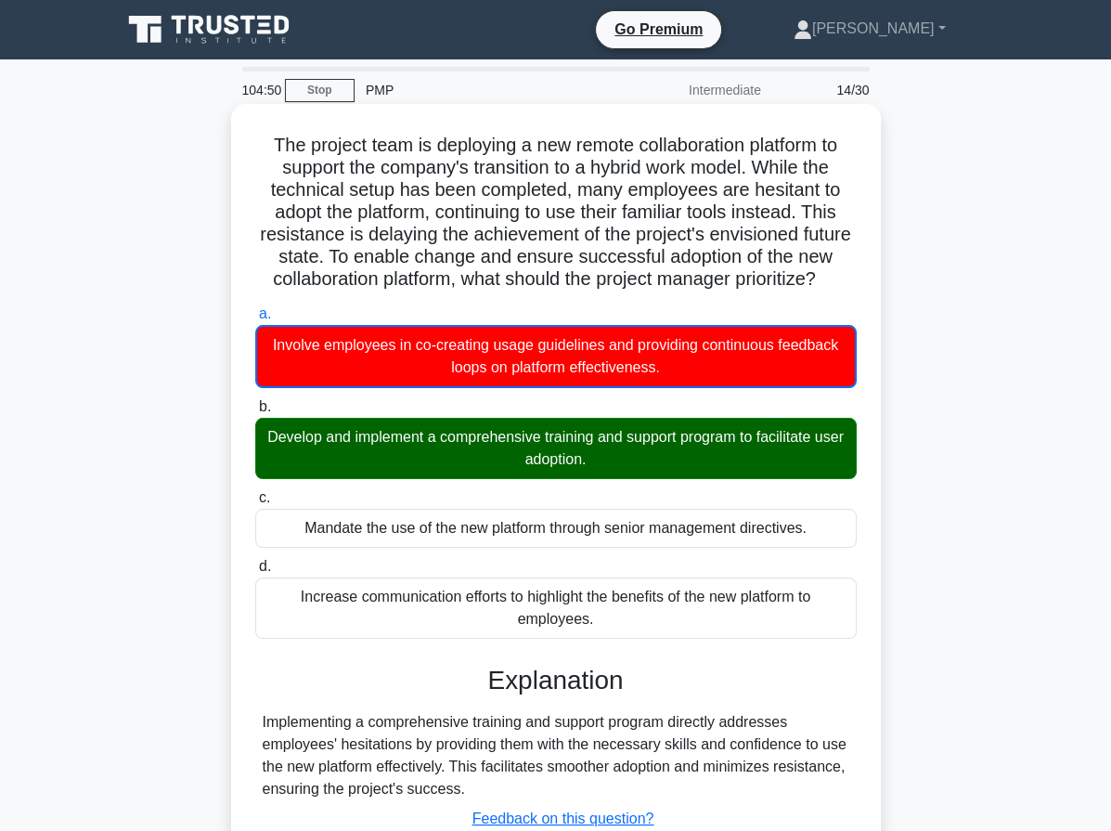
drag, startPoint x: 257, startPoint y: 142, endPoint x: 503, endPoint y: 610, distance: 528.5
click at [642, 639] on div "The project team is deploying a new remote collaboration platform to support th…" at bounding box center [556, 518] width 635 height 814
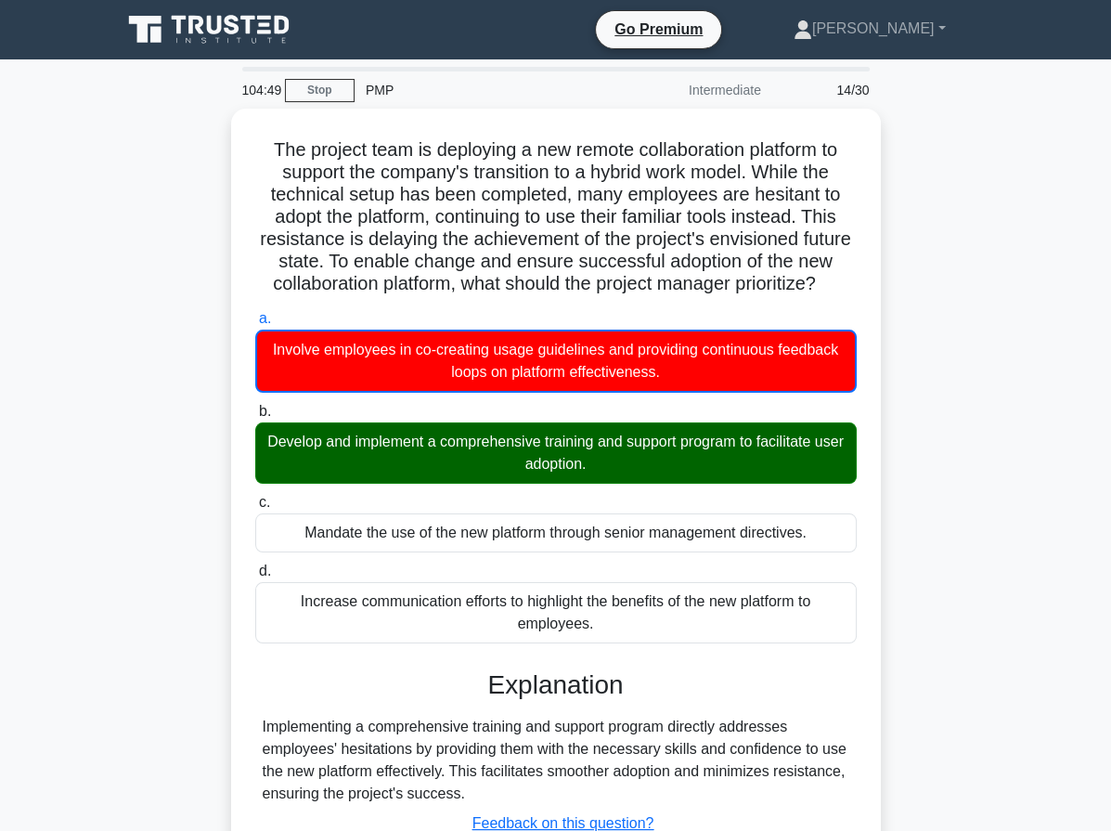
copy div "The project team is deploying a new remote collaboration platform to support th…"
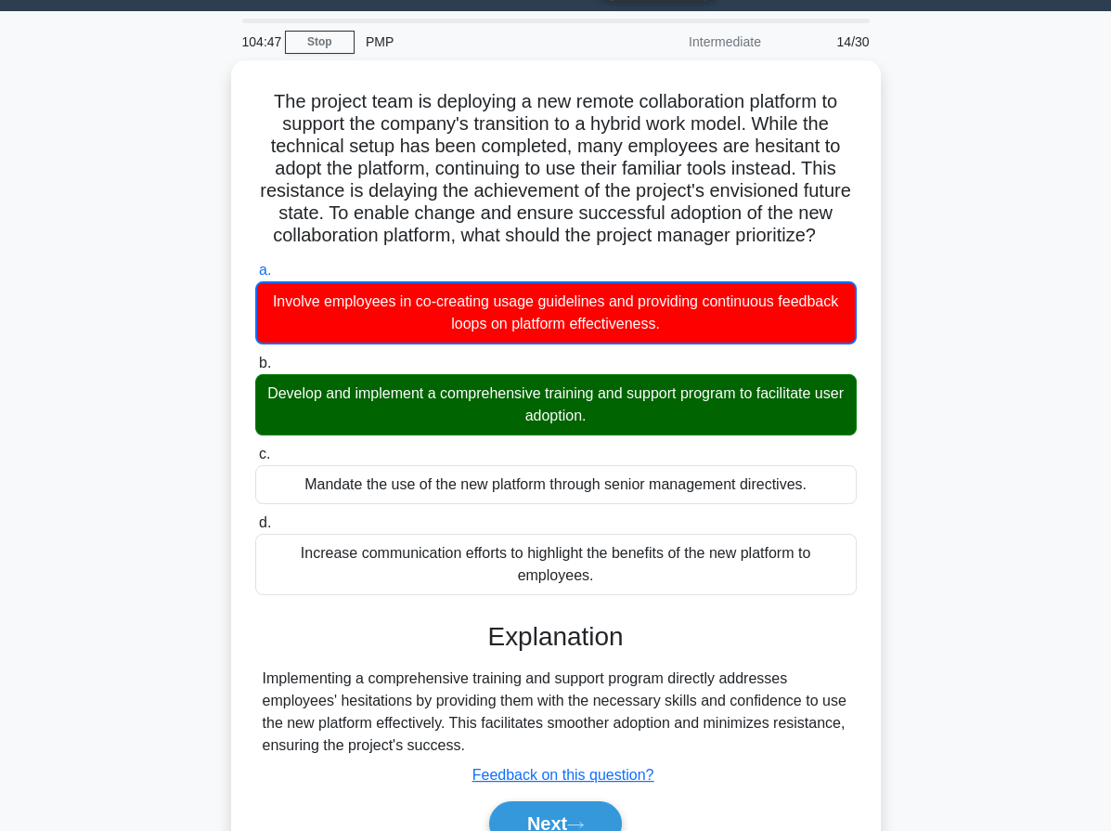
scroll to position [171, 0]
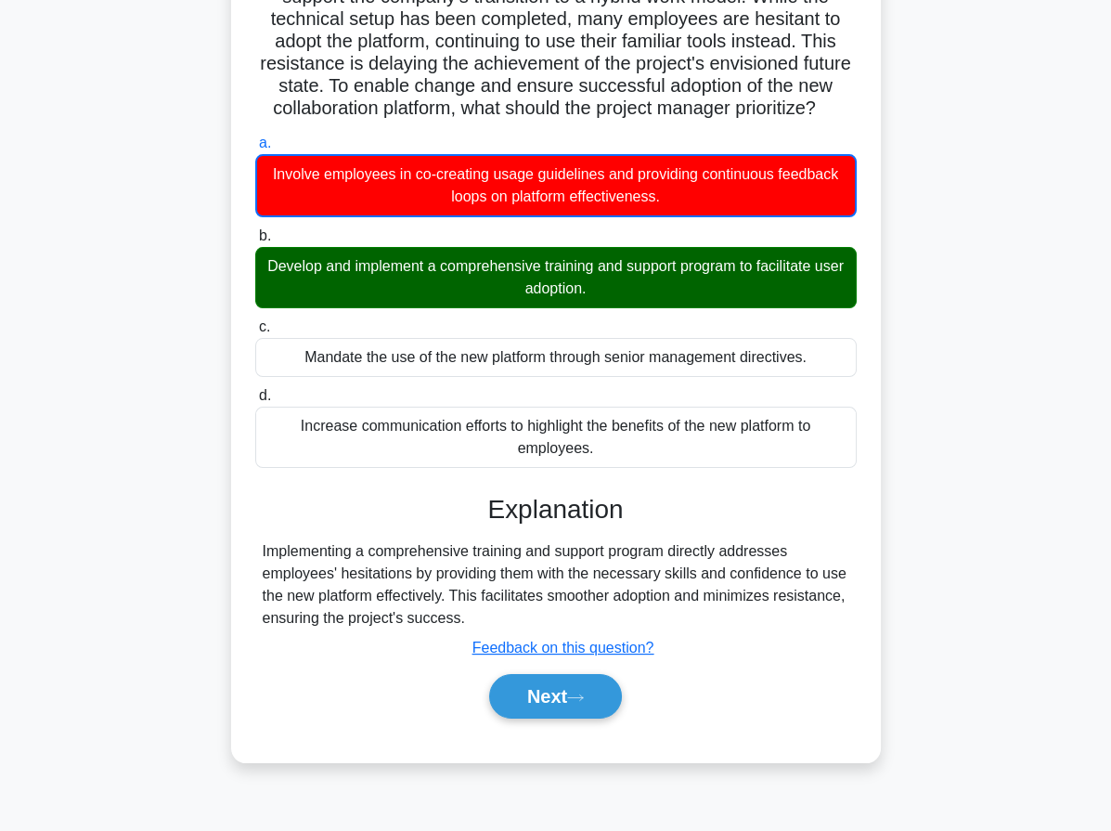
drag, startPoint x: 487, startPoint y: 526, endPoint x: 482, endPoint y: 631, distance: 105.0
click at [482, 631] on div "Explanation Implementing a comprehensive training and support program directly …" at bounding box center [555, 610] width 601 height 232
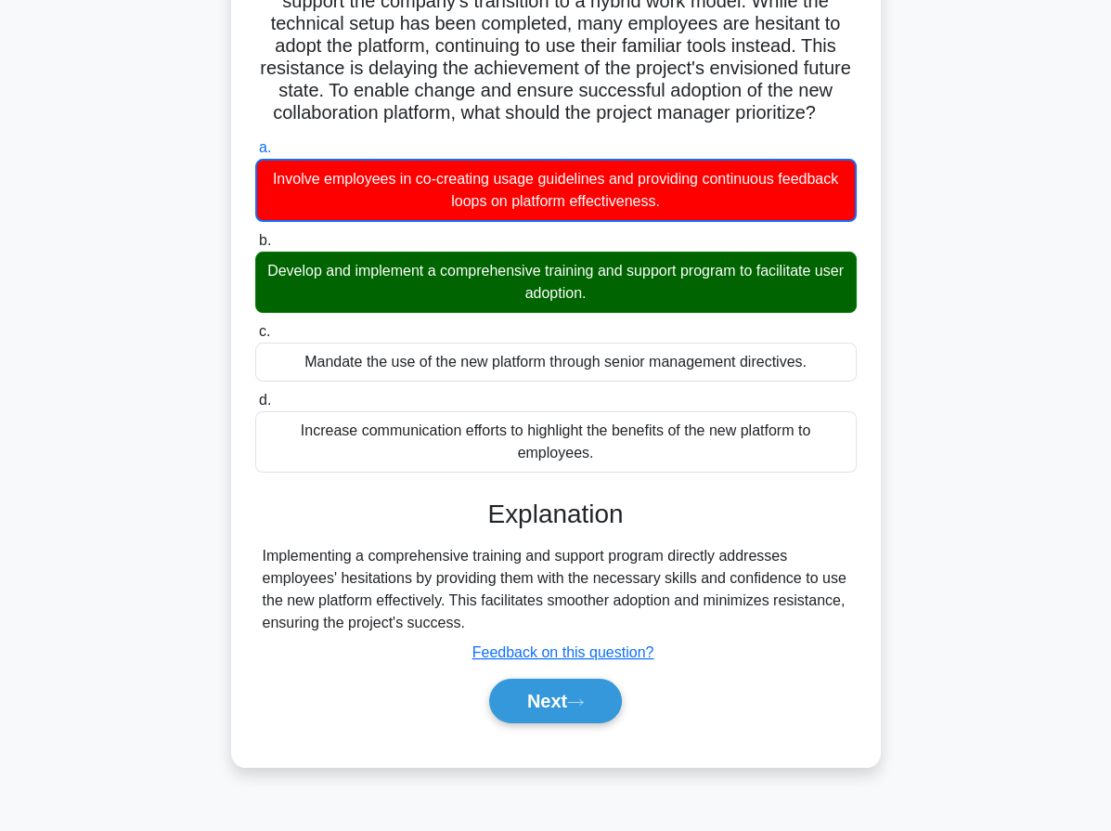
copy div "Explanation Implementing a comprehensive training and support program directly …"
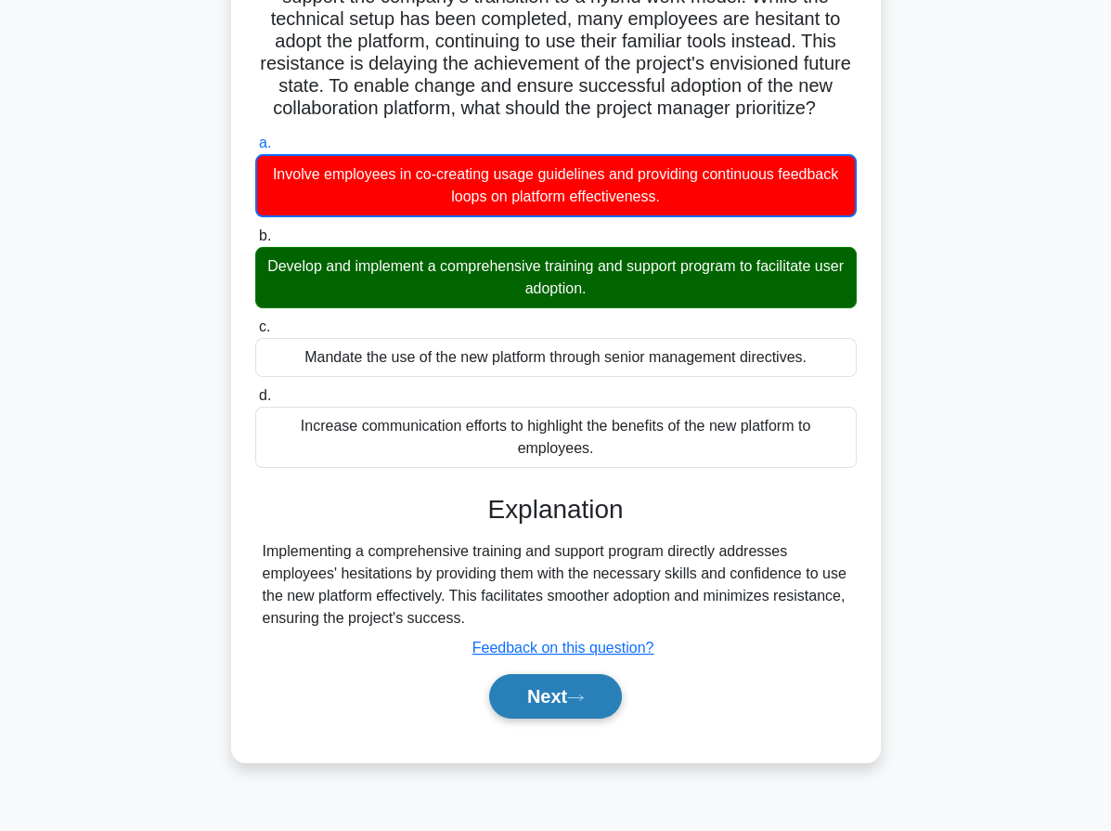
click at [575, 703] on icon at bounding box center [575, 697] width 17 height 10
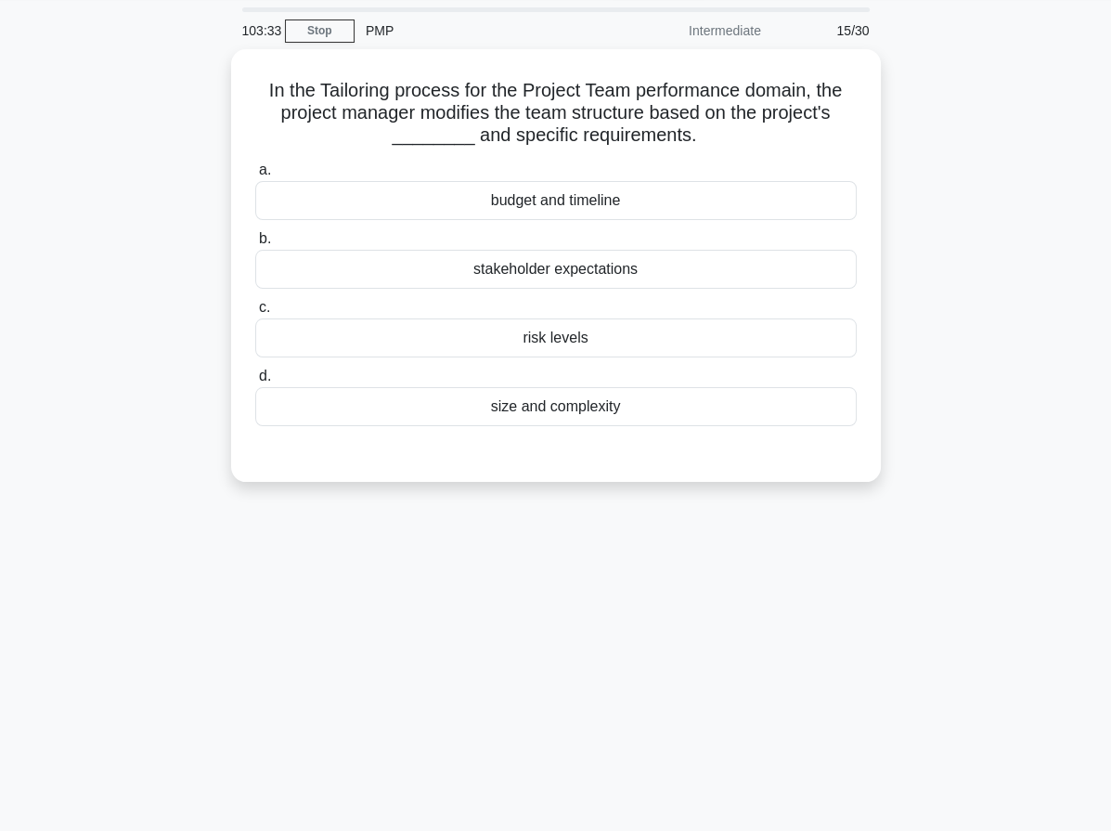
scroll to position [0, 0]
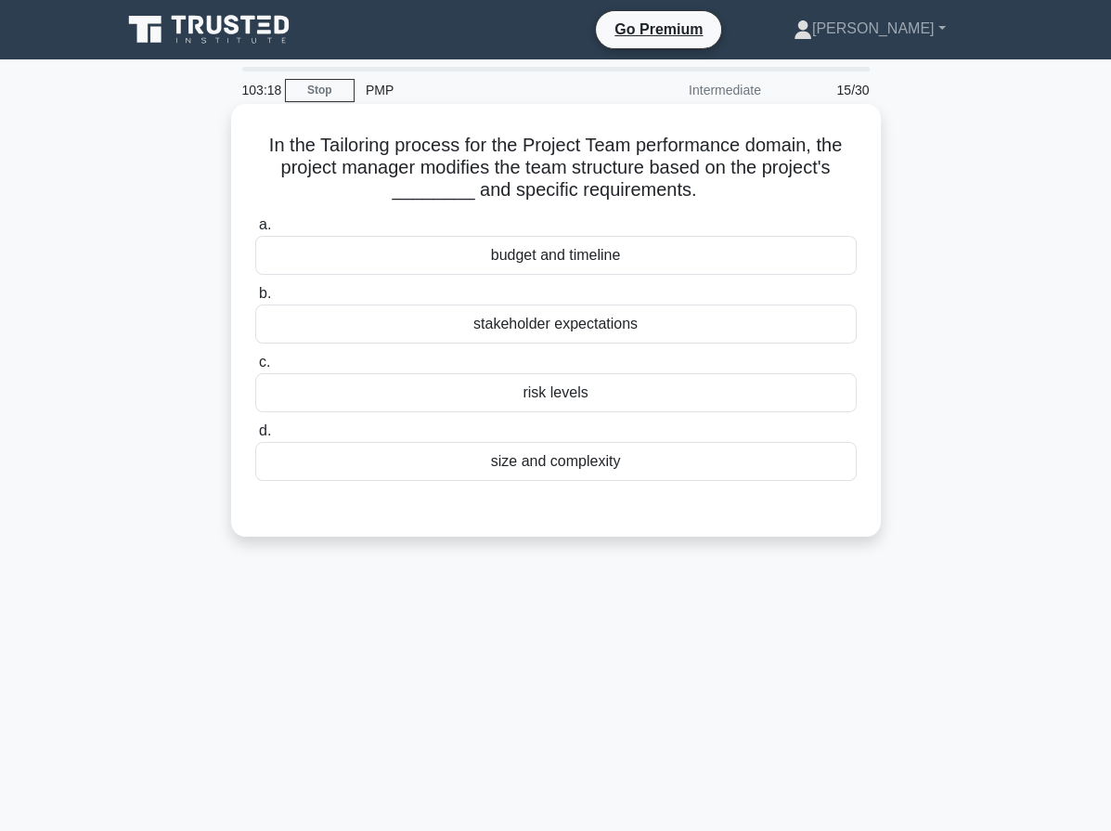
click at [659, 254] on div "budget and timeline" at bounding box center [555, 255] width 601 height 39
click at [255, 231] on input "a. budget and timeline" at bounding box center [255, 225] width 0 height 12
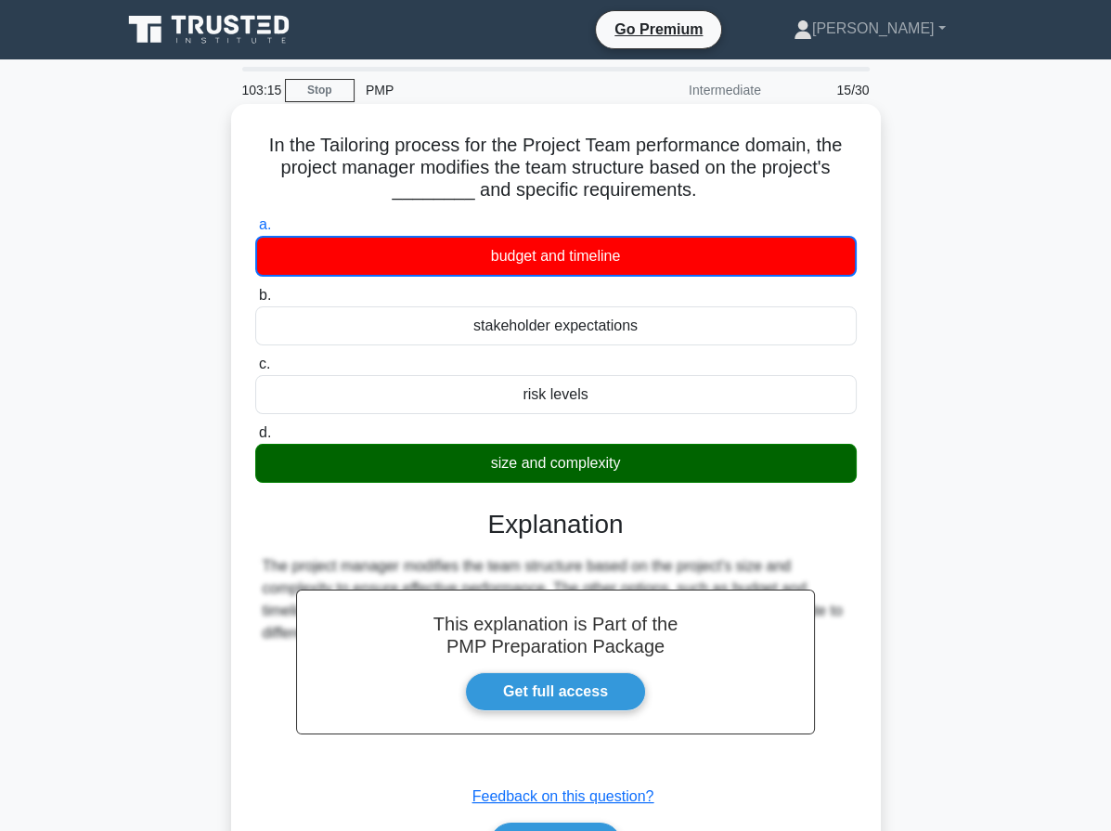
drag, startPoint x: 256, startPoint y: 146, endPoint x: 670, endPoint y: 476, distance: 529.7
click at [673, 477] on div "In the Tailoring process for the Project Team performance domain, the project m…" at bounding box center [556, 507] width 635 height 792
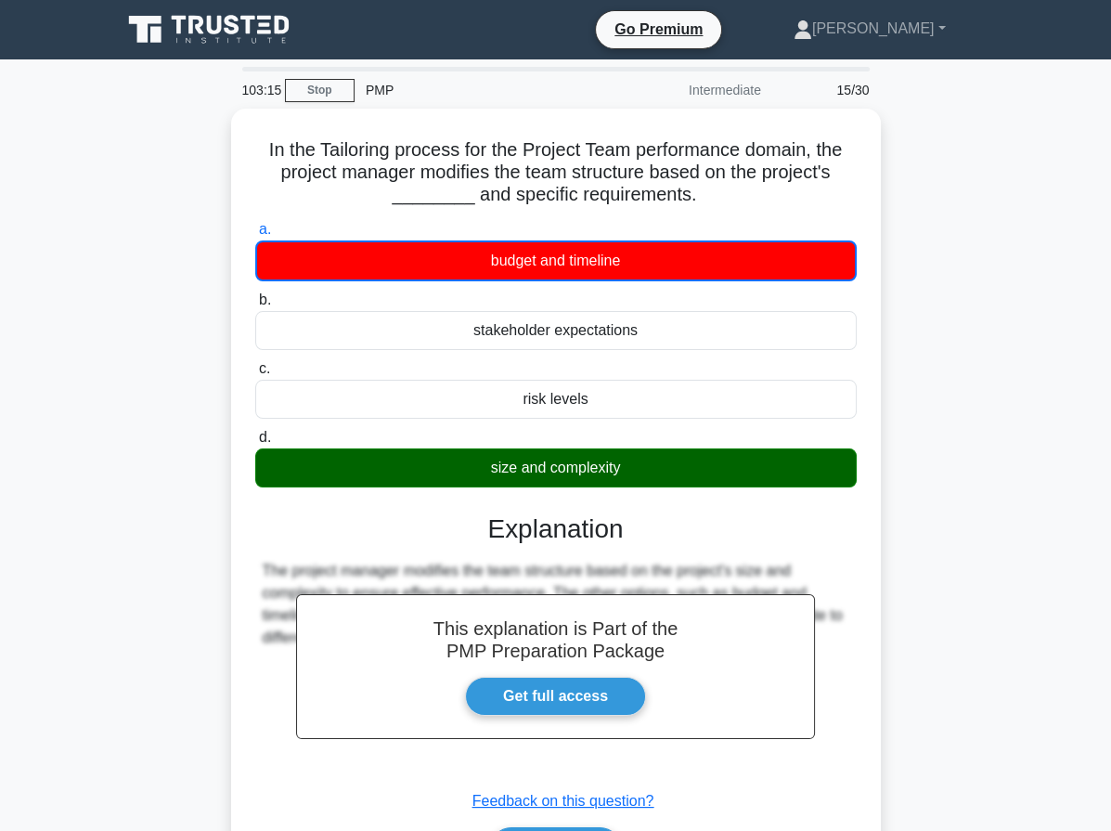
copy div "In the Tailoring process for the Project Team performance domain, the project m…"
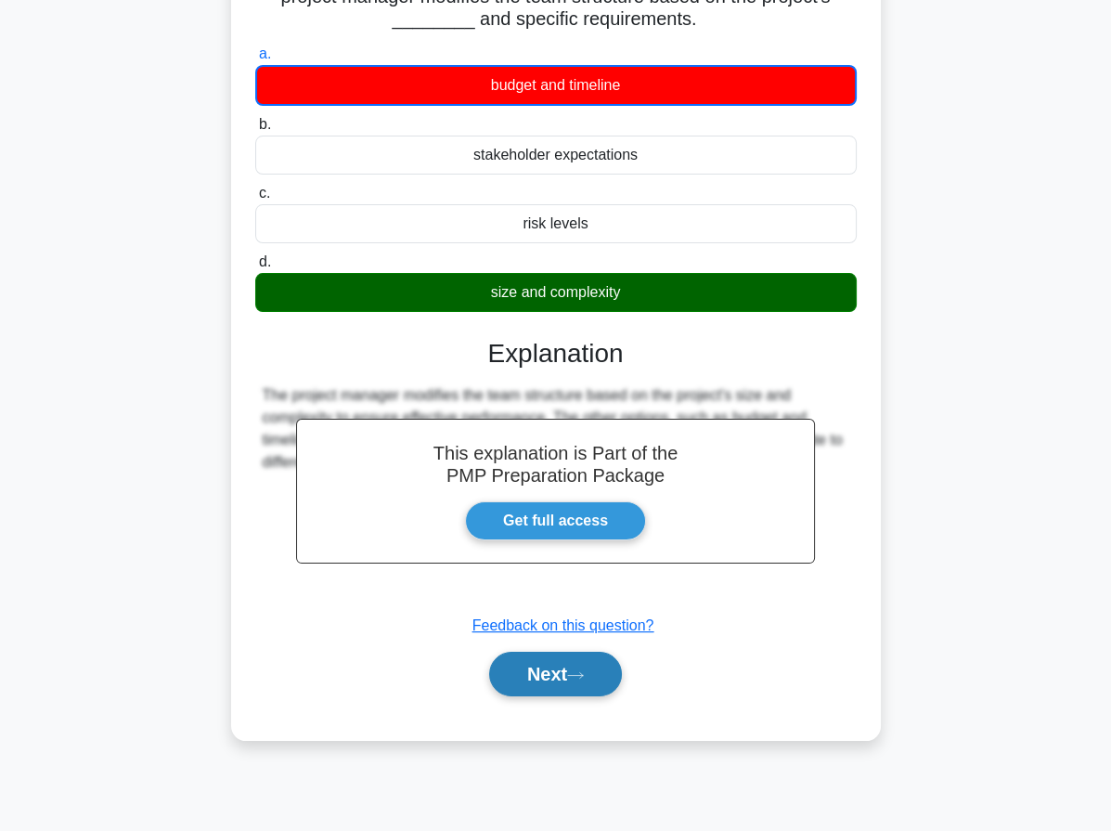
click at [561, 674] on button "Next" at bounding box center [555, 674] width 133 height 45
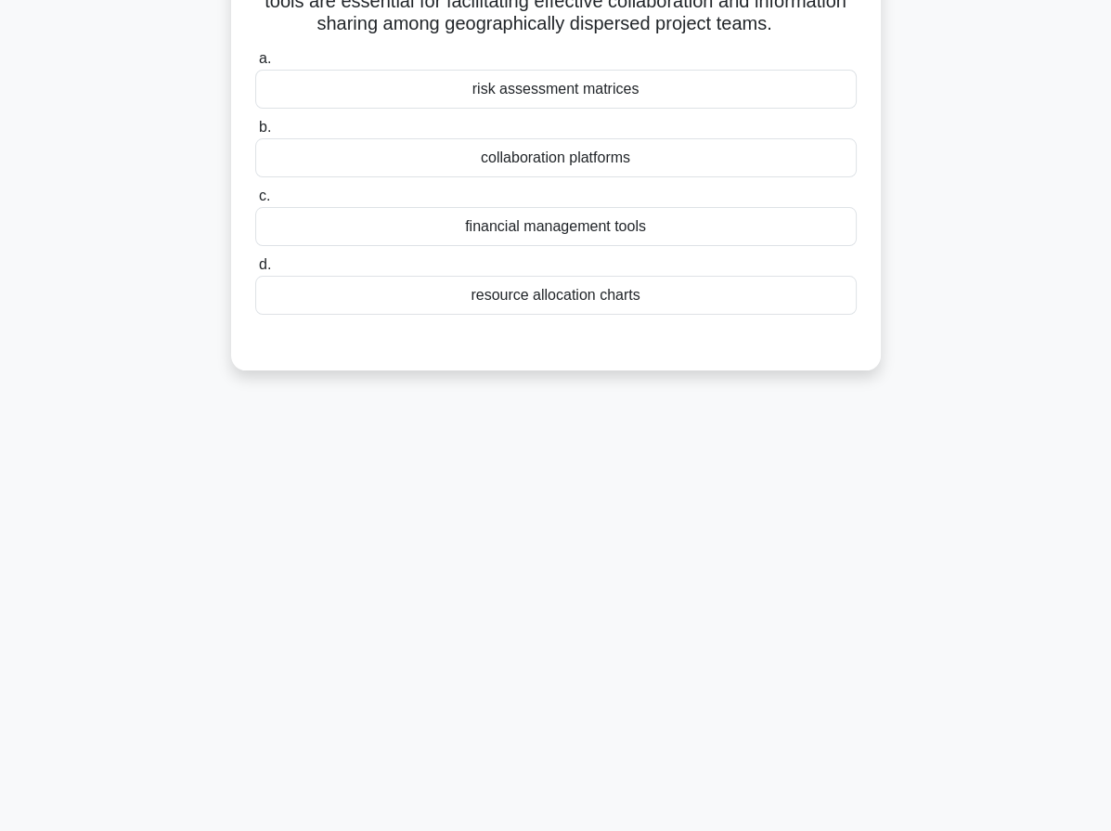
scroll to position [27, 0]
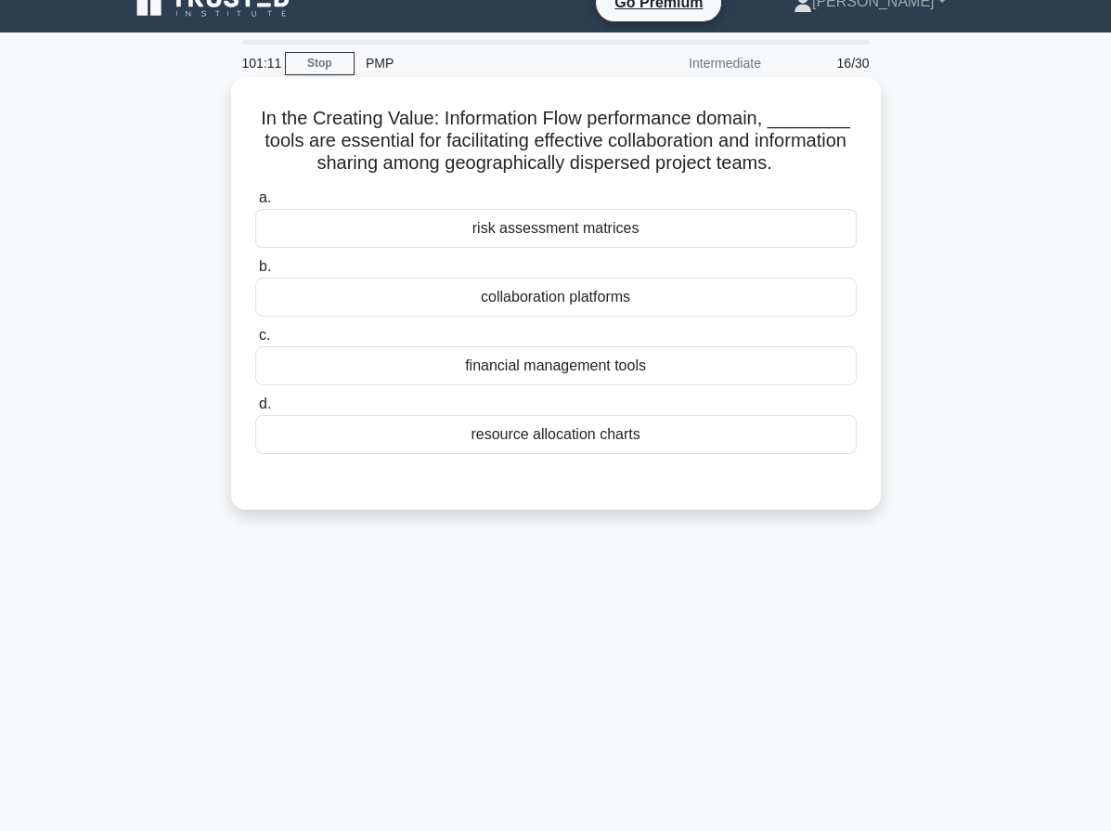
click at [618, 301] on div "collaboration platforms" at bounding box center [555, 297] width 601 height 39
click at [255, 273] on input "b. collaboration platforms" at bounding box center [255, 267] width 0 height 12
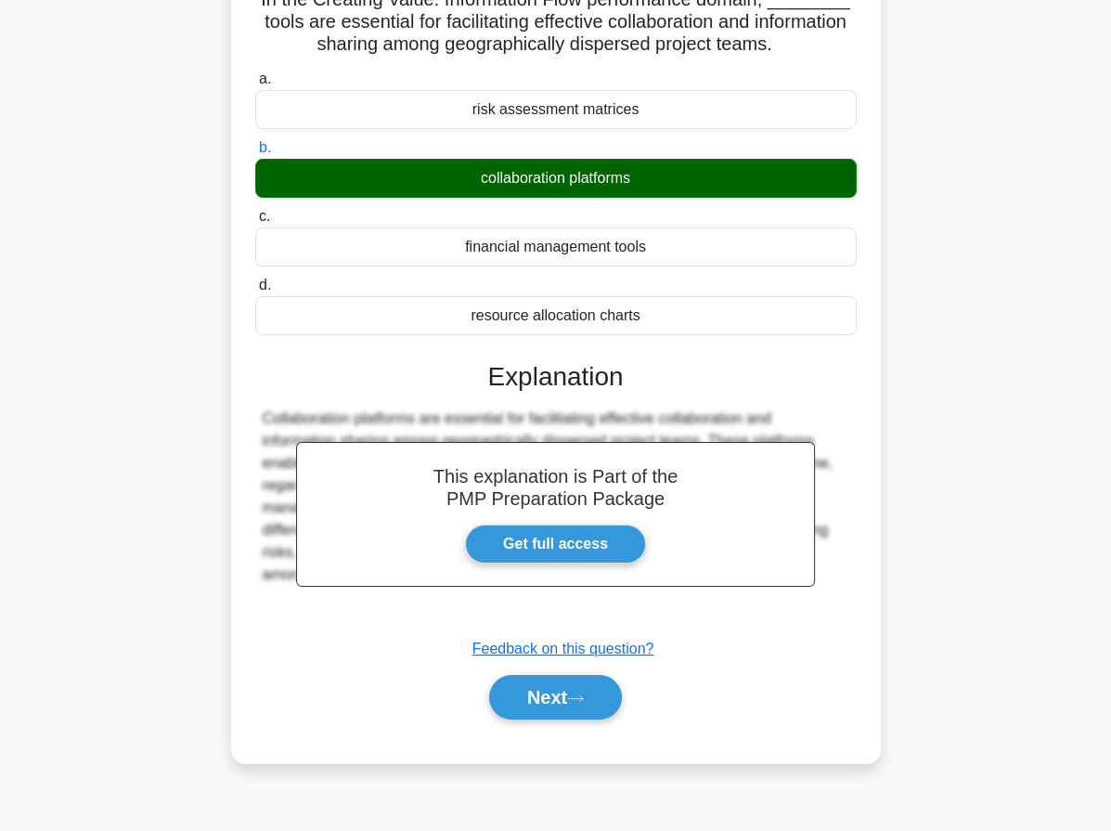
scroll to position [171, 0]
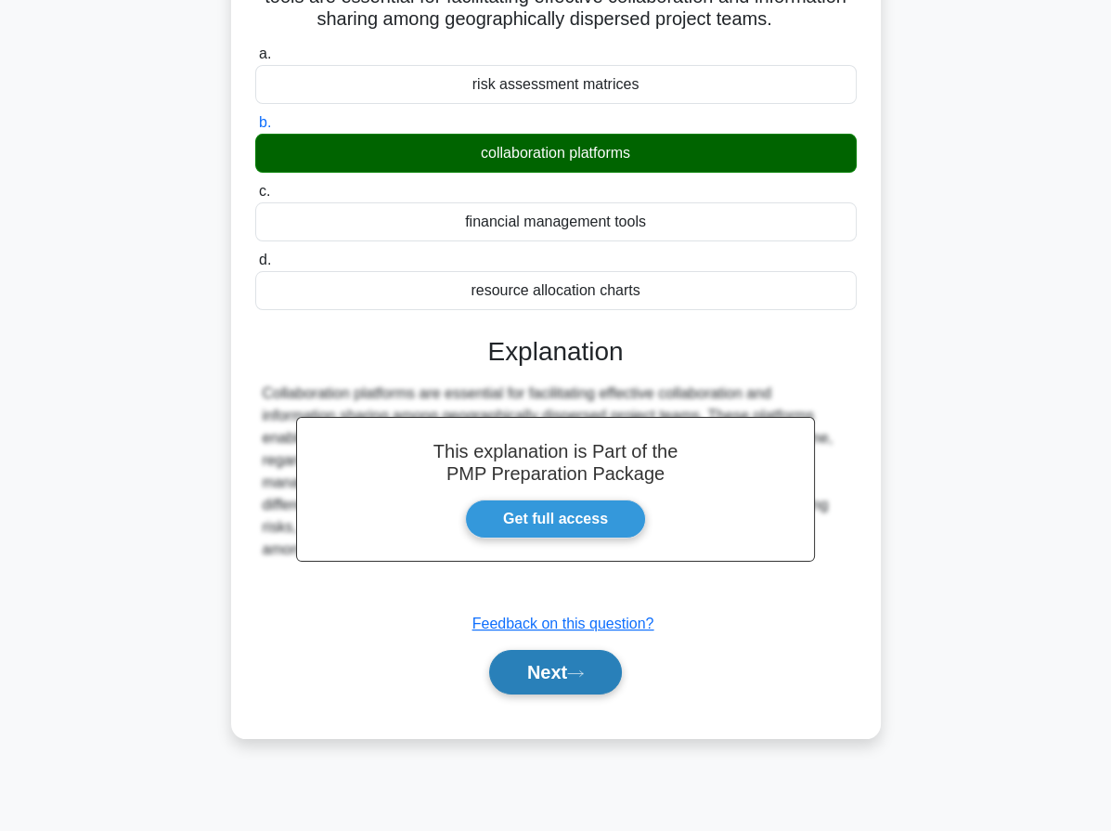
click at [566, 655] on button "Next" at bounding box center [555, 672] width 133 height 45
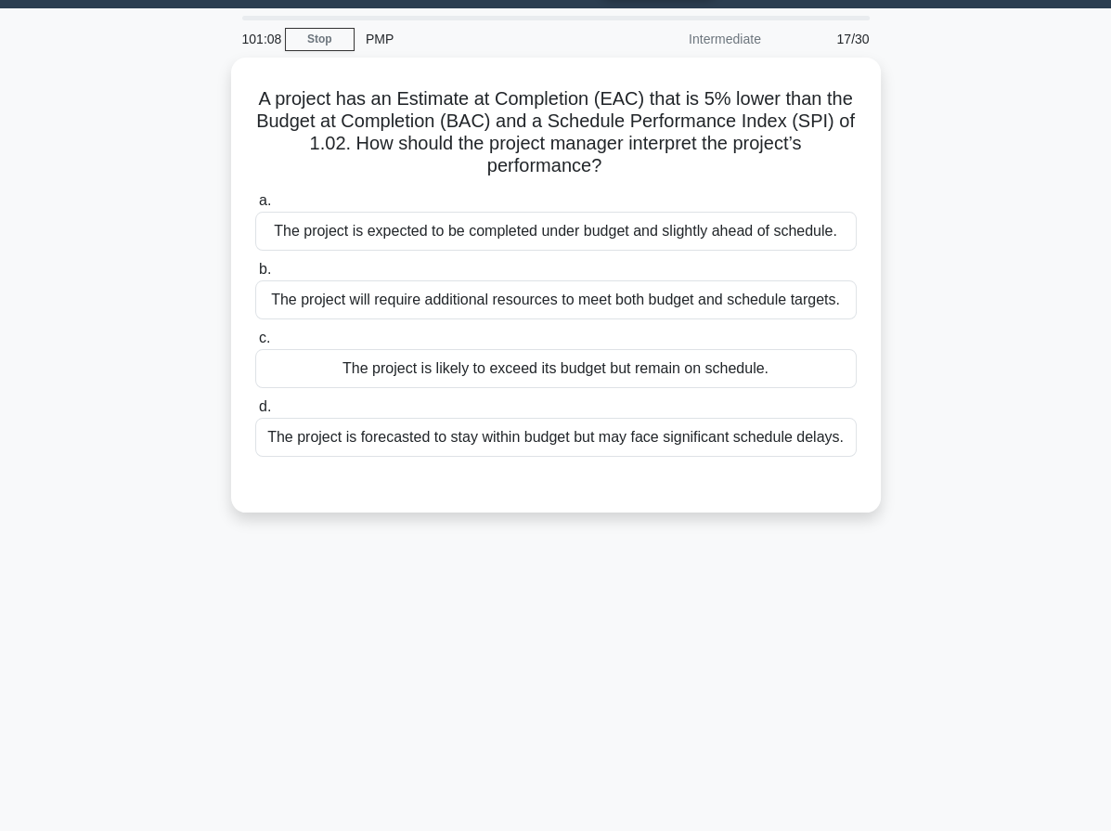
scroll to position [27, 0]
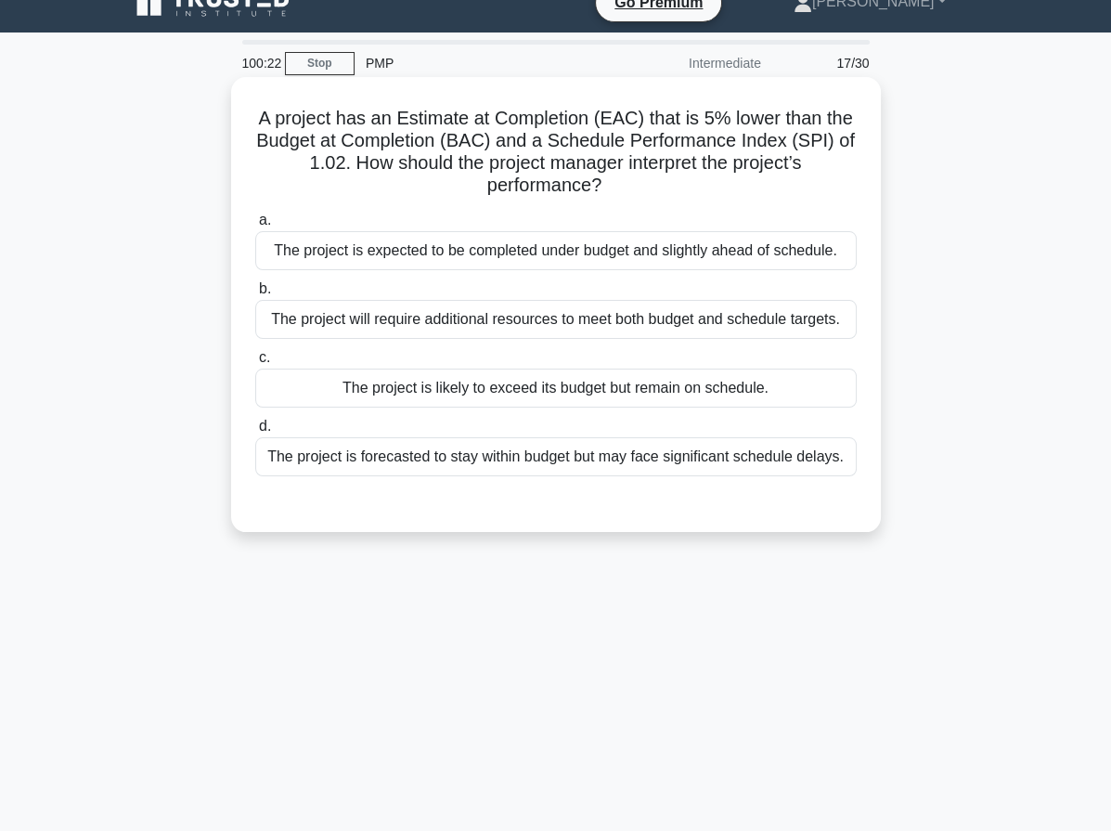
click at [535, 257] on div "The project is expected to be completed under budget and slightly ahead of sche…" at bounding box center [555, 250] width 601 height 39
click at [255, 226] on input "a. The project is expected to be completed under budget and slightly ahead of s…" at bounding box center [255, 220] width 0 height 12
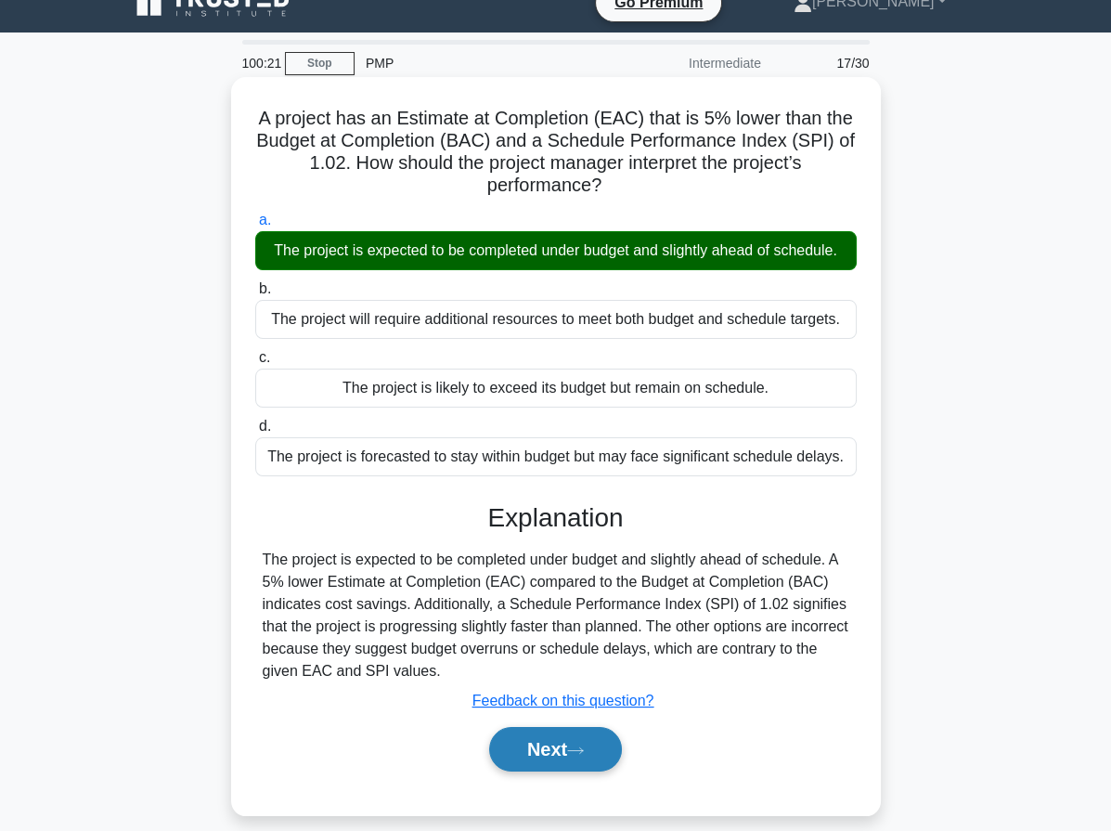
click at [582, 751] on icon at bounding box center [575, 750] width 17 height 10
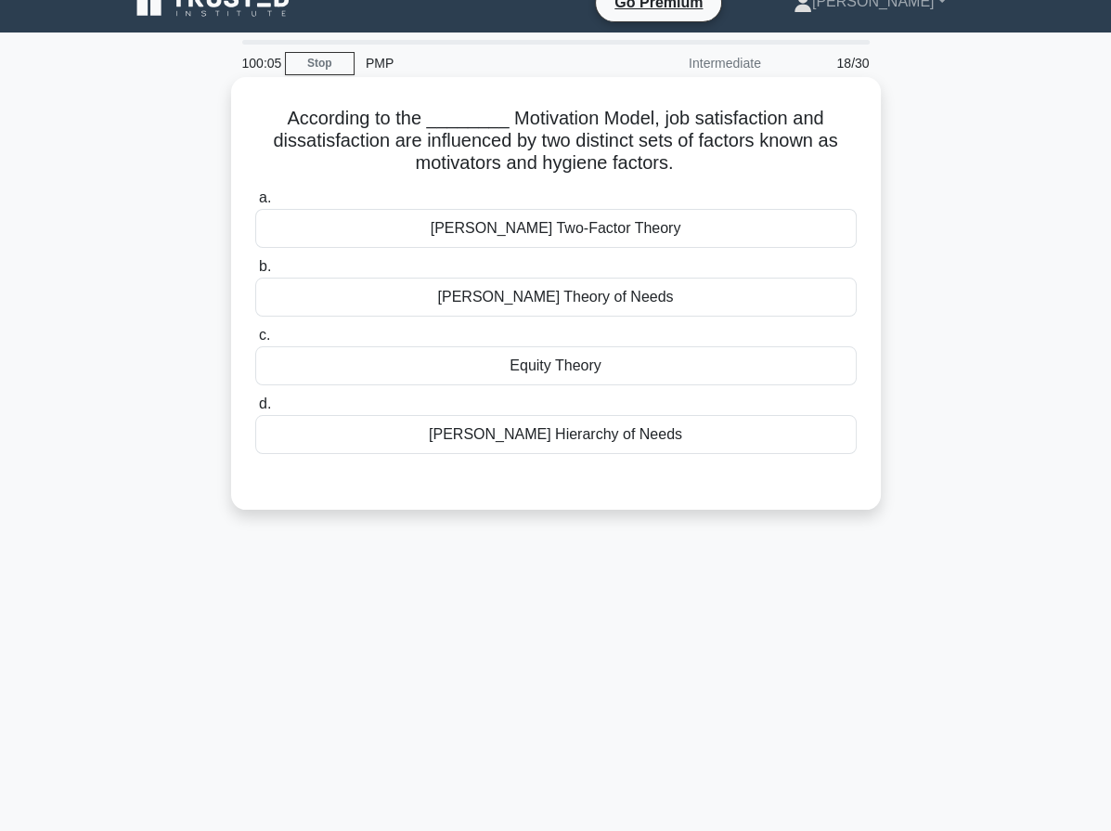
click at [665, 232] on div "Herzberg's Two-Factor Theory" at bounding box center [555, 228] width 601 height 39
click at [255, 204] on input "a. Herzberg's Two-Factor Theory" at bounding box center [255, 198] width 0 height 12
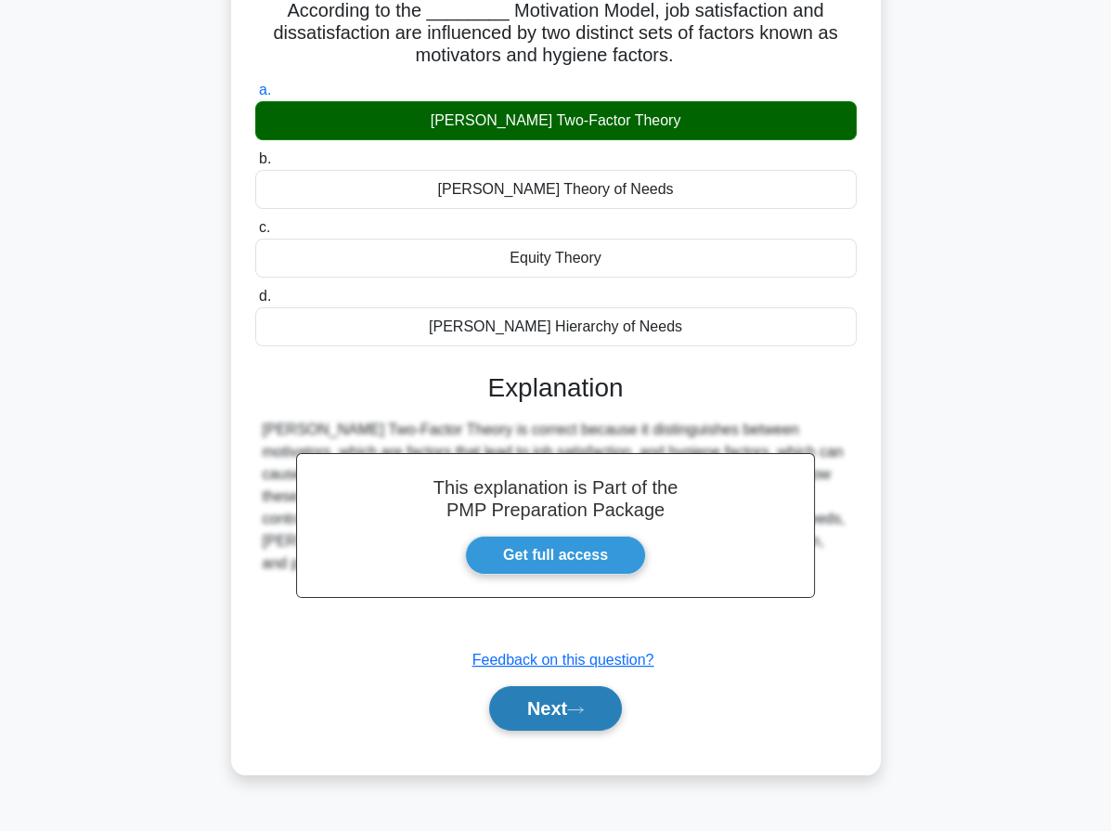
scroll to position [171, 0]
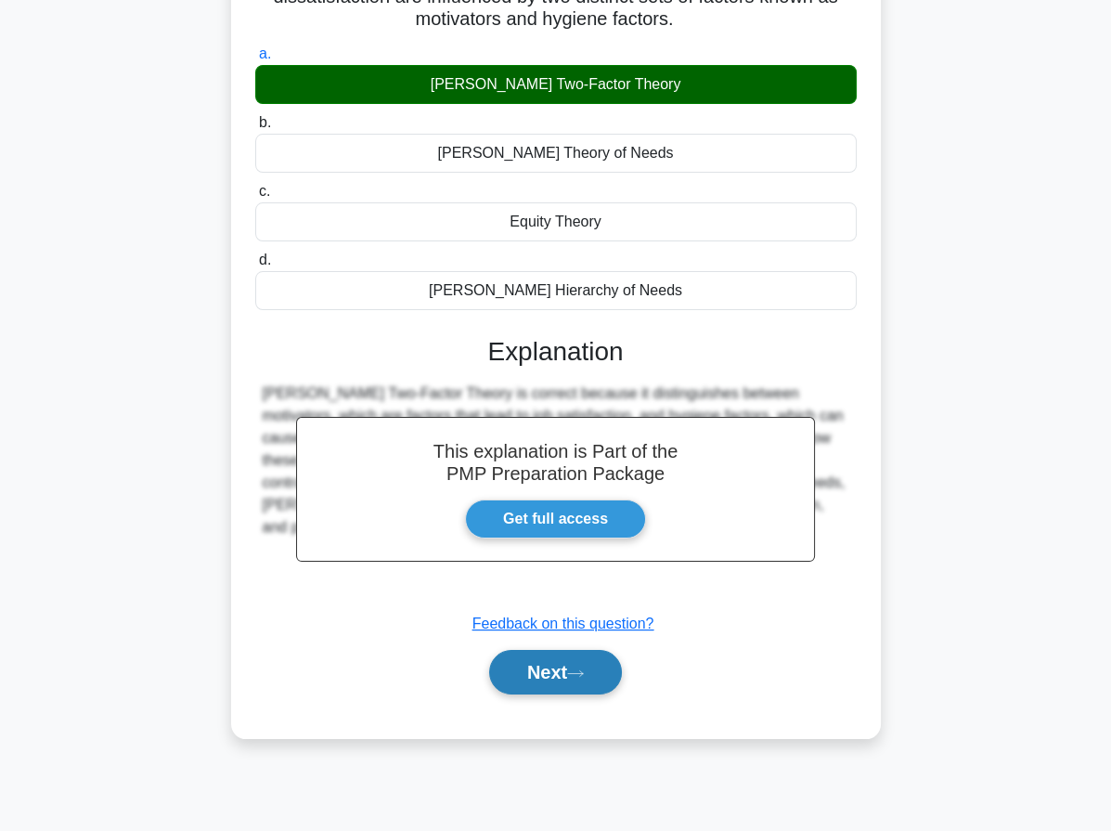
click at [533, 671] on button "Next" at bounding box center [555, 672] width 133 height 45
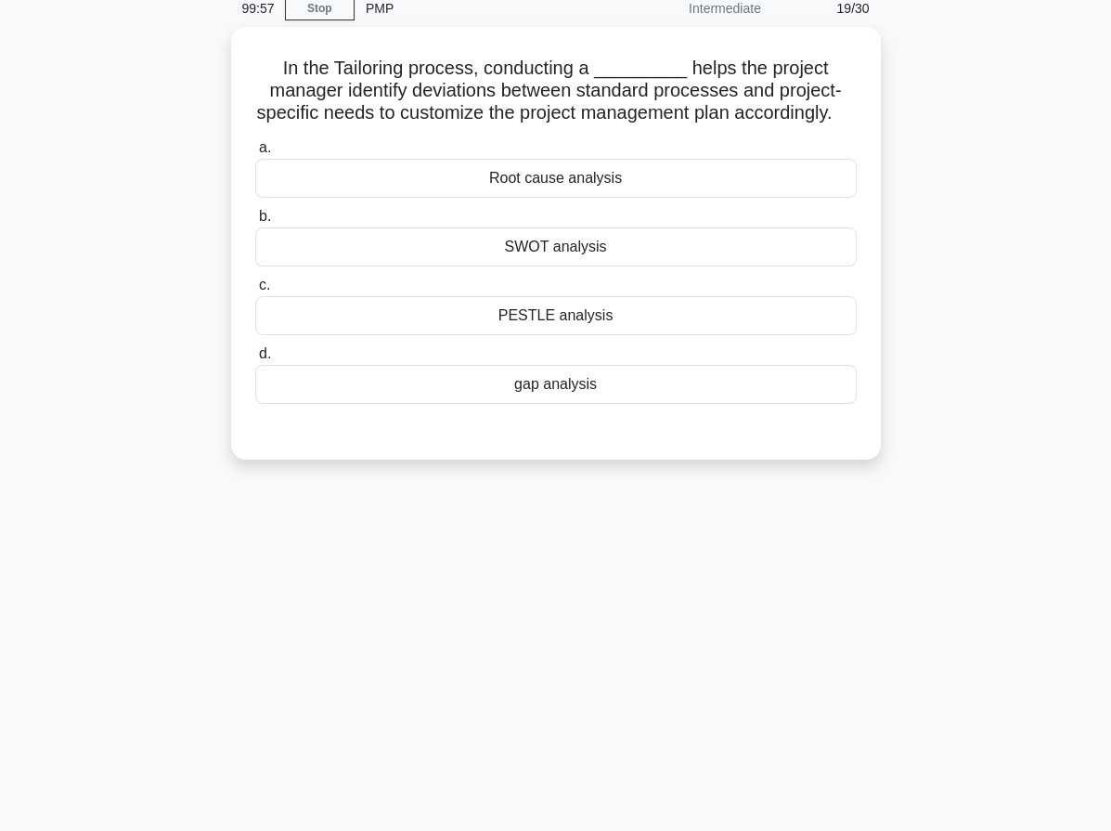
scroll to position [0, 0]
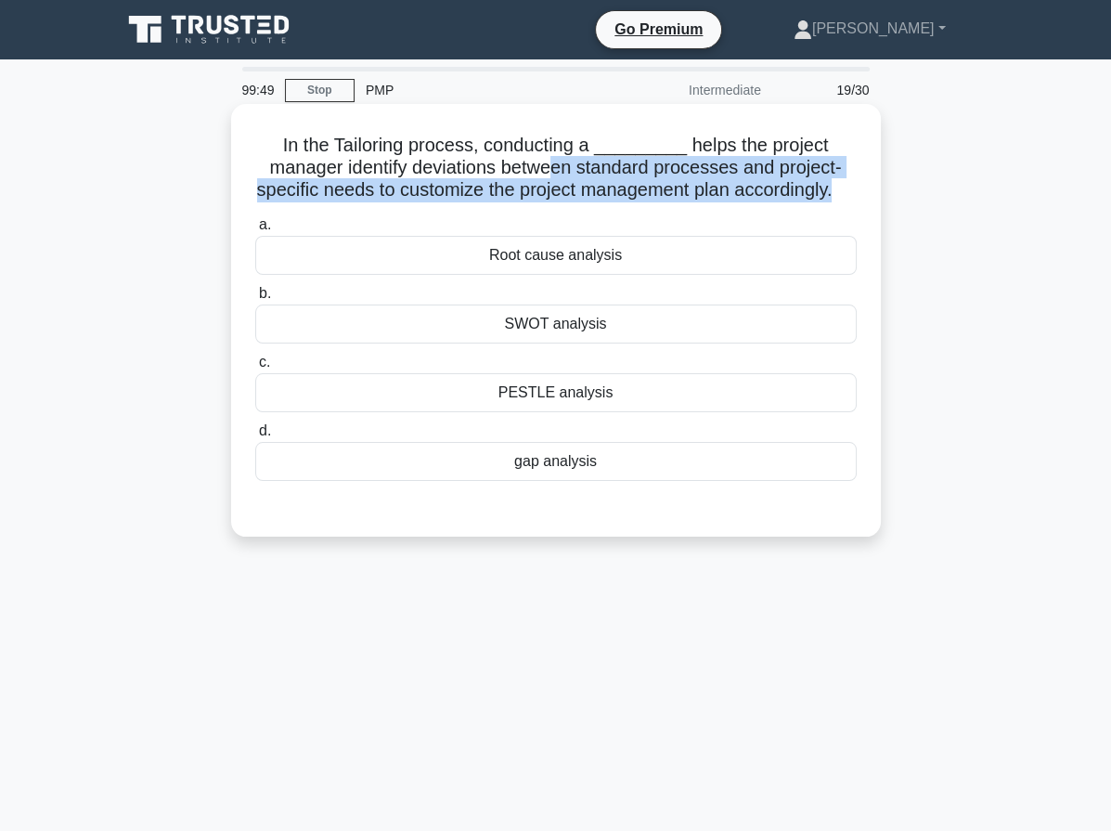
drag, startPoint x: 567, startPoint y: 175, endPoint x: 856, endPoint y: 183, distance: 288.7
click at [856, 183] on h5 "In the Tailoring process, conducting a _________ helps the project manager iden…" at bounding box center [555, 168] width 605 height 69
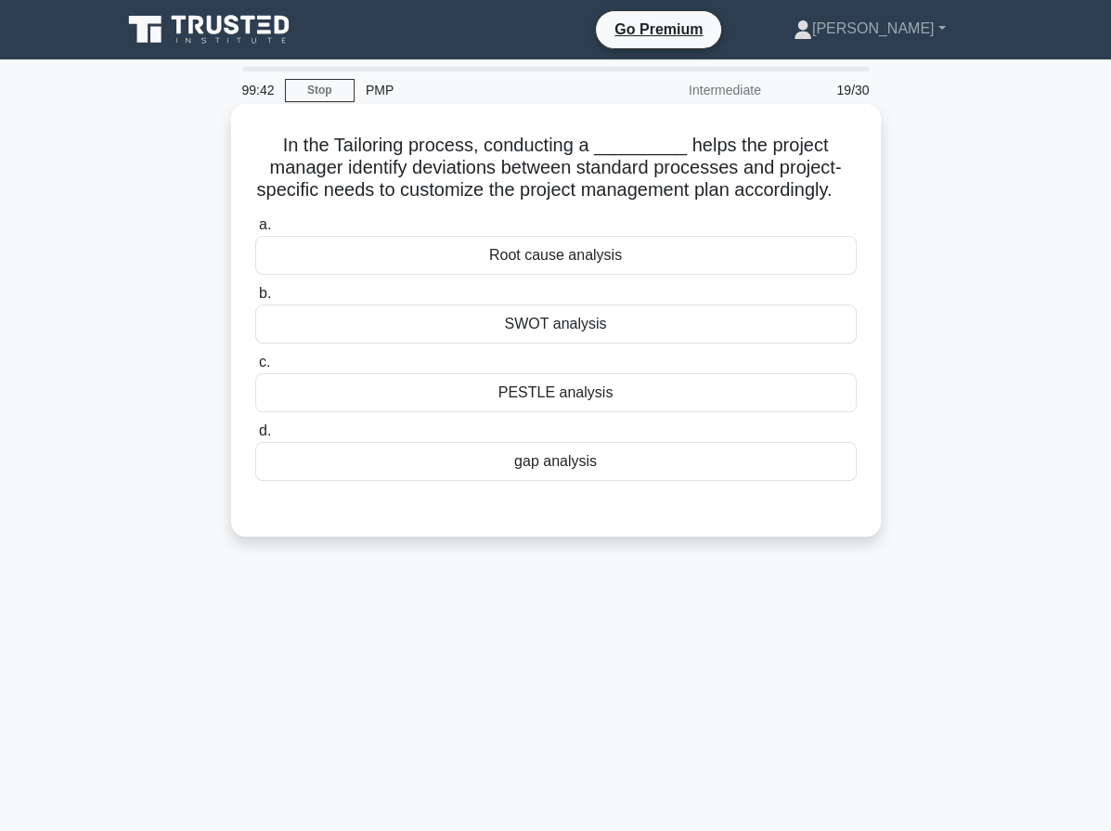
click at [570, 412] on div "PESTLE analysis" at bounding box center [555, 392] width 601 height 39
click at [255, 368] on input "c. PESTLE analysis" at bounding box center [255, 362] width 0 height 12
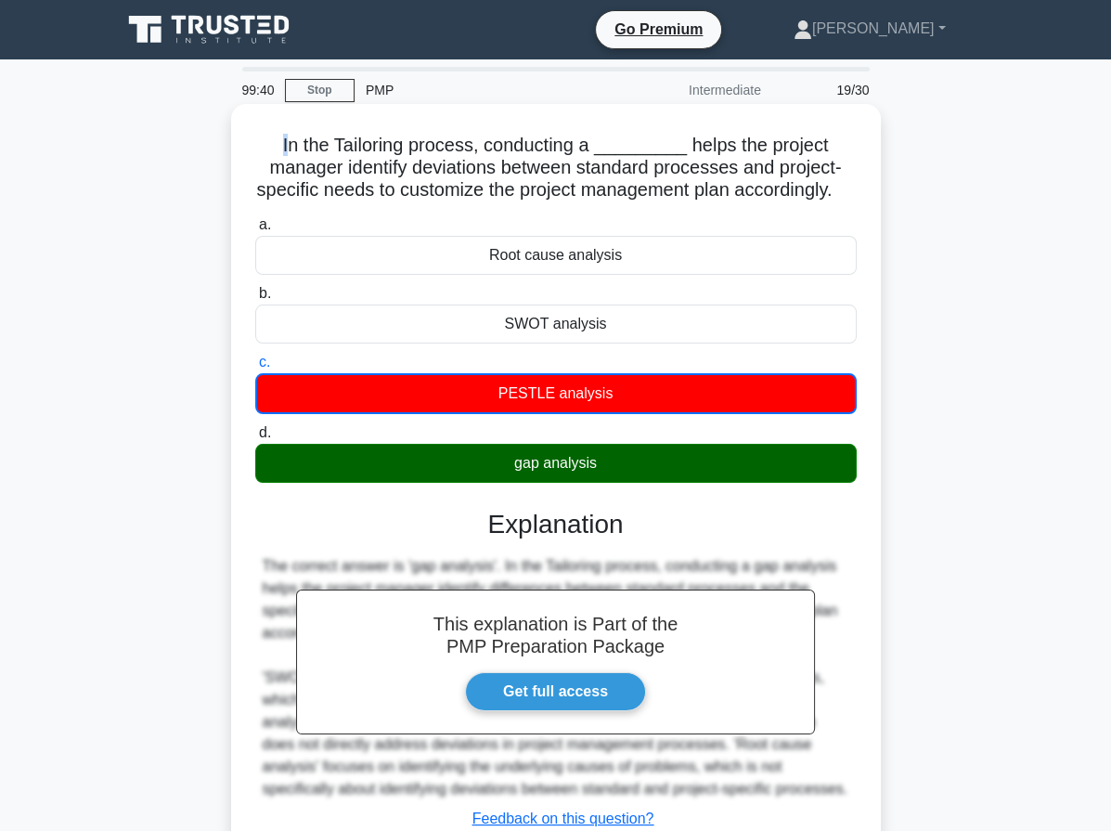
click at [291, 145] on h5 "In the Tailoring process, conducting a _________ helps the project manager iden…" at bounding box center [555, 168] width 605 height 69
click at [285, 149] on h5 "In the Tailoring process, conducting a _________ helps the project manager iden…" at bounding box center [555, 168] width 605 height 69
drag, startPoint x: 286, startPoint y: 144, endPoint x: 694, endPoint y: 476, distance: 526.5
click at [694, 476] on div "In the Tailoring process, conducting a _________ helps the project manager iden…" at bounding box center [556, 518] width 635 height 814
copy div "In the Tailoring process, conducting a _________ helps the project manager iden…"
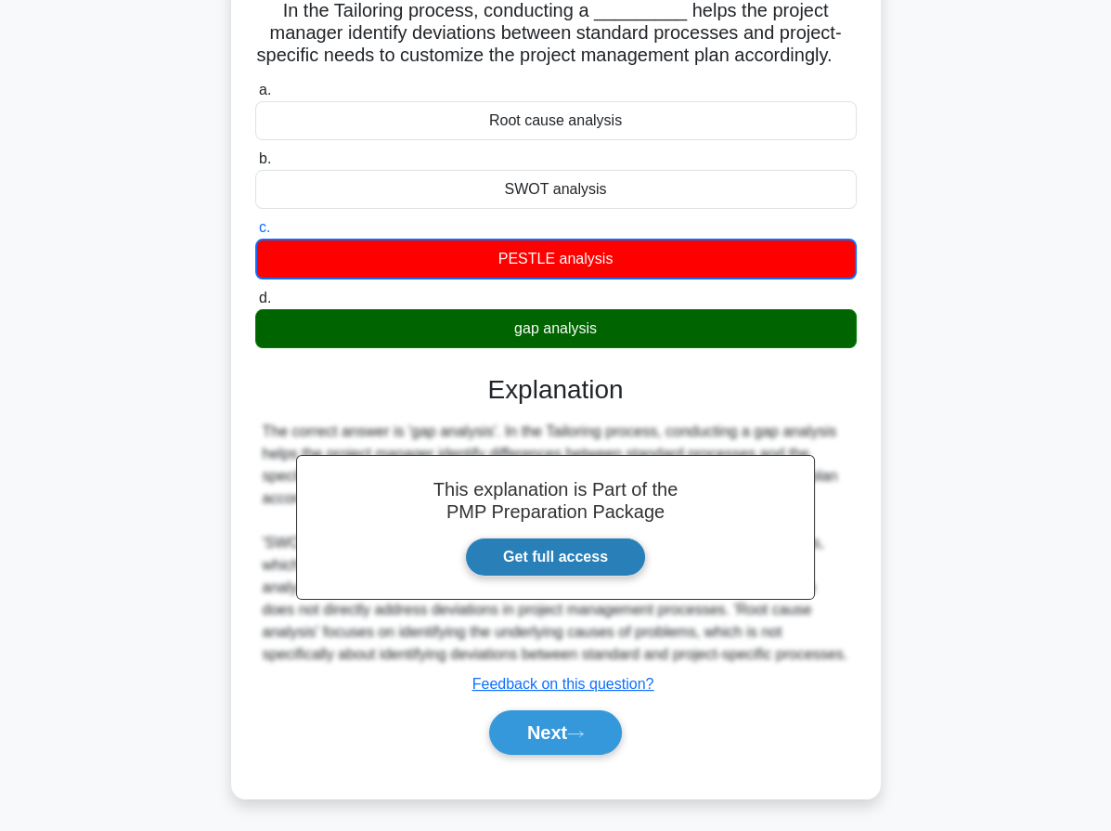
scroll to position [171, 0]
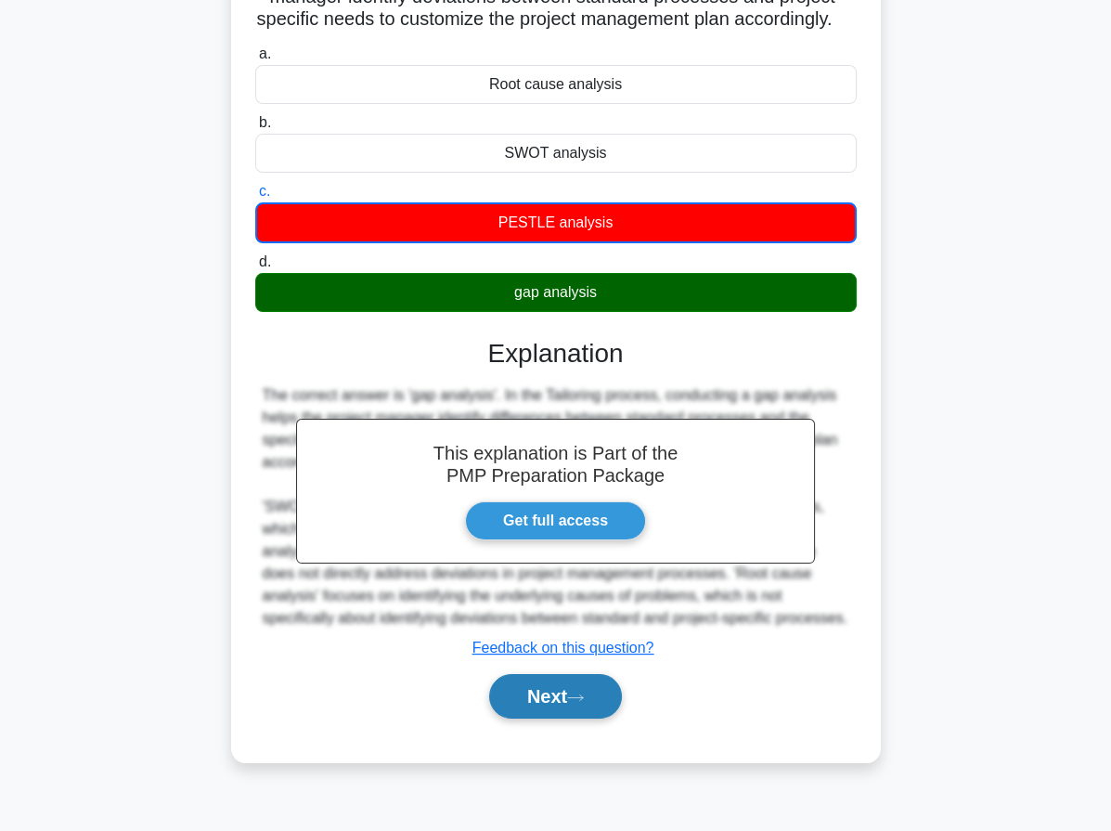
drag, startPoint x: 549, startPoint y: 728, endPoint x: 537, endPoint y: 723, distance: 12.1
click at [549, 718] on button "Next" at bounding box center [555, 696] width 133 height 45
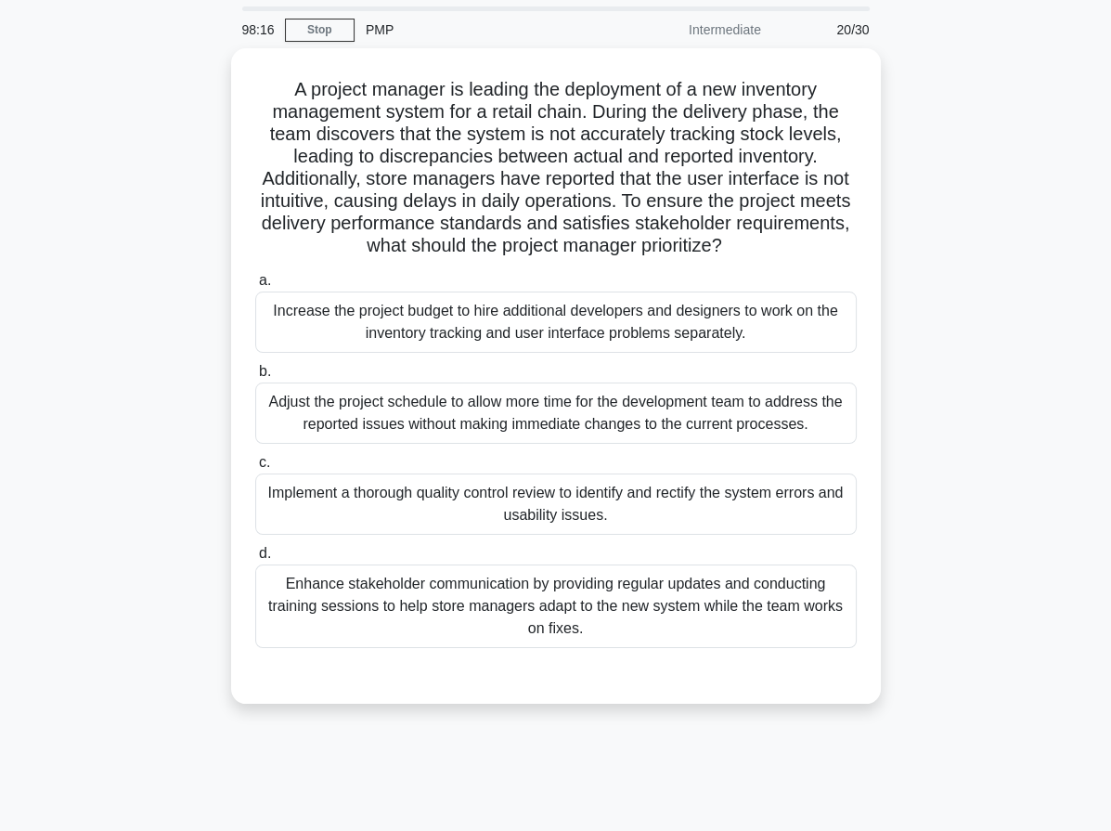
scroll to position [0, 0]
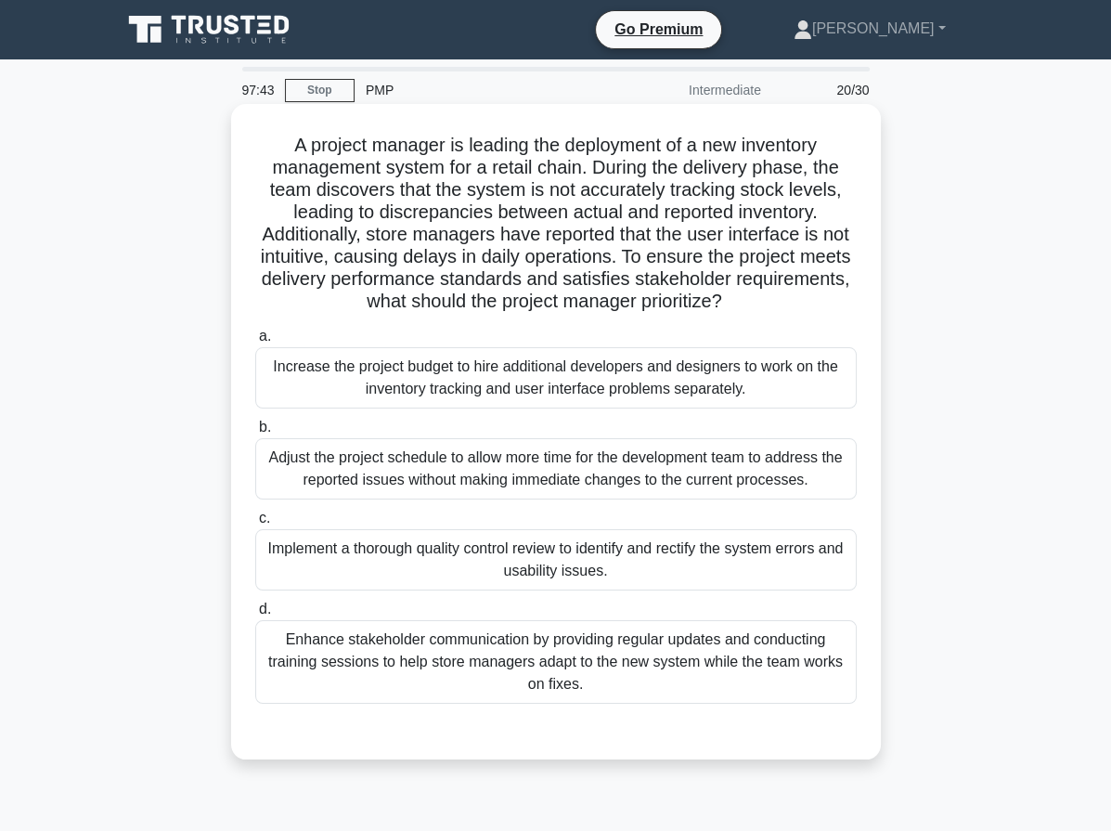
click at [521, 571] on div "Implement a thorough quality control review to identify and rectify the system …" at bounding box center [555, 559] width 601 height 61
click at [255, 524] on input "c. Implement a thorough quality control review to identify and rectify the syst…" at bounding box center [255, 518] width 0 height 12
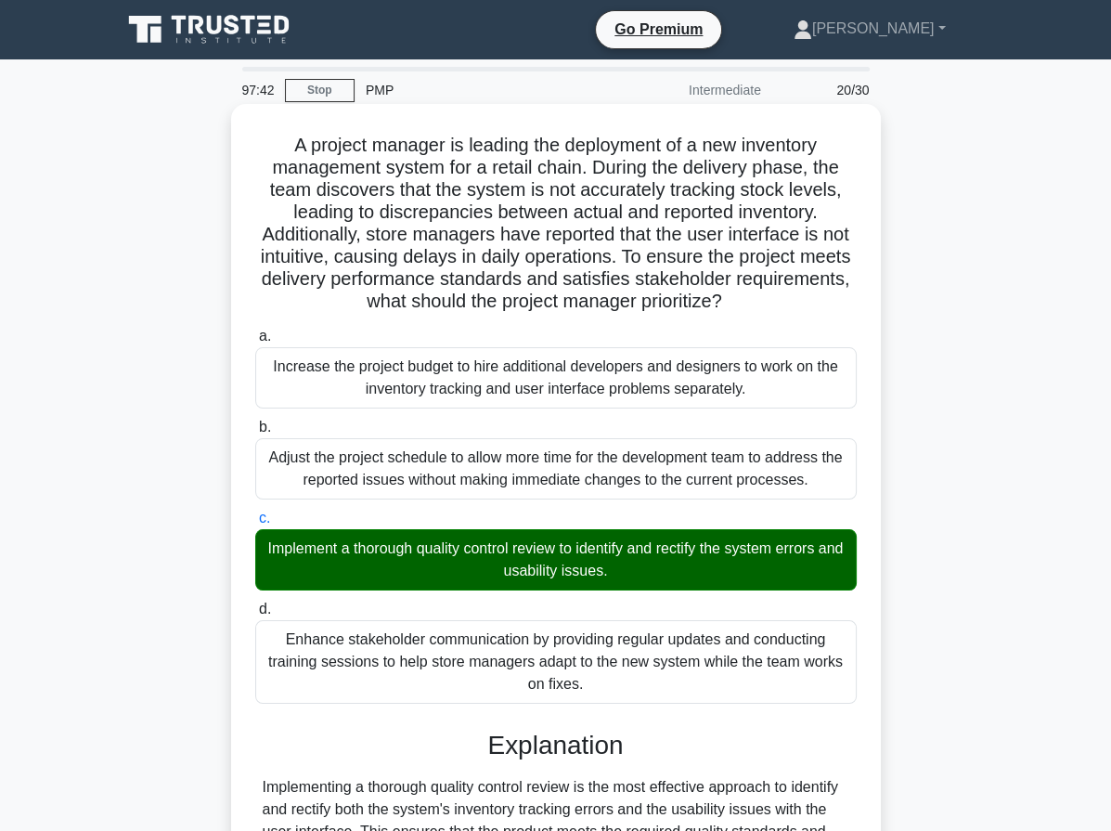
scroll to position [265, 0]
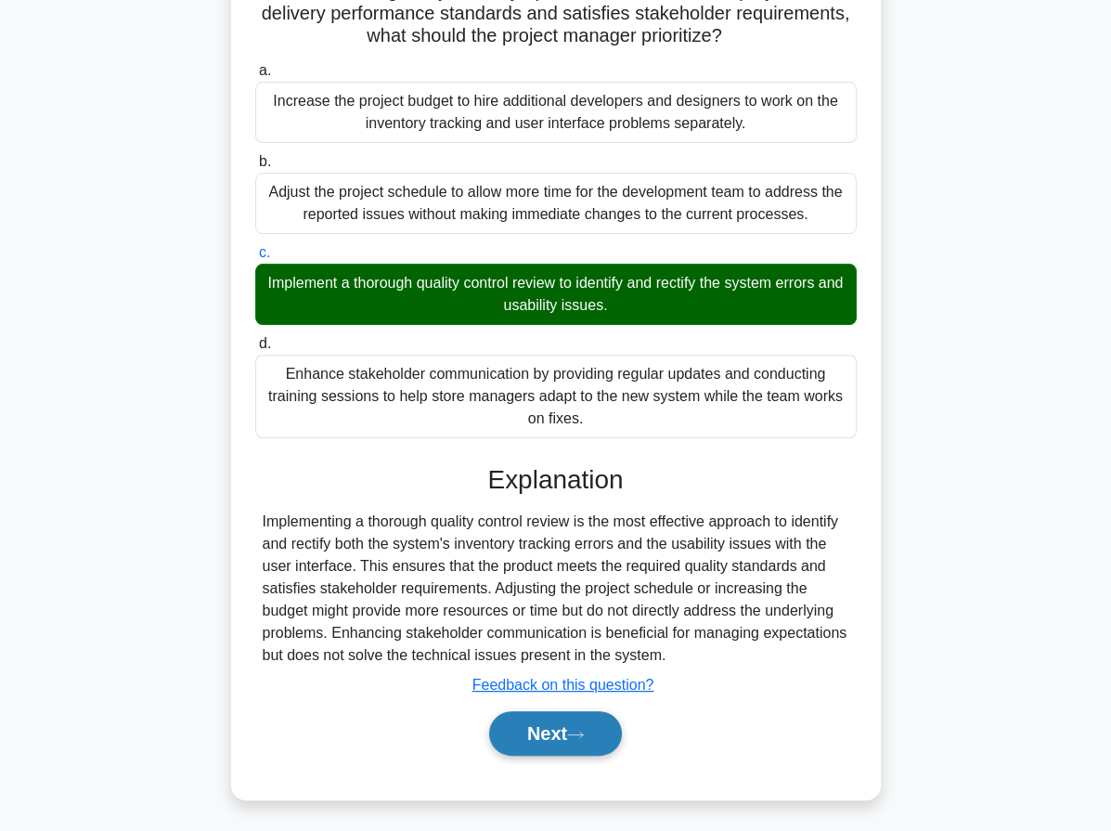
click at [575, 730] on icon at bounding box center [575, 735] width 17 height 10
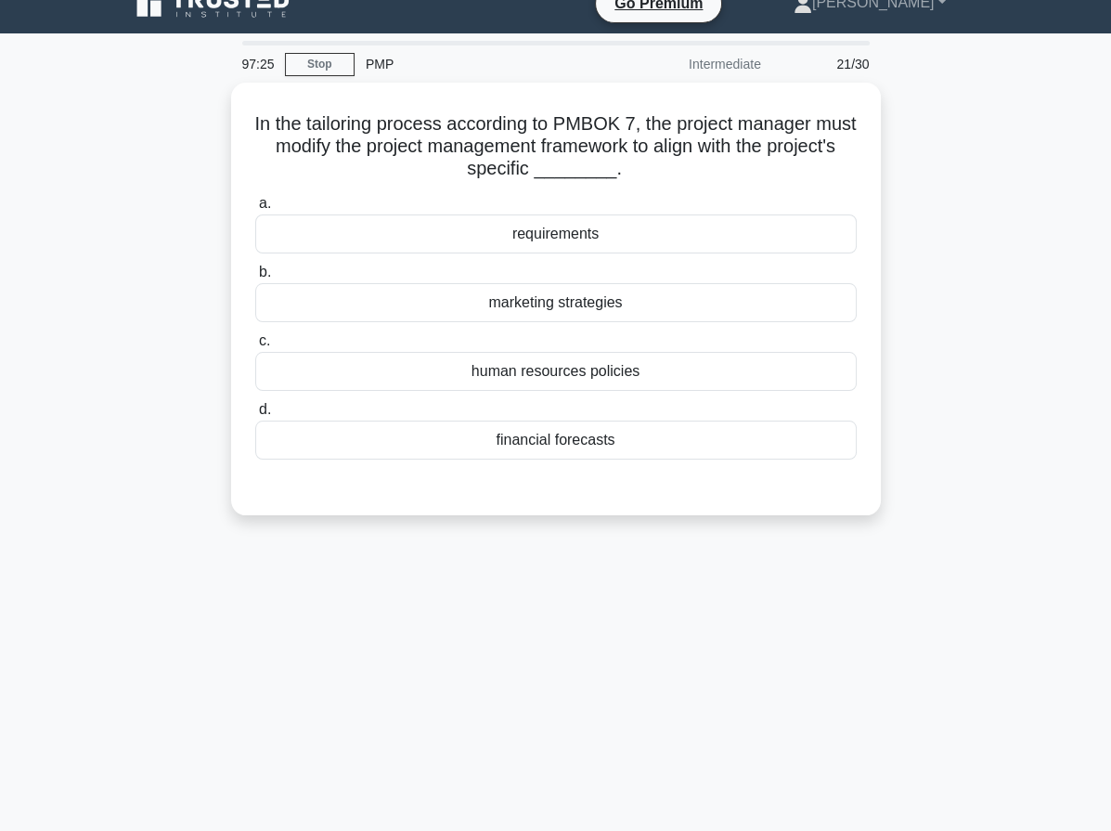
scroll to position [0, 0]
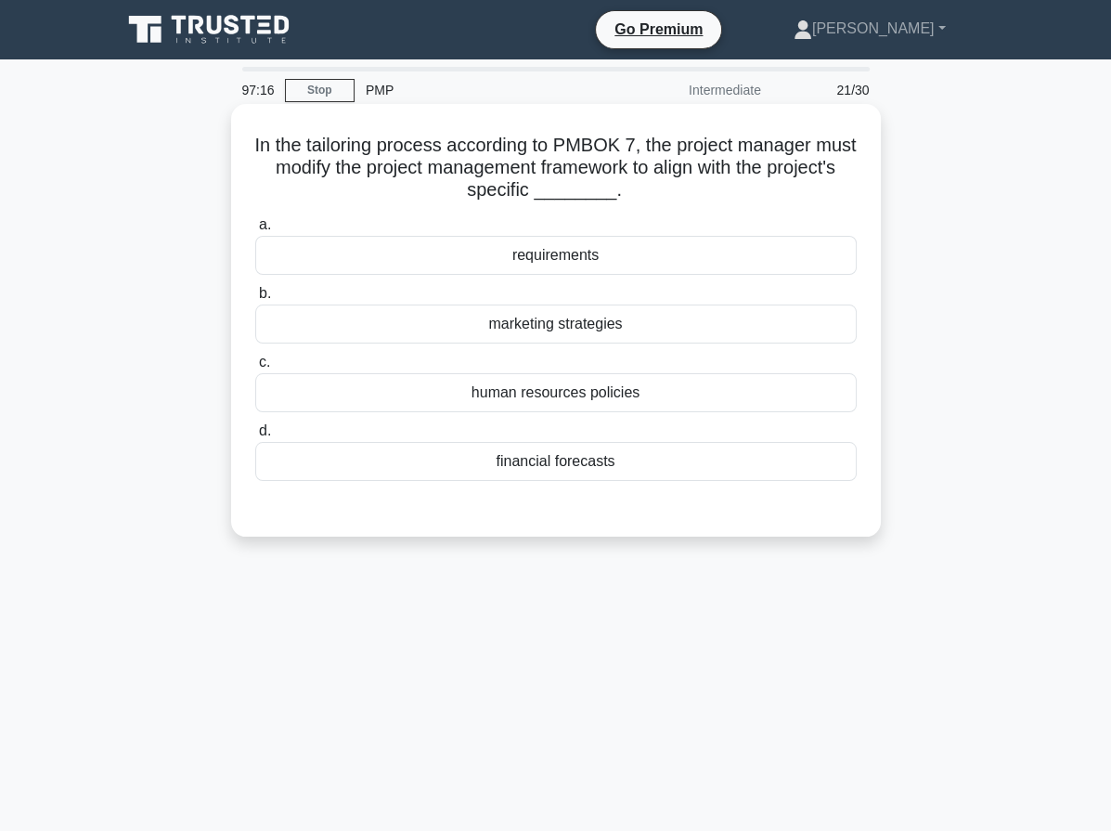
drag, startPoint x: 743, startPoint y: 166, endPoint x: 860, endPoint y: 187, distance: 118.9
click at [860, 187] on div "In the tailoring process according to PMBOK 7, the project manager must modify …" at bounding box center [556, 320] width 635 height 418
click at [605, 254] on div "requirements" at bounding box center [555, 255] width 601 height 39
click at [255, 231] on input "a. requirements" at bounding box center [255, 225] width 0 height 12
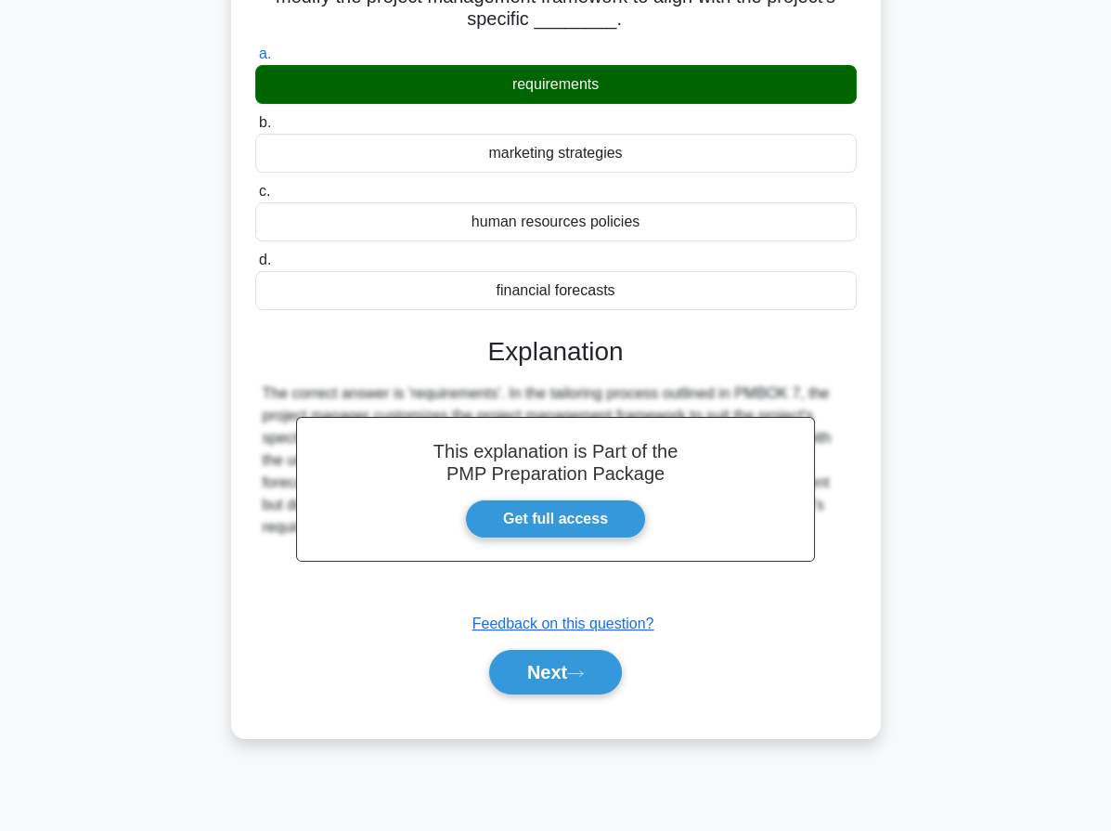
scroll to position [27, 0]
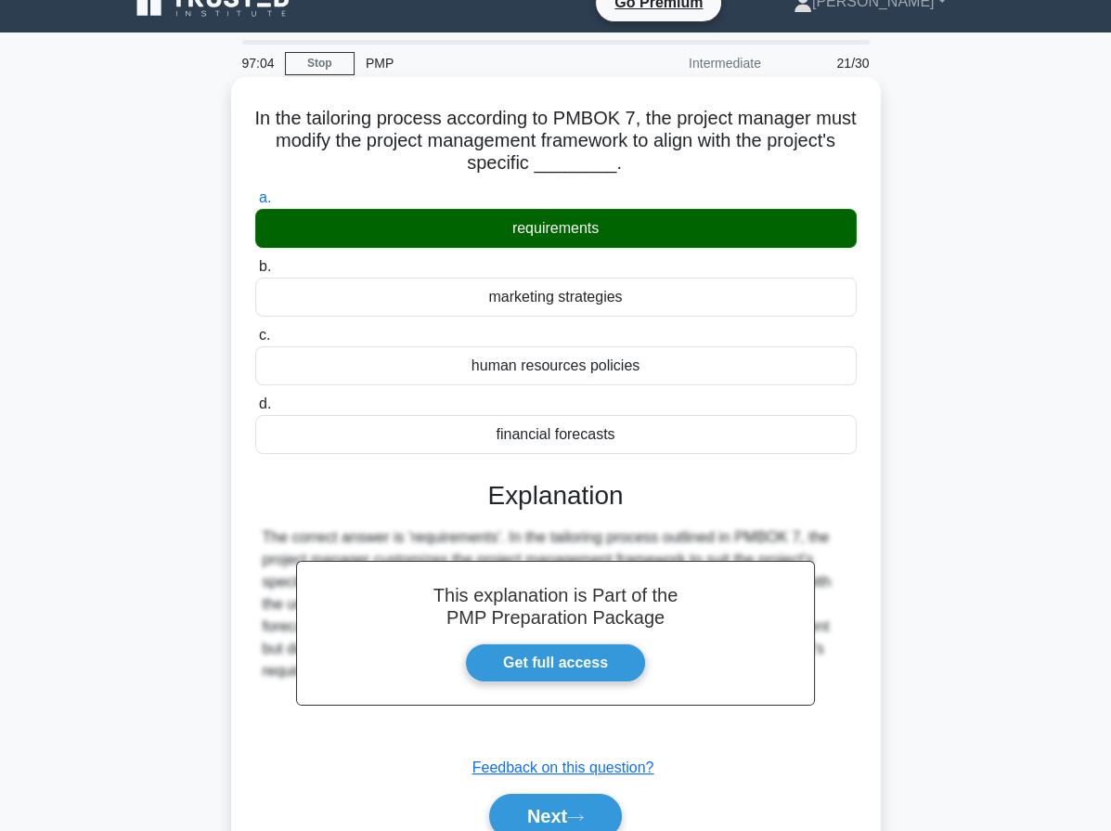
drag, startPoint x: 265, startPoint y: 117, endPoint x: 673, endPoint y: 433, distance: 516.7
click at [673, 433] on div "In the tailoring process according to PMBOK 7, the project manager must modify …" at bounding box center [556, 479] width 635 height 790
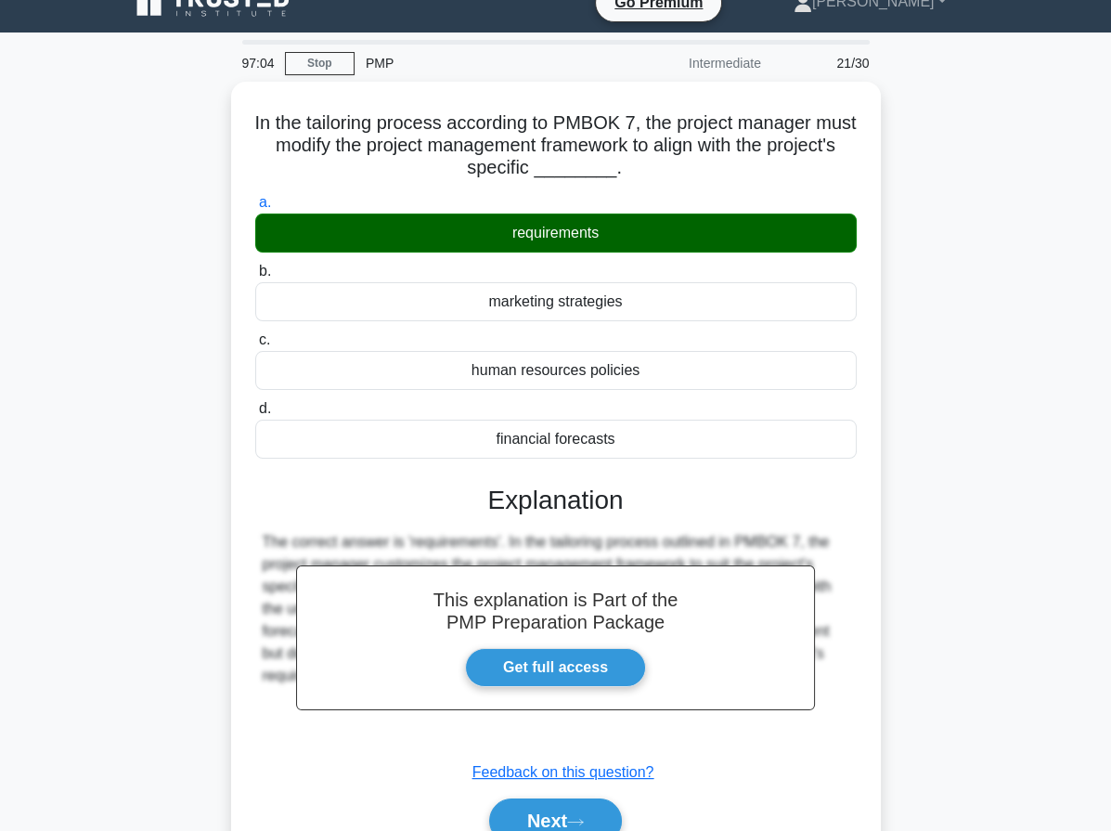
copy div "In the tailoring process according to PMBOK 7, the project manager must modify …"
drag, startPoint x: 976, startPoint y: 379, endPoint x: 915, endPoint y: 390, distance: 62.3
click at [976, 379] on div "In the tailoring process according to PMBOK 7, the project manager must modify …" at bounding box center [555, 495] width 891 height 827
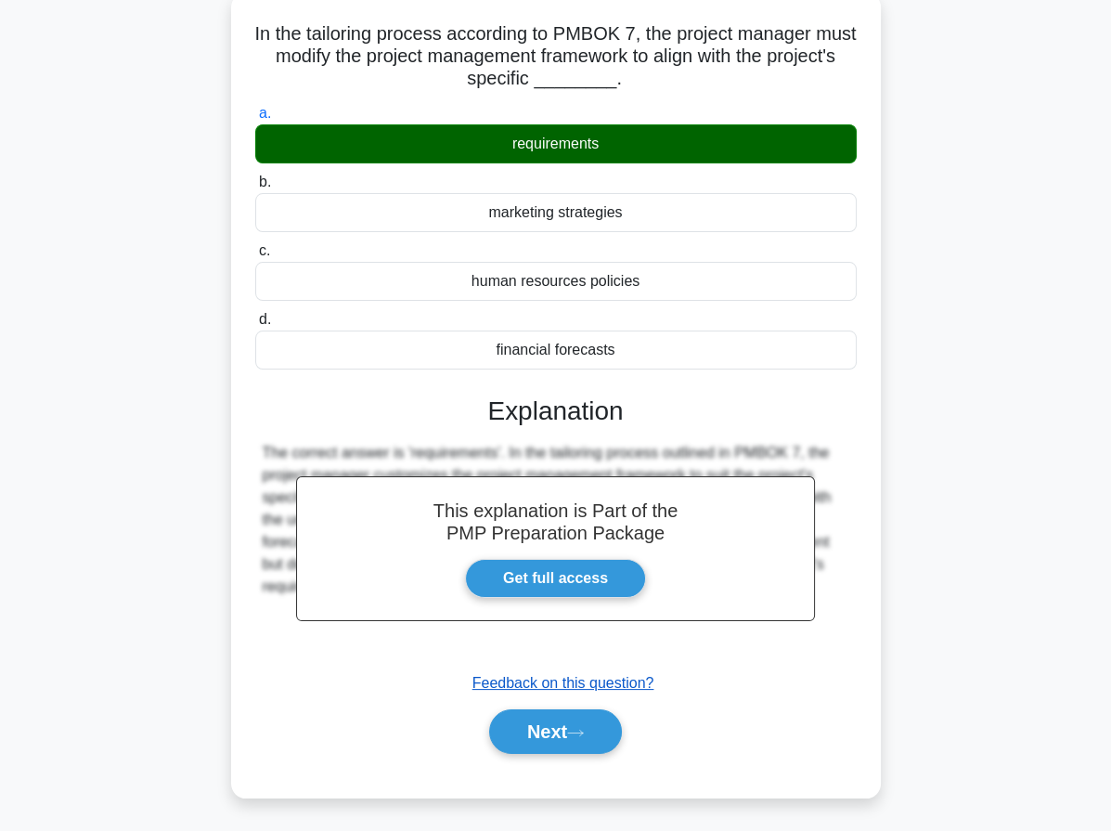
scroll to position [171, 0]
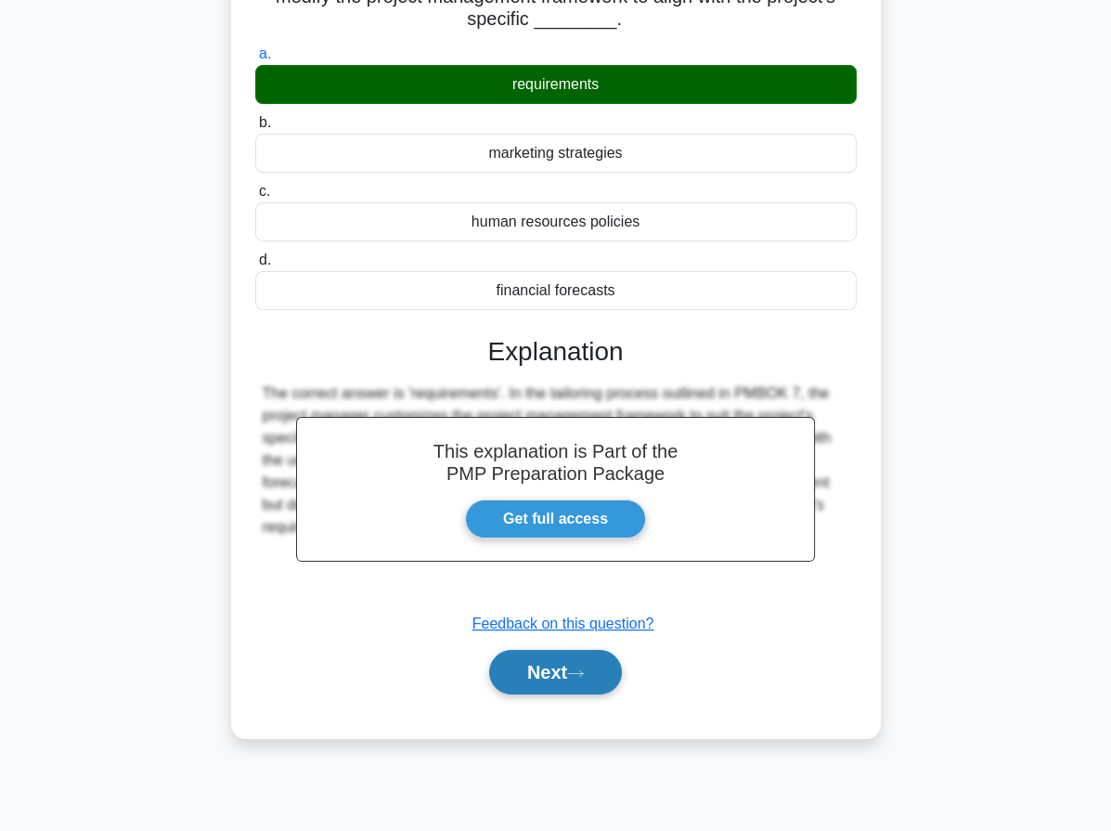
click at [555, 667] on button "Next" at bounding box center [555, 672] width 133 height 45
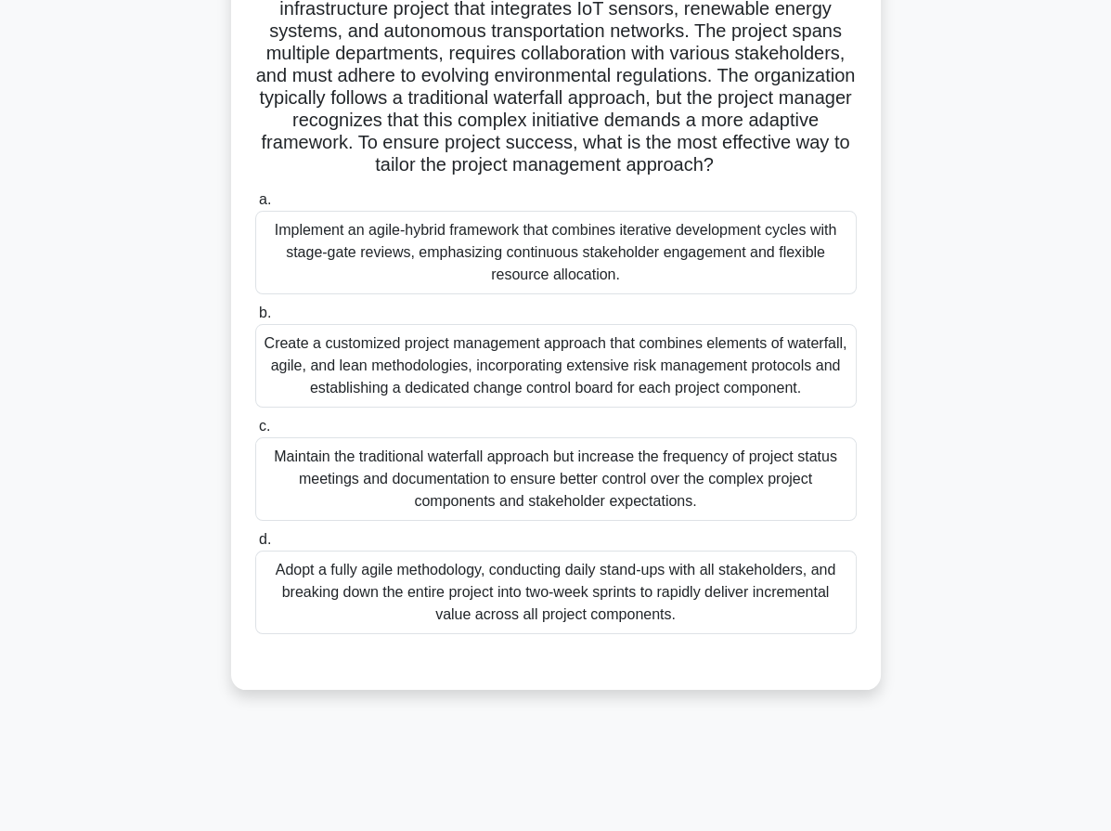
scroll to position [27, 0]
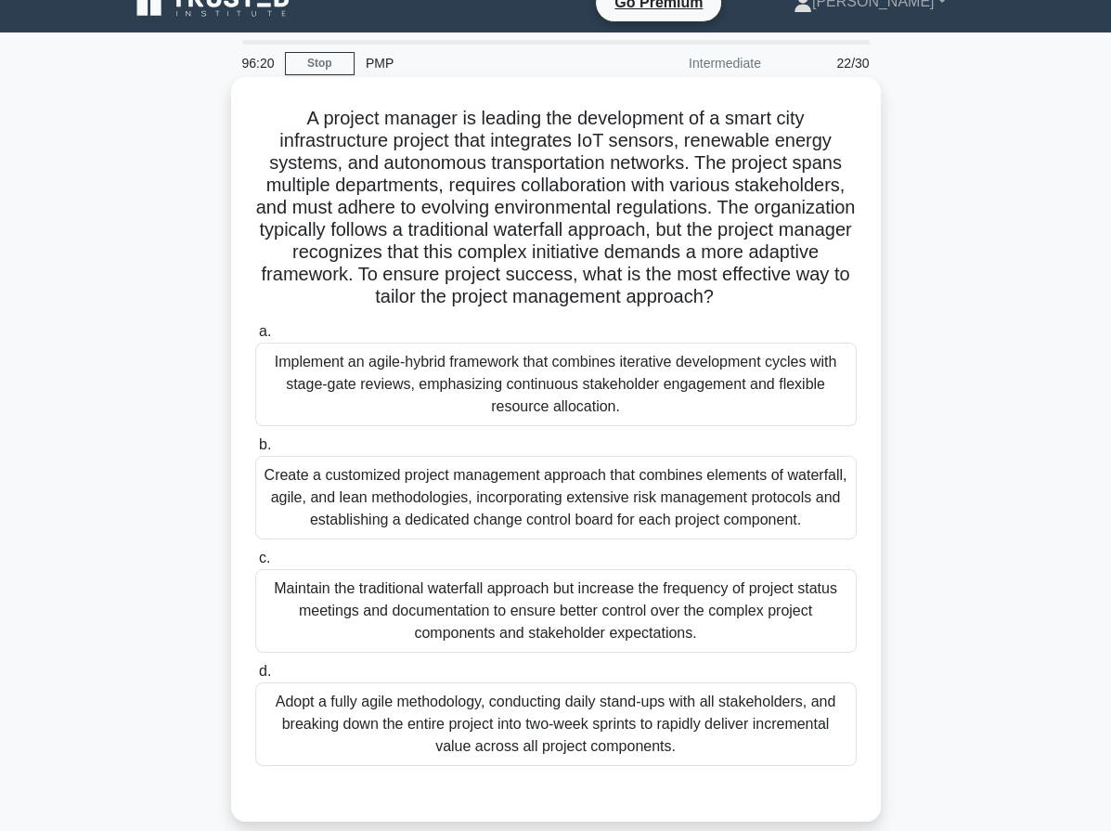
click at [597, 503] on div "Create a customized project management approach that combines elements of water…" at bounding box center [555, 498] width 601 height 84
click at [255, 451] on input "b. Create a customized project management approach that combines elements of wa…" at bounding box center [255, 445] width 0 height 12
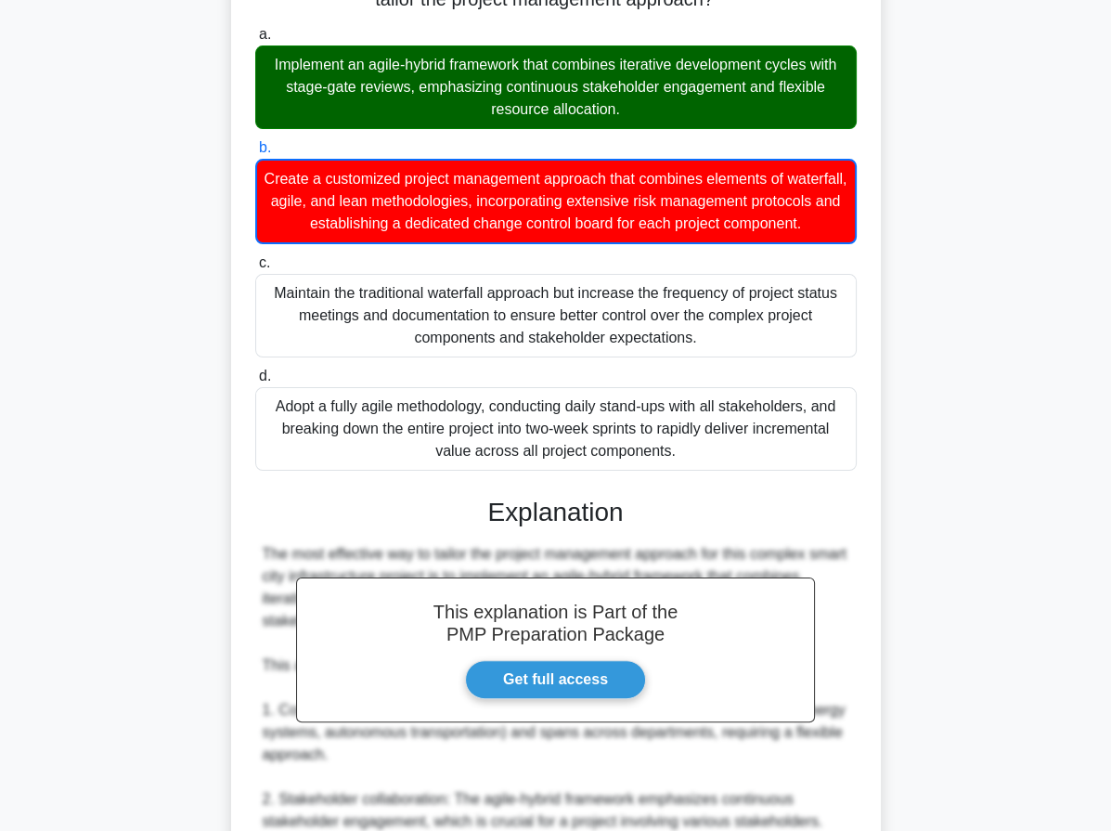
scroll to position [316, 0]
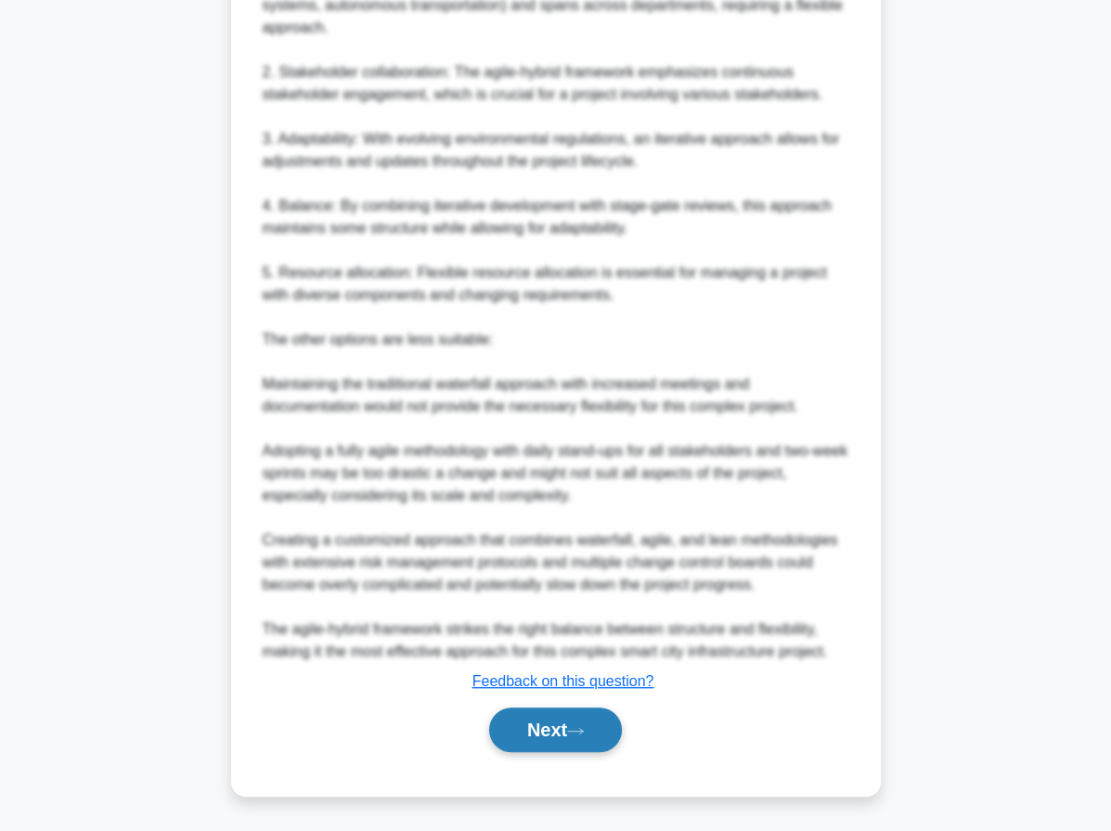
click at [575, 735] on icon at bounding box center [575, 731] width 17 height 10
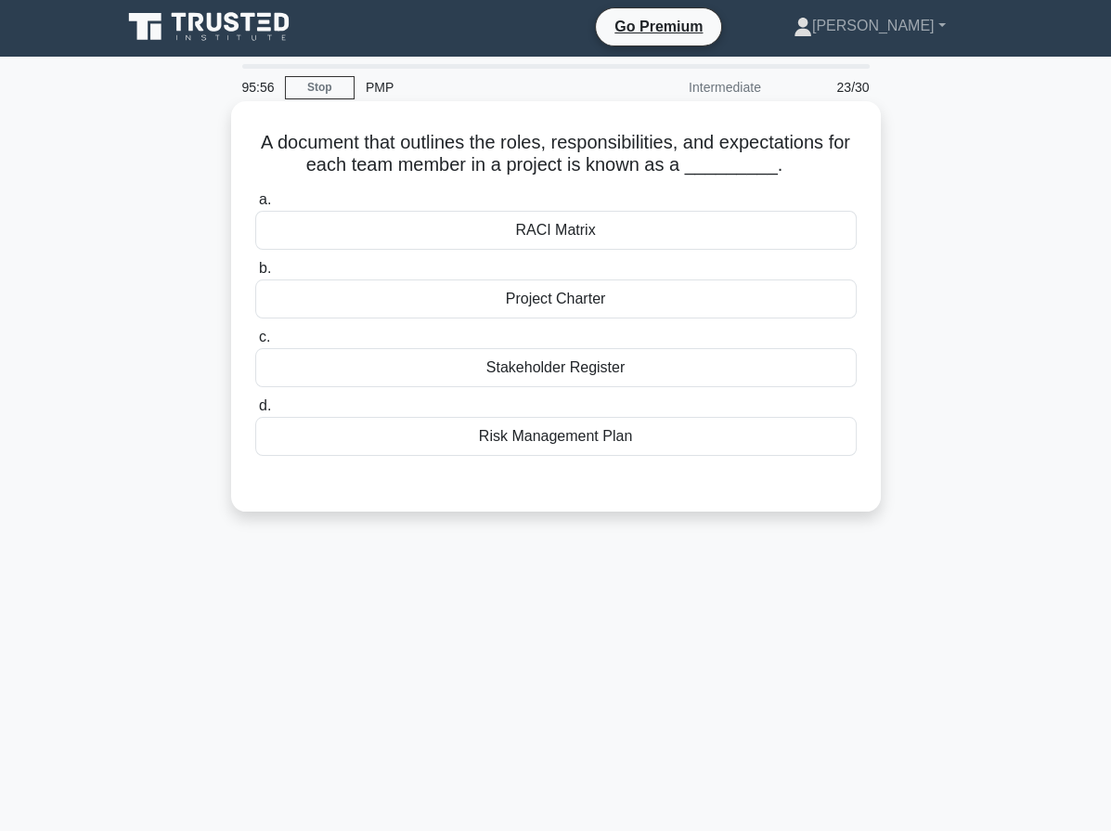
scroll to position [0, 0]
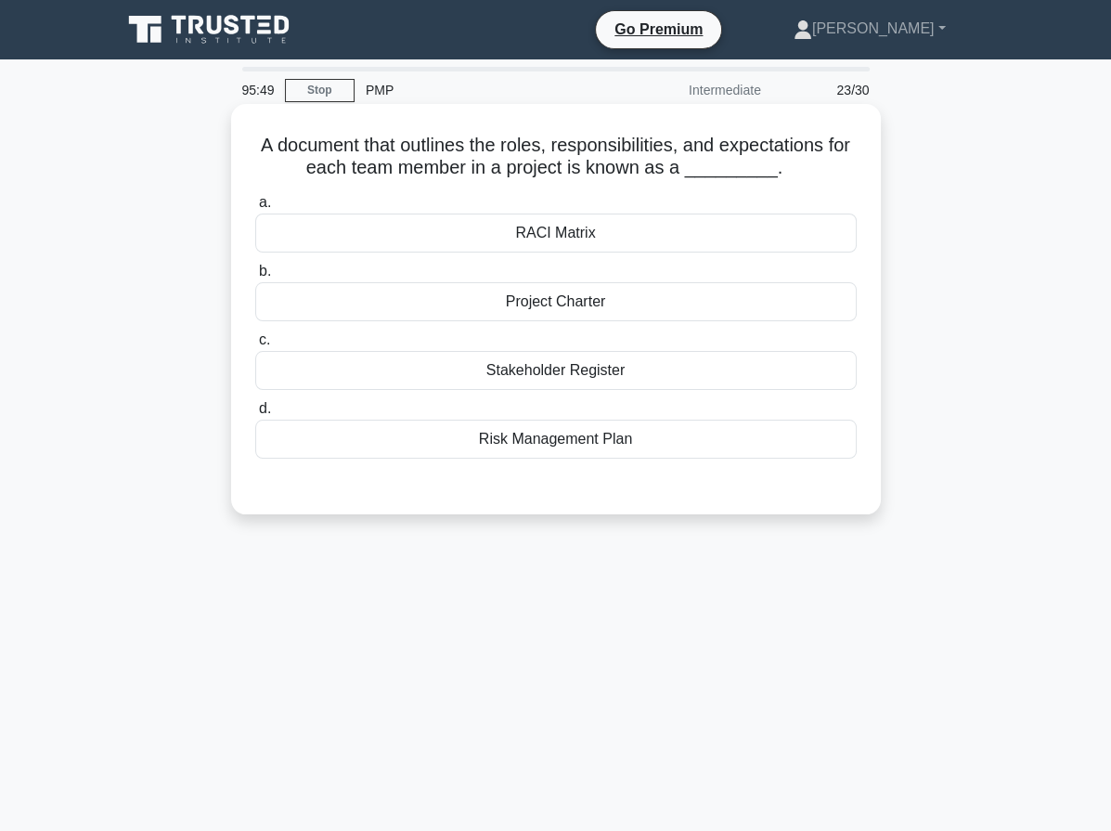
click at [470, 243] on div "RACI Matrix" at bounding box center [555, 232] width 601 height 39
click at [255, 209] on input "a. RACI Matrix" at bounding box center [255, 203] width 0 height 12
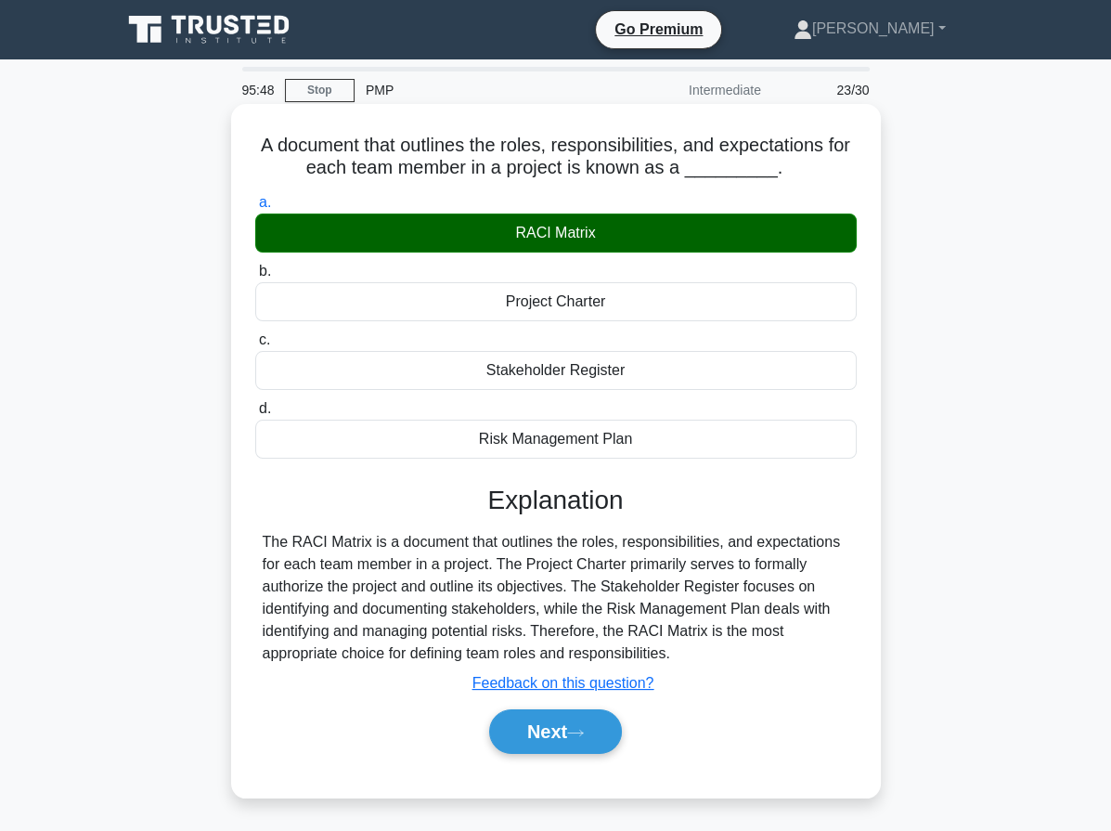
scroll to position [171, 0]
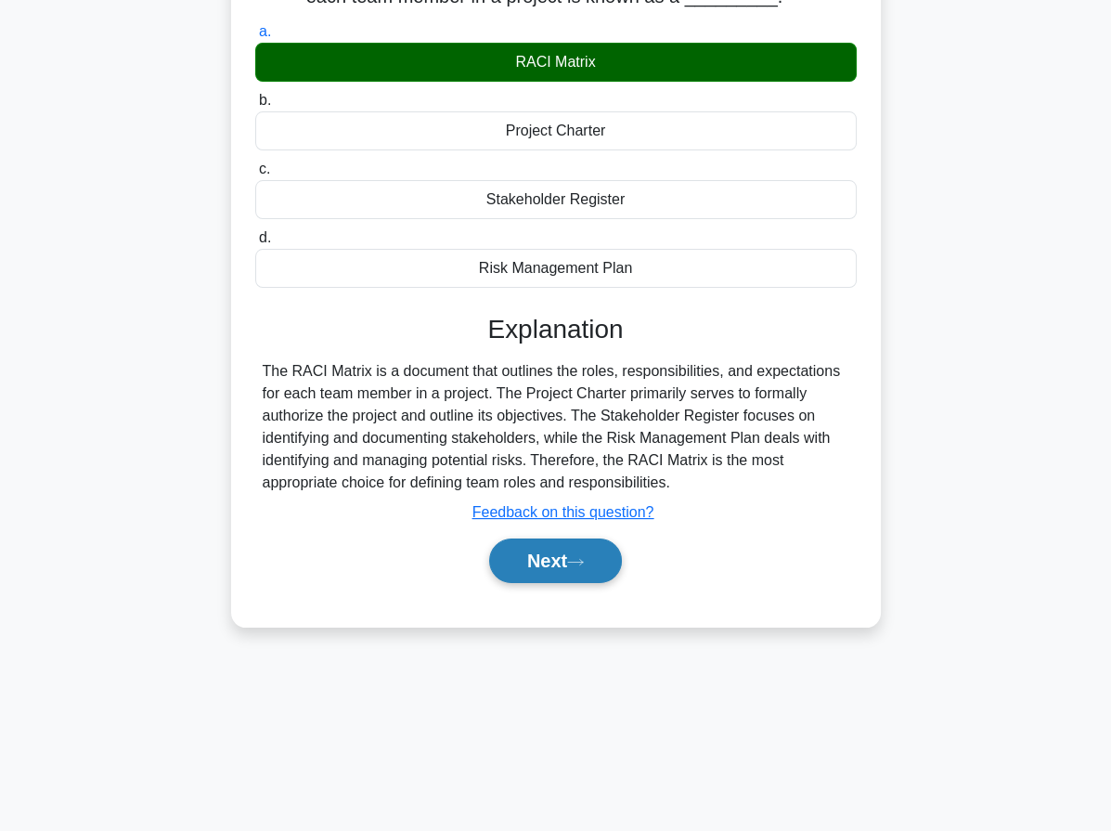
click at [598, 559] on button "Next" at bounding box center [555, 560] width 133 height 45
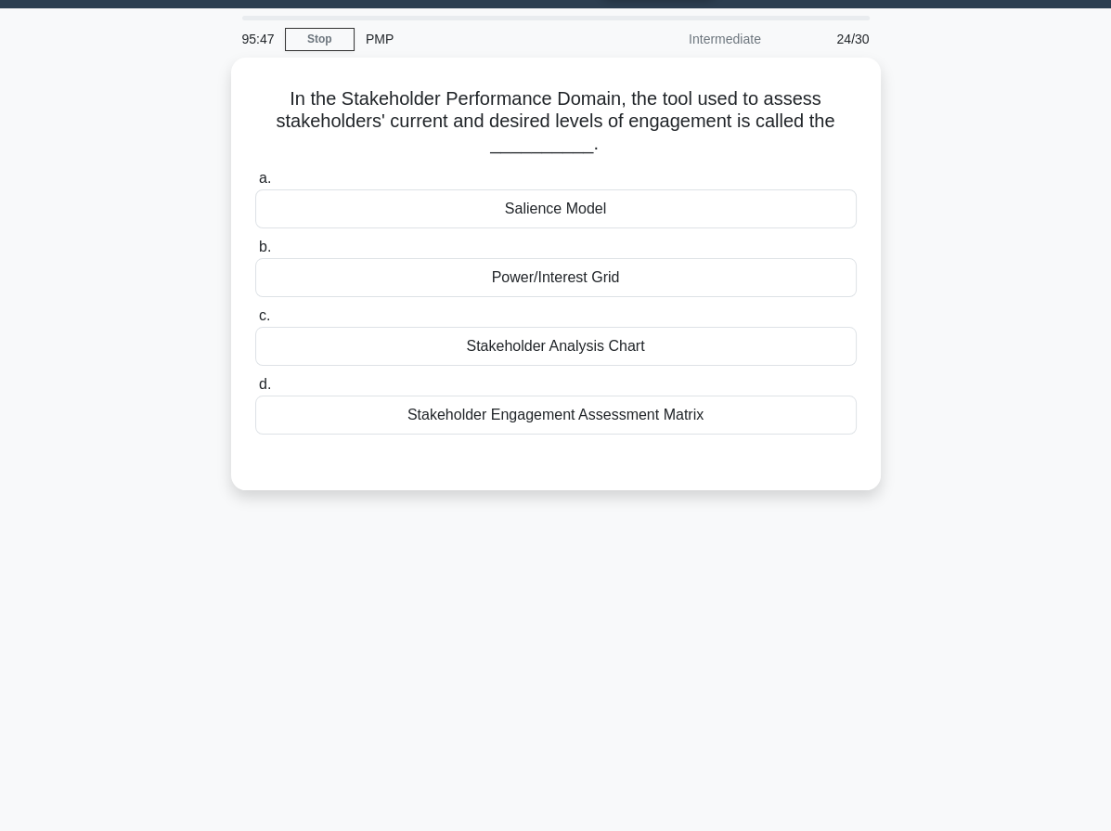
scroll to position [27, 0]
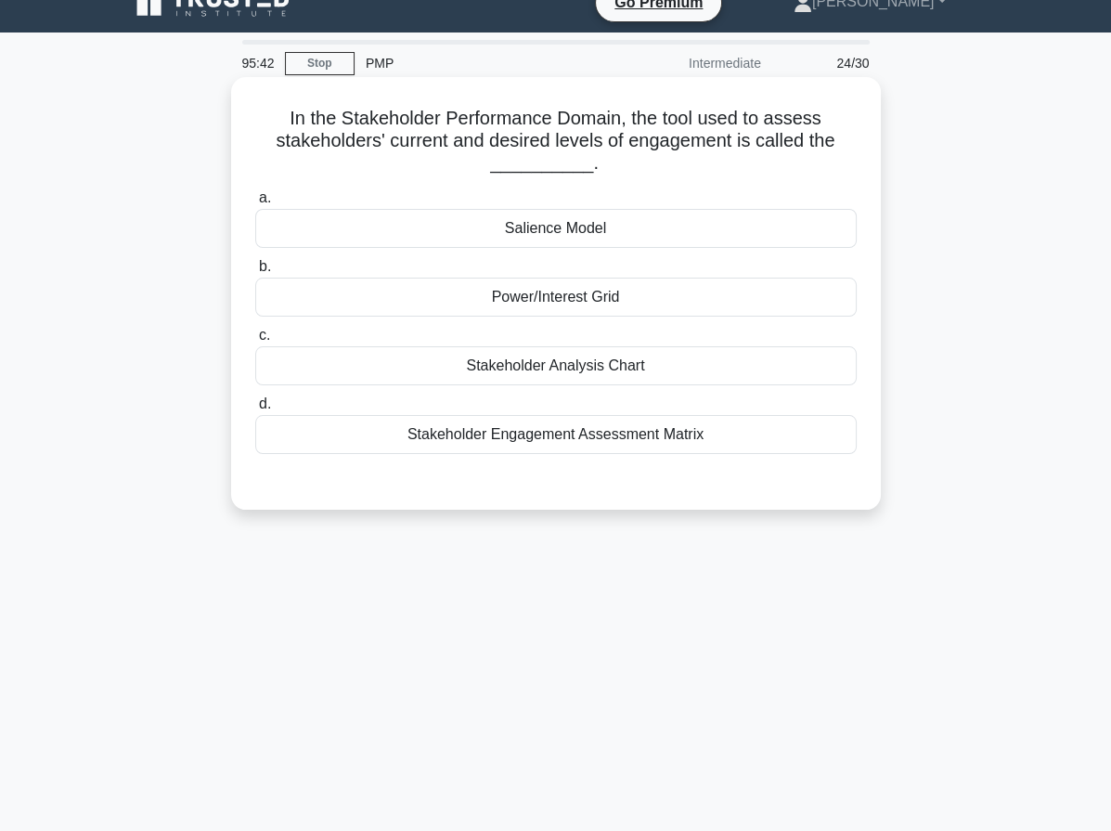
click at [610, 433] on div "Stakeholder Engagement Assessment Matrix" at bounding box center [555, 434] width 601 height 39
click at [255, 410] on input "d. Stakeholder Engagement Assessment Matrix" at bounding box center [255, 404] width 0 height 12
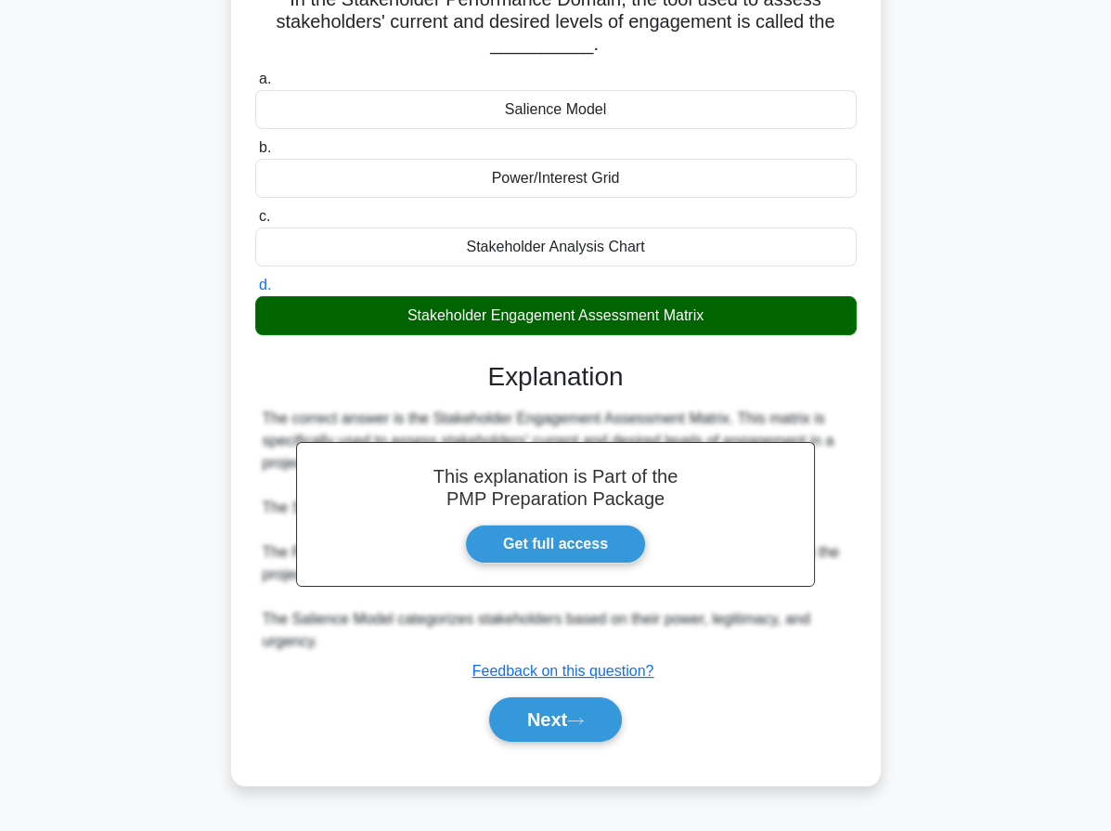
scroll to position [171, 0]
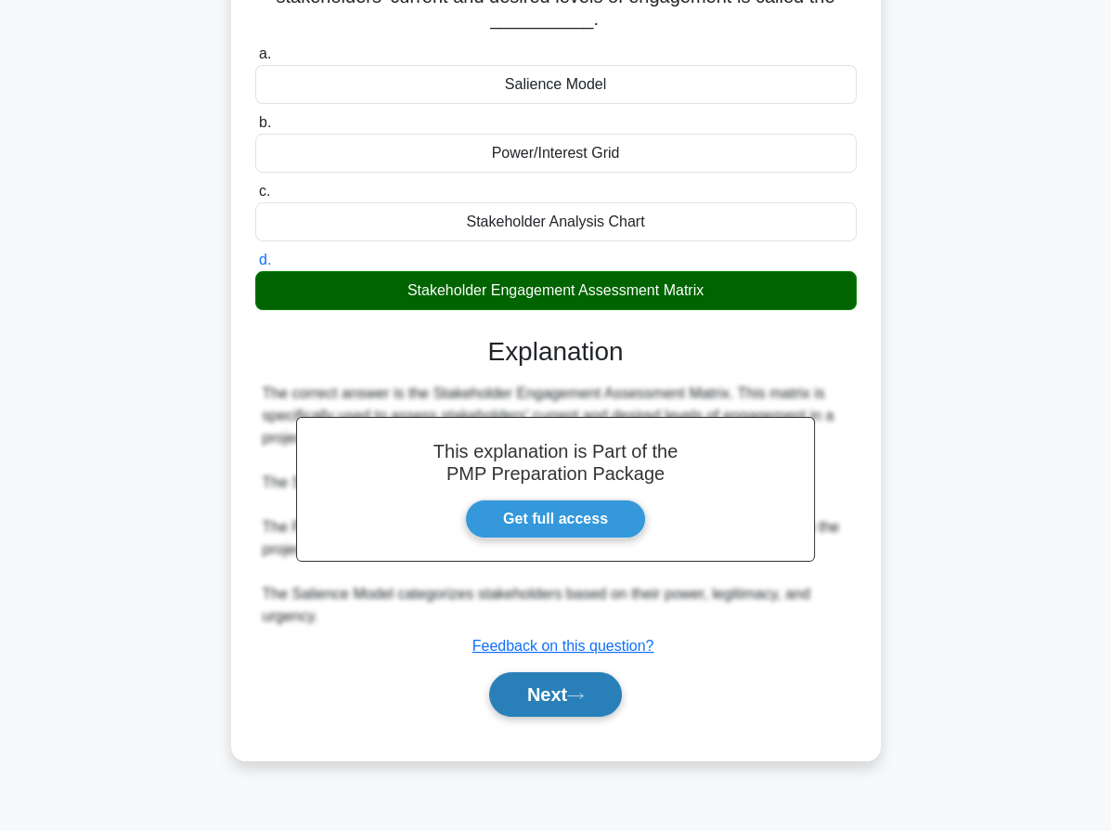
click at [552, 686] on button "Next" at bounding box center [555, 694] width 133 height 45
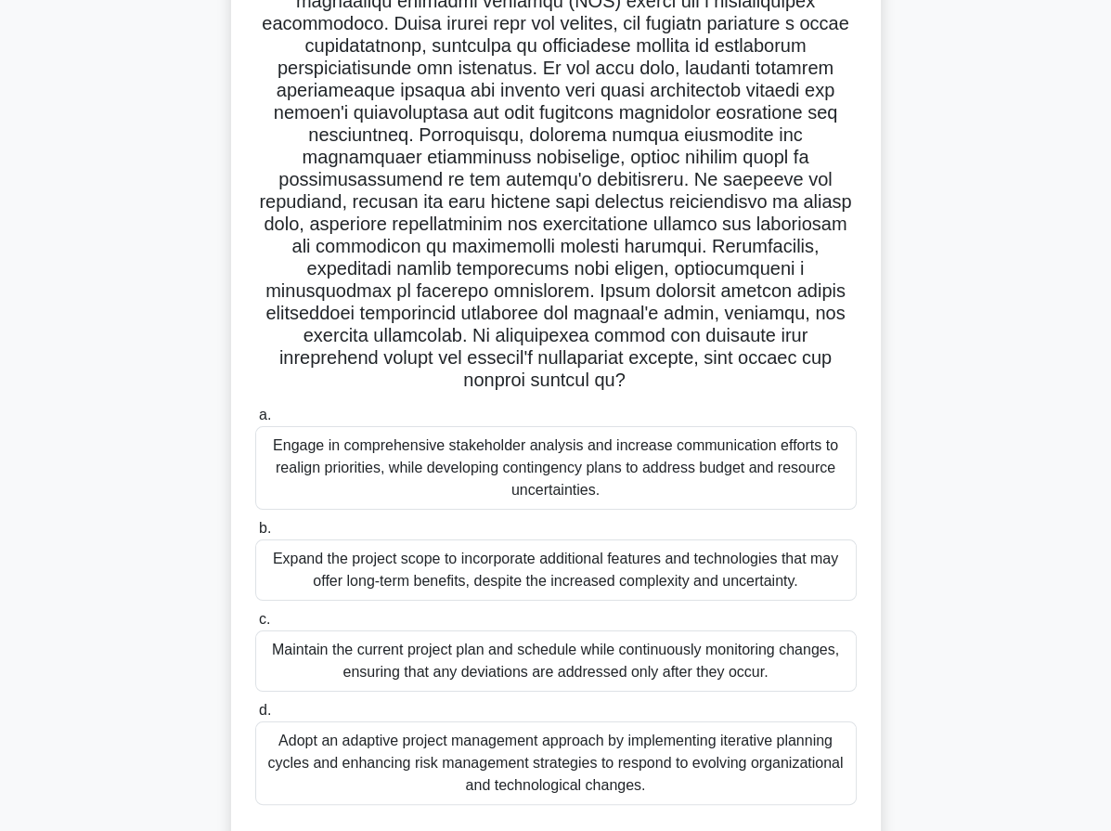
scroll to position [0, 0]
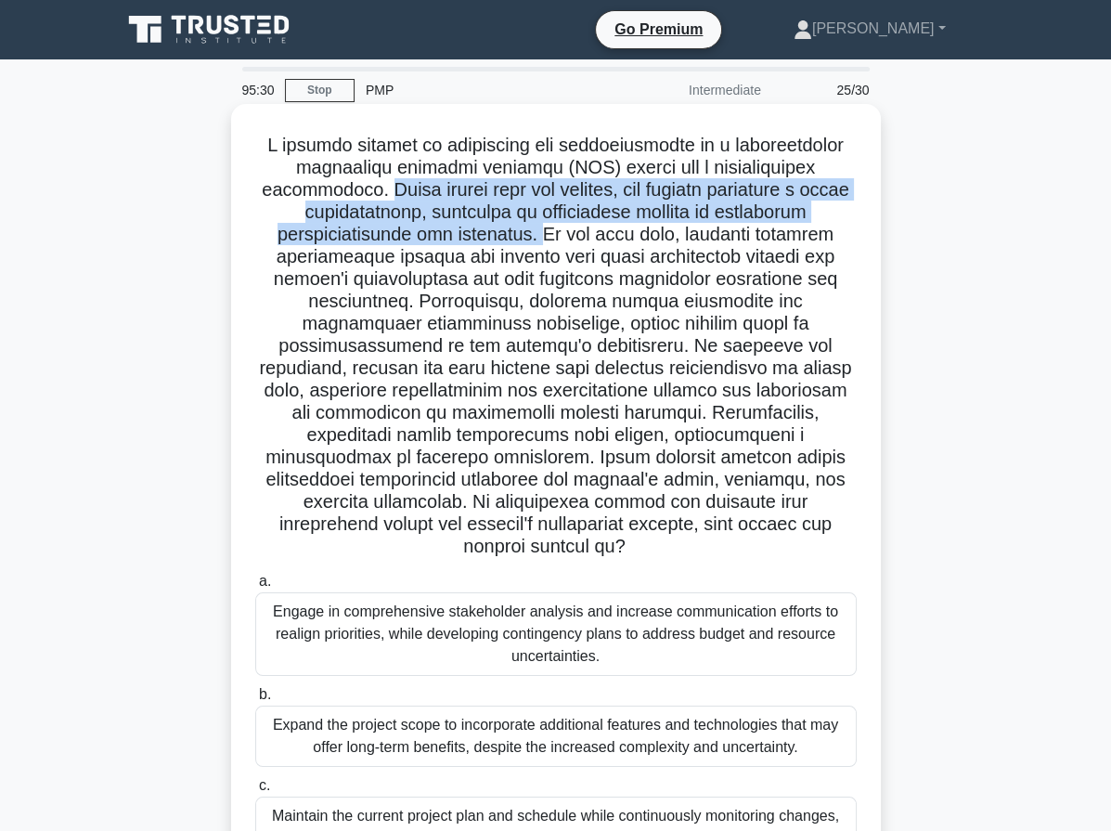
drag, startPoint x: 537, startPoint y: 189, endPoint x: 631, endPoint y: 239, distance: 105.9
click at [631, 239] on h5 ".spinner_0XTQ{transform-origin:center;animation:spinner_y6GP .75s linear infini…" at bounding box center [555, 346] width 605 height 425
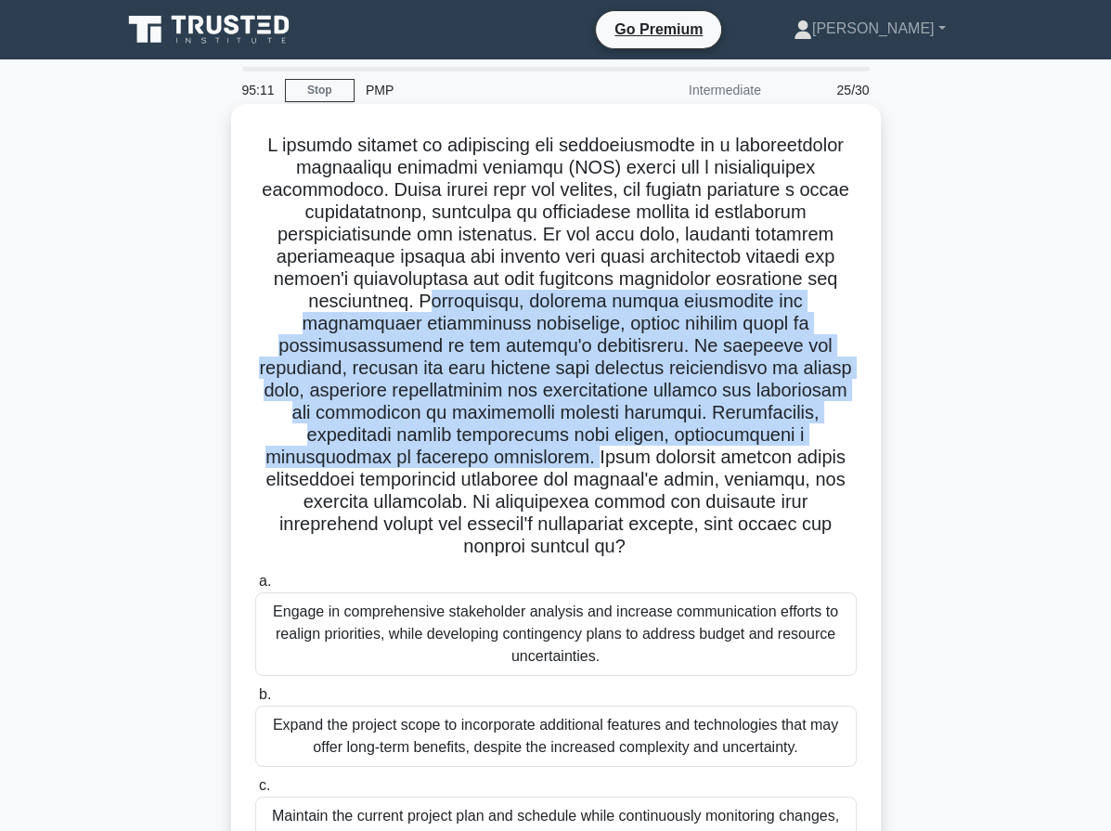
drag, startPoint x: 511, startPoint y: 295, endPoint x: 578, endPoint y: 455, distance: 173.1
click at [578, 455] on h5 ".spinner_0XTQ{transform-origin:center;animation:spinner_y6GP .75s linear infini…" at bounding box center [555, 346] width 605 height 425
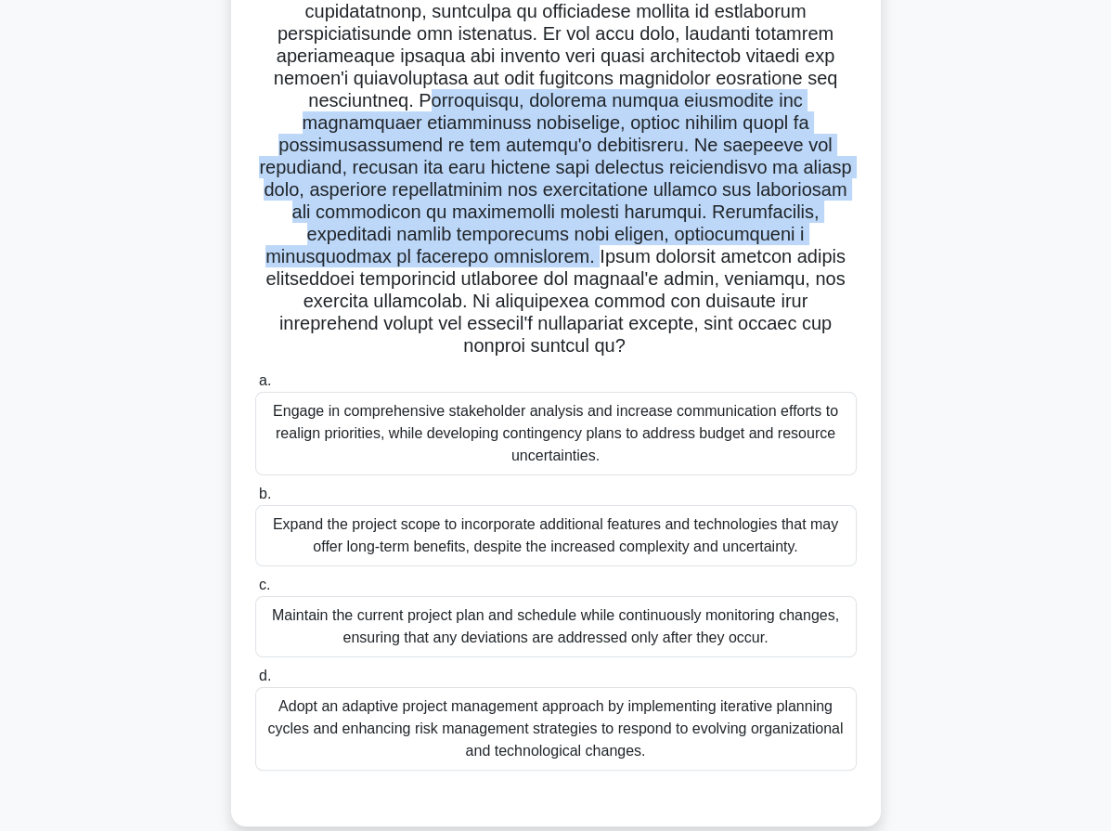
scroll to position [227, 0]
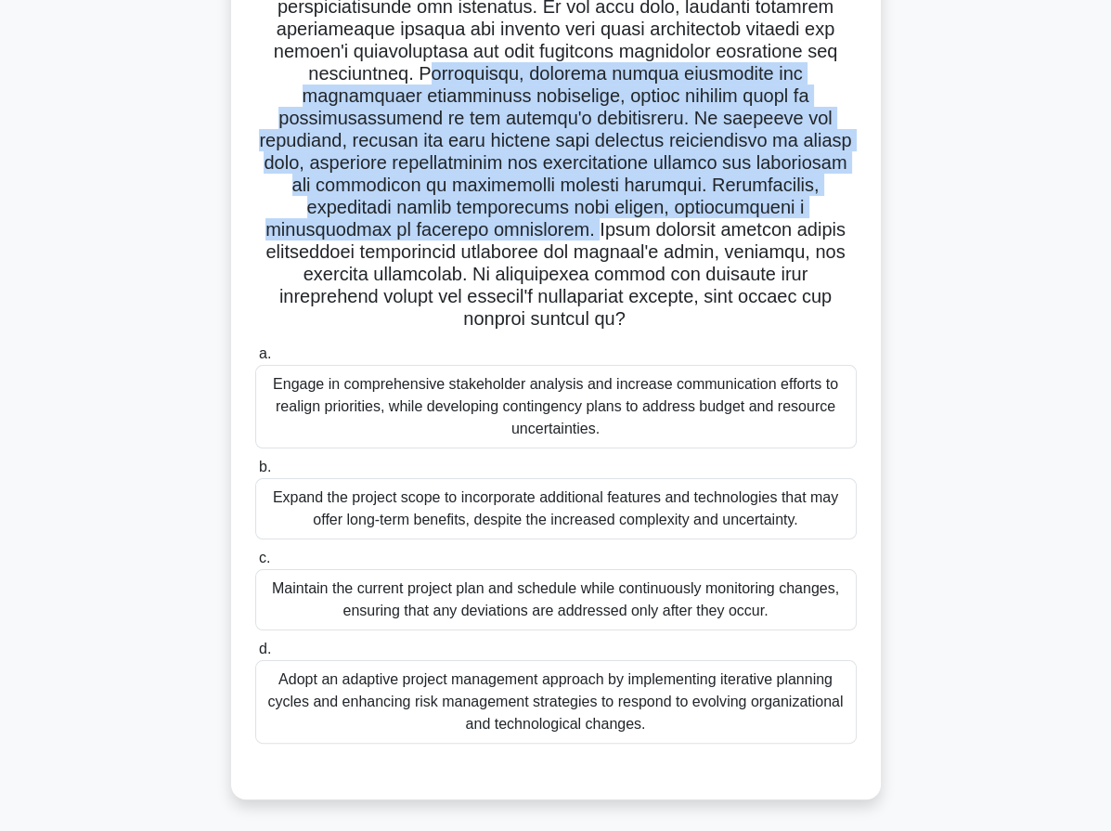
click at [452, 708] on div "Adopt an adaptive project management approach by implementing iterative plannin…" at bounding box center [555, 702] width 601 height 84
click at [255, 655] on input "d. Adopt an adaptive project management approach by implementing iterative plan…" at bounding box center [255, 649] width 0 height 12
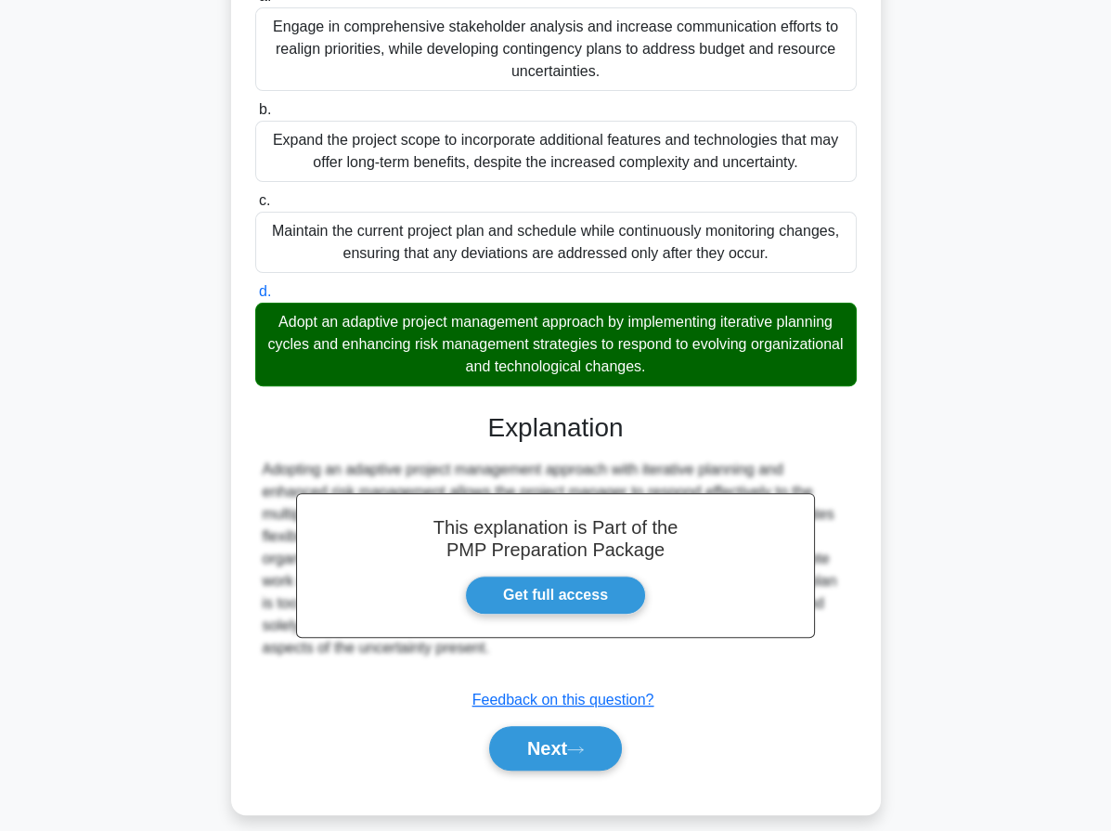
scroll to position [600, 0]
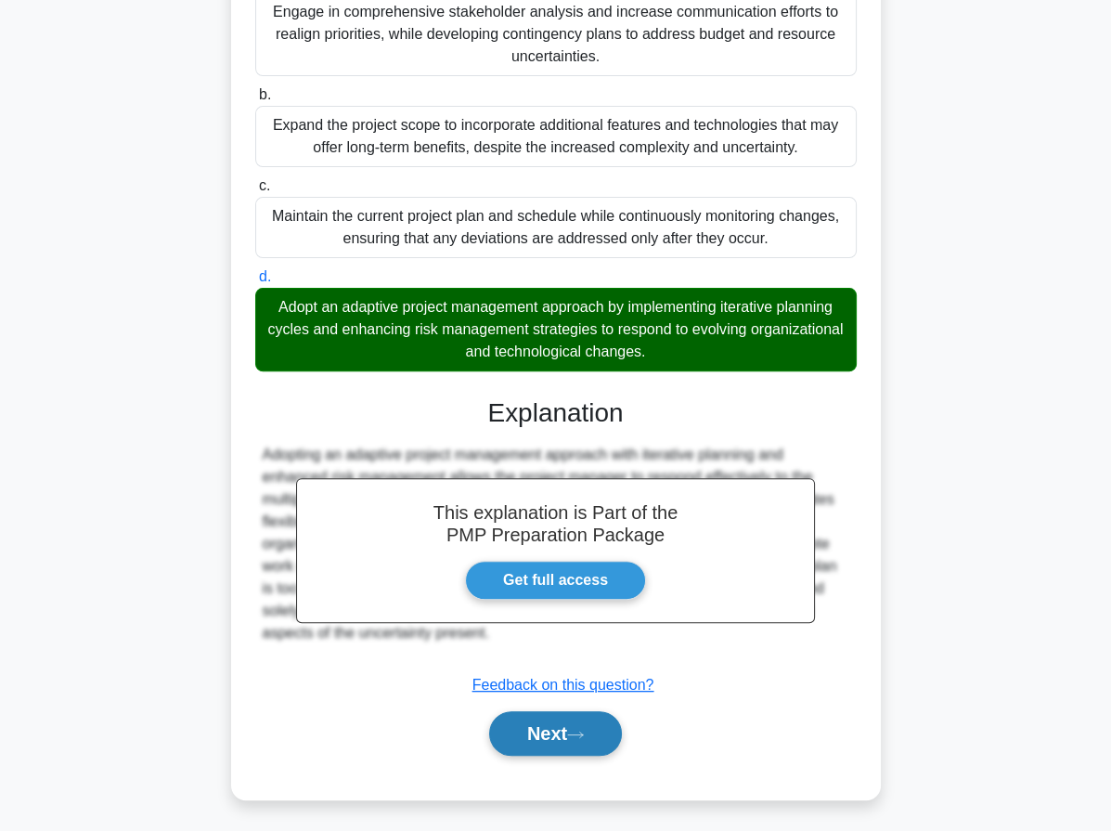
click at [586, 719] on button "Next" at bounding box center [555, 733] width 133 height 45
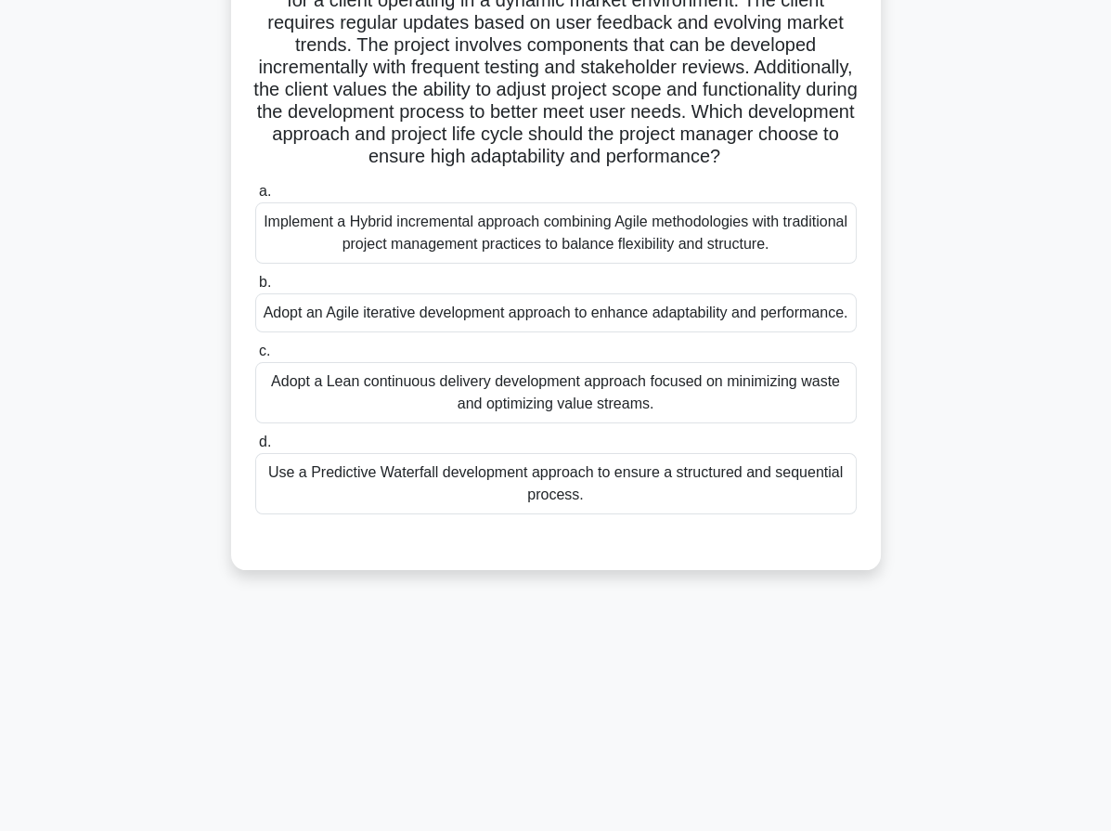
scroll to position [0, 0]
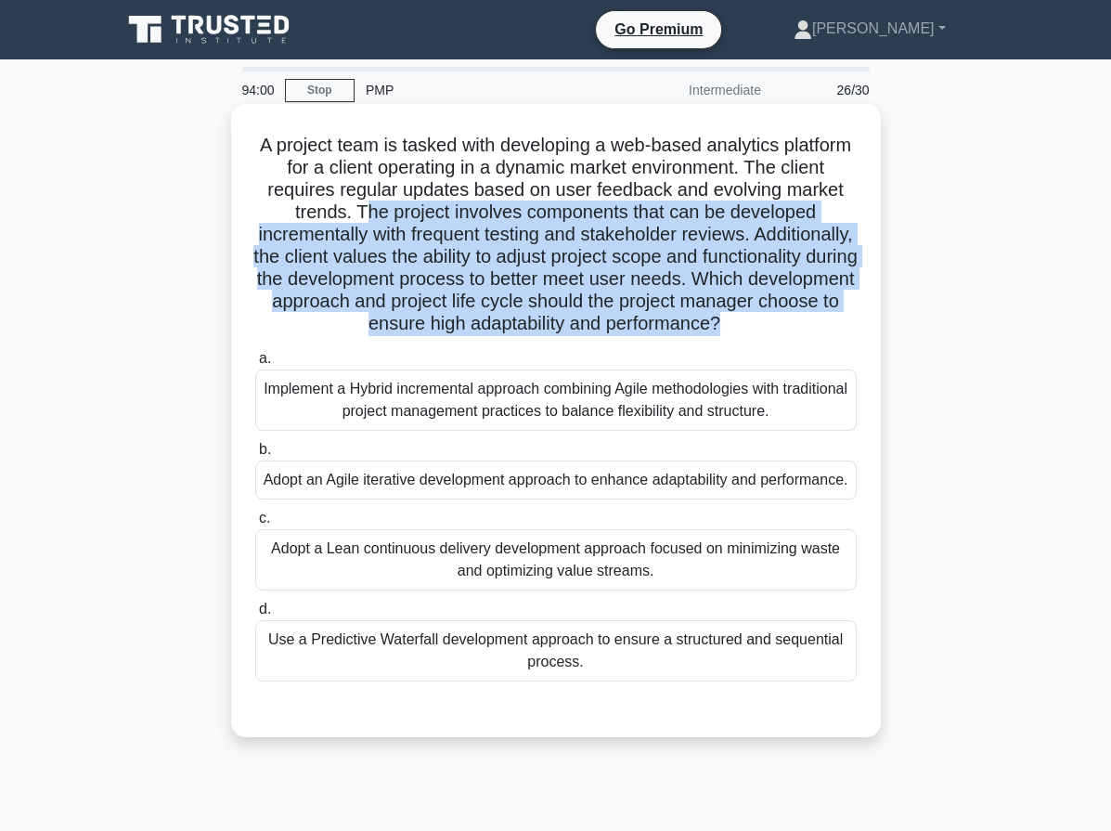
drag, startPoint x: 408, startPoint y: 212, endPoint x: 847, endPoint y: 320, distance: 452.2
click at [847, 320] on h5 "A project team is tasked with developing a web-based analytics platform for a c…" at bounding box center [555, 235] width 605 height 202
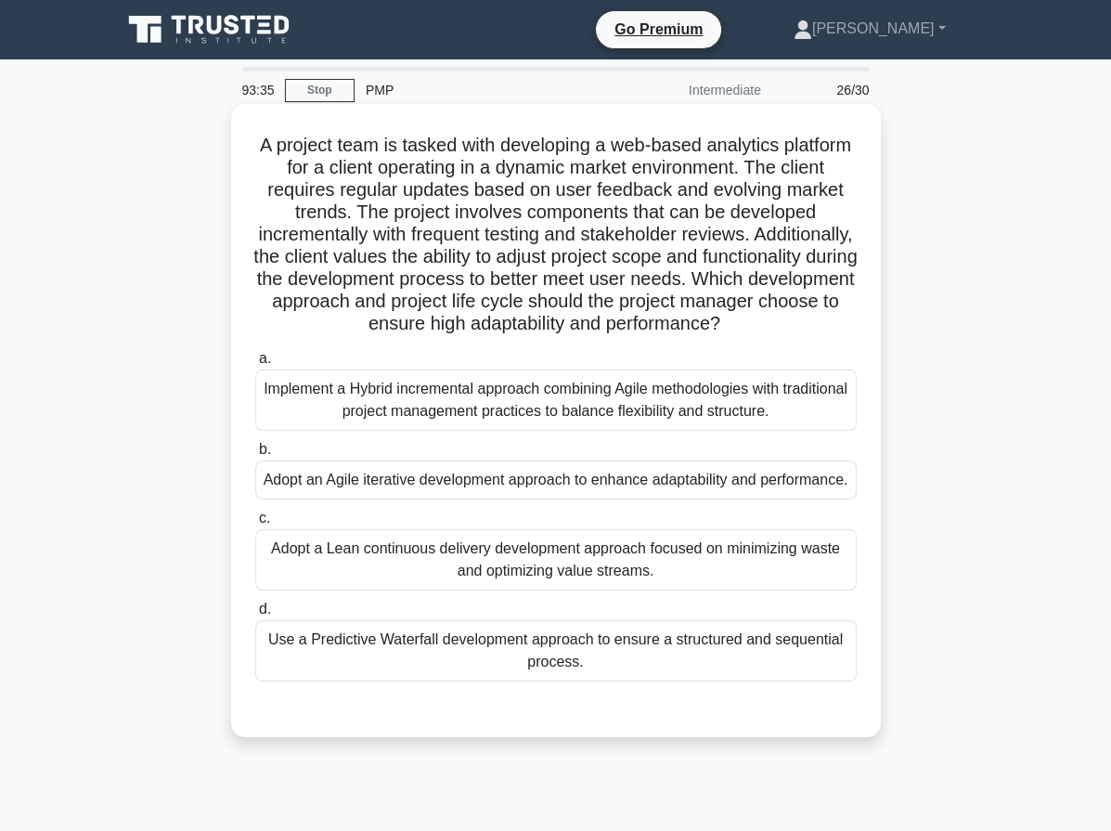
click at [564, 499] on div "Adopt an Agile iterative development approach to enhance adaptability and perfo…" at bounding box center [555, 479] width 601 height 39
click at [255, 456] on input "b. Adopt an Agile iterative development approach to enhance adaptability and pe…" at bounding box center [255, 450] width 0 height 12
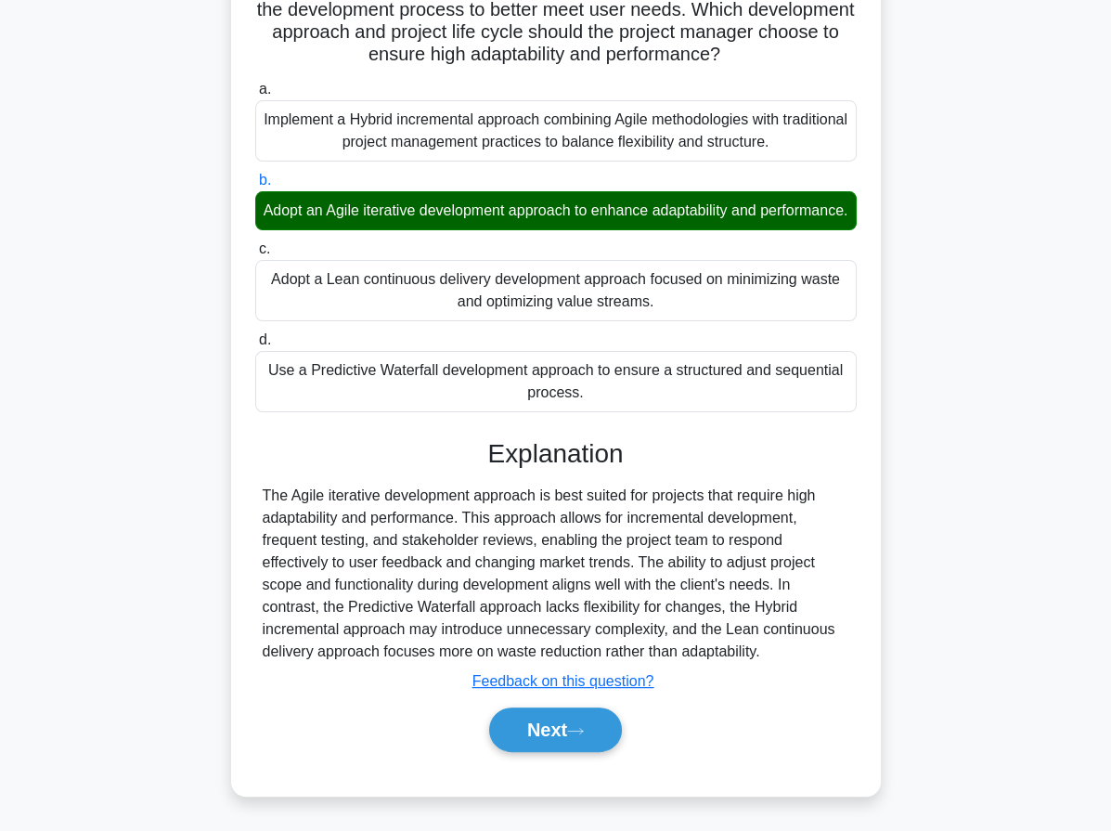
scroll to position [310, 0]
drag, startPoint x: 549, startPoint y: 727, endPoint x: 533, endPoint y: 578, distance: 149.4
click at [549, 727] on button "Next" at bounding box center [555, 729] width 133 height 45
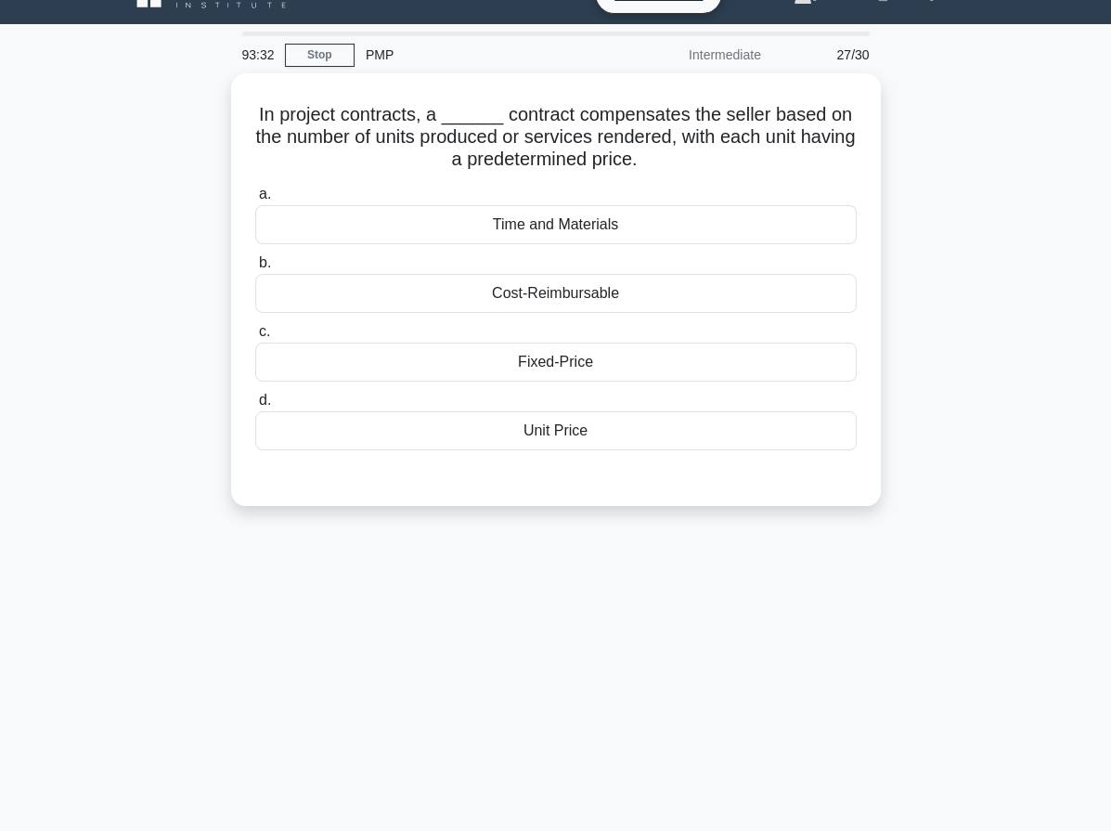
scroll to position [0, 0]
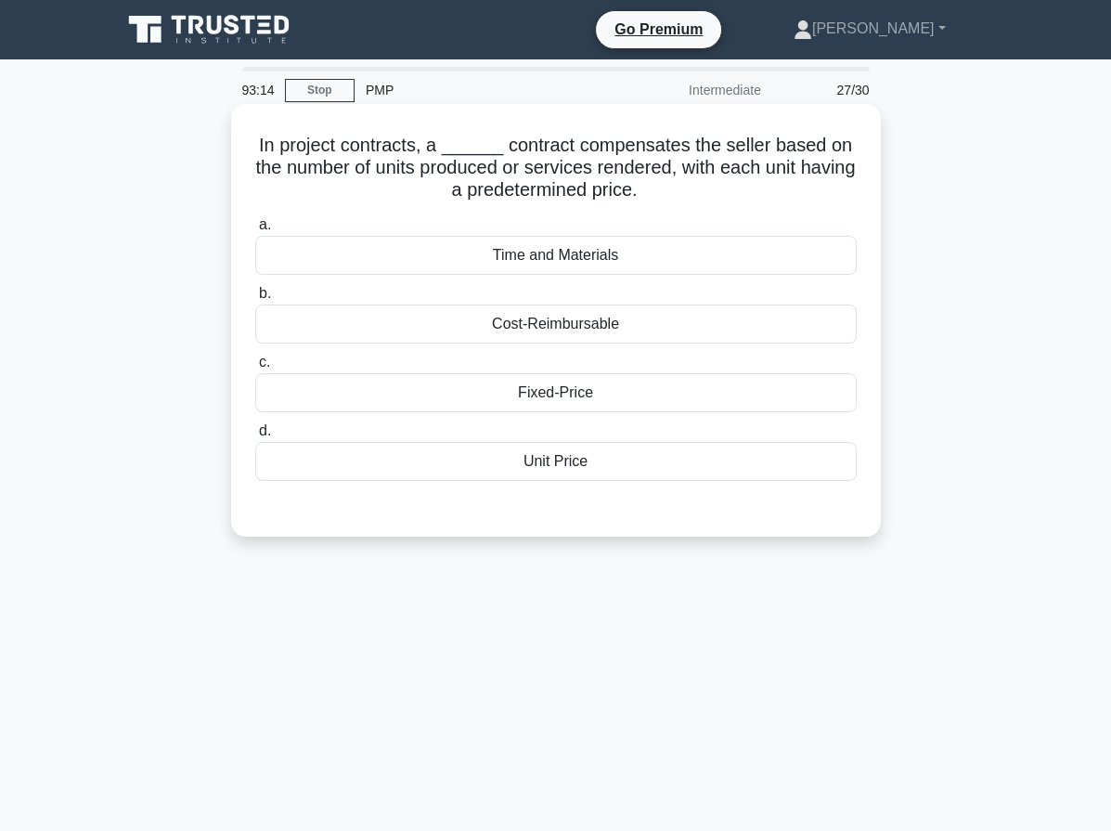
drag, startPoint x: 605, startPoint y: 322, endPoint x: 616, endPoint y: 330, distance: 13.9
click at [605, 323] on div "Cost-Reimbursable" at bounding box center [555, 323] width 601 height 39
click at [255, 300] on input "b. Cost-Reimbursable" at bounding box center [255, 294] width 0 height 12
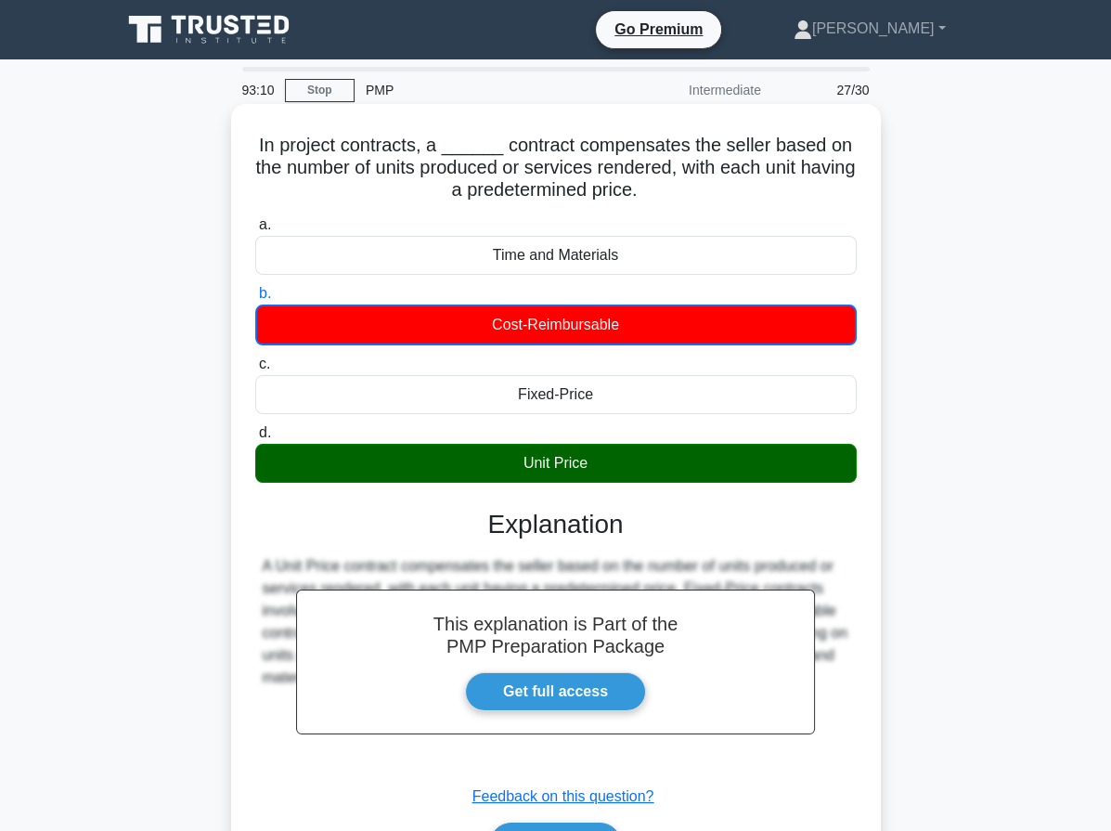
drag, startPoint x: 340, startPoint y: 162, endPoint x: 587, endPoint y: 468, distance: 392.7
click at [587, 468] on div "In project contracts, a ______ contract compensates the seller based on the num…" at bounding box center [556, 507] width 635 height 792
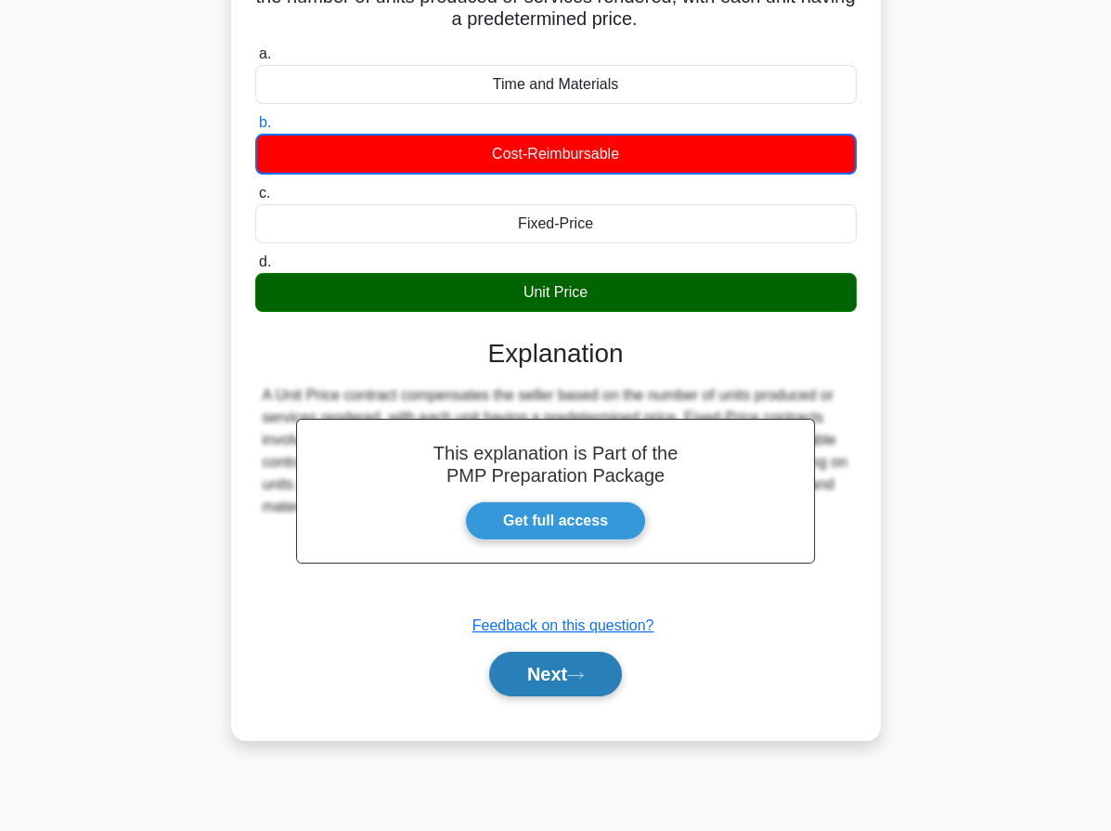
click at [571, 667] on button "Next" at bounding box center [555, 674] width 133 height 45
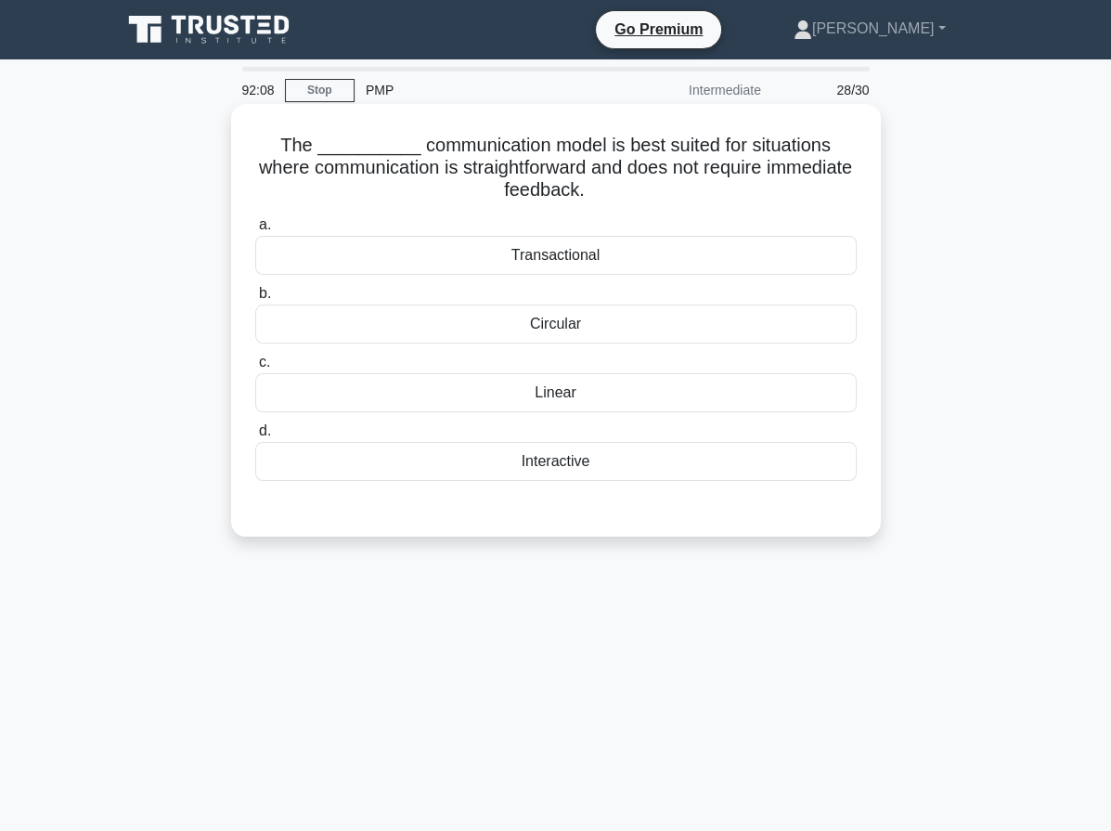
click at [592, 387] on div "Linear" at bounding box center [555, 392] width 601 height 39
click at [255, 368] on input "c. Linear" at bounding box center [255, 362] width 0 height 12
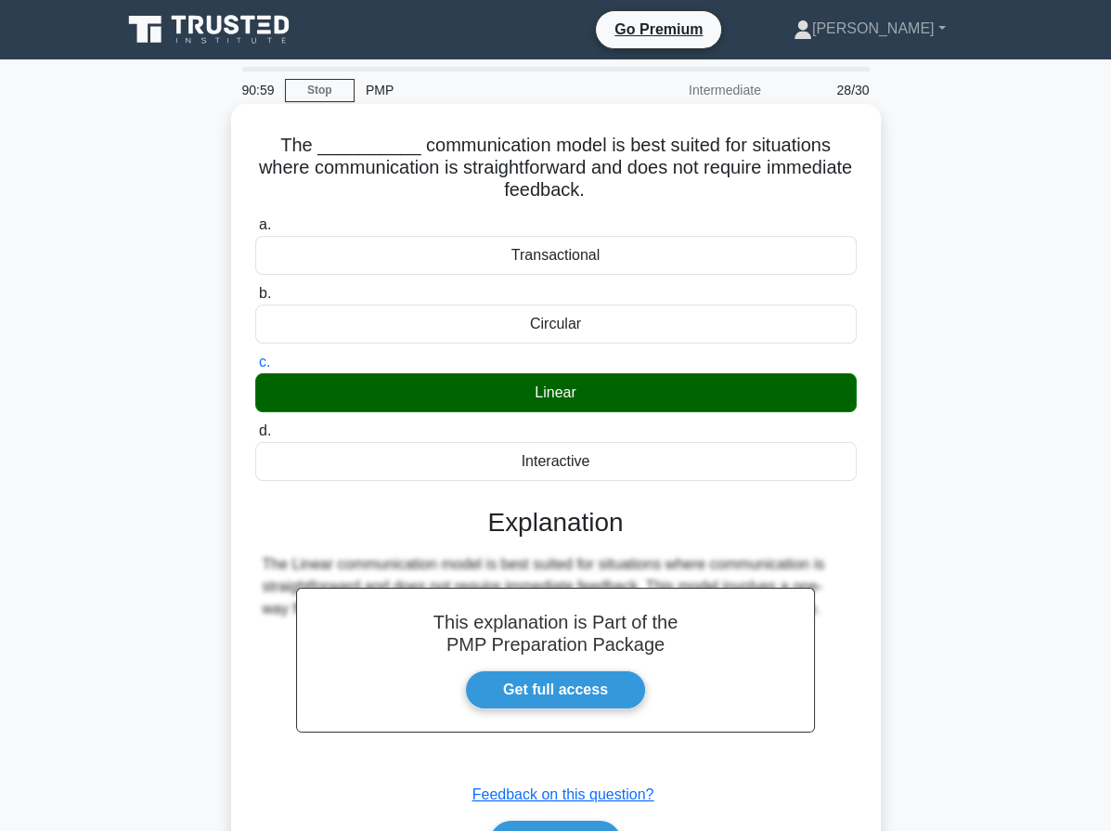
drag, startPoint x: 253, startPoint y: 142, endPoint x: 624, endPoint y: 457, distance: 485.9
click at [624, 457] on div "The __________ communication model is best suited for situations where communic…" at bounding box center [556, 506] width 635 height 790
click at [548, 824] on button "Next" at bounding box center [555, 842] width 133 height 45
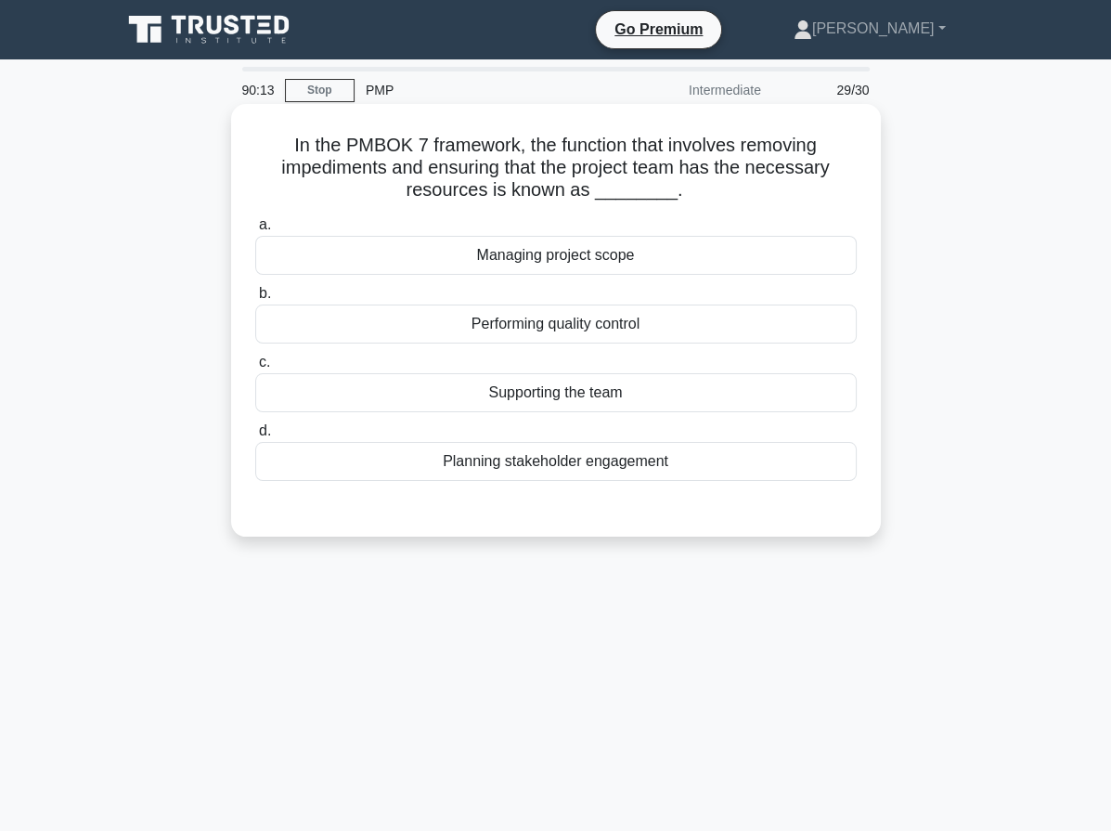
drag, startPoint x: 647, startPoint y: 265, endPoint x: 657, endPoint y: 301, distance: 36.7
click at [647, 265] on div "Managing project scope" at bounding box center [555, 255] width 601 height 39
click at [255, 231] on input "a. Managing project scope" at bounding box center [255, 225] width 0 height 12
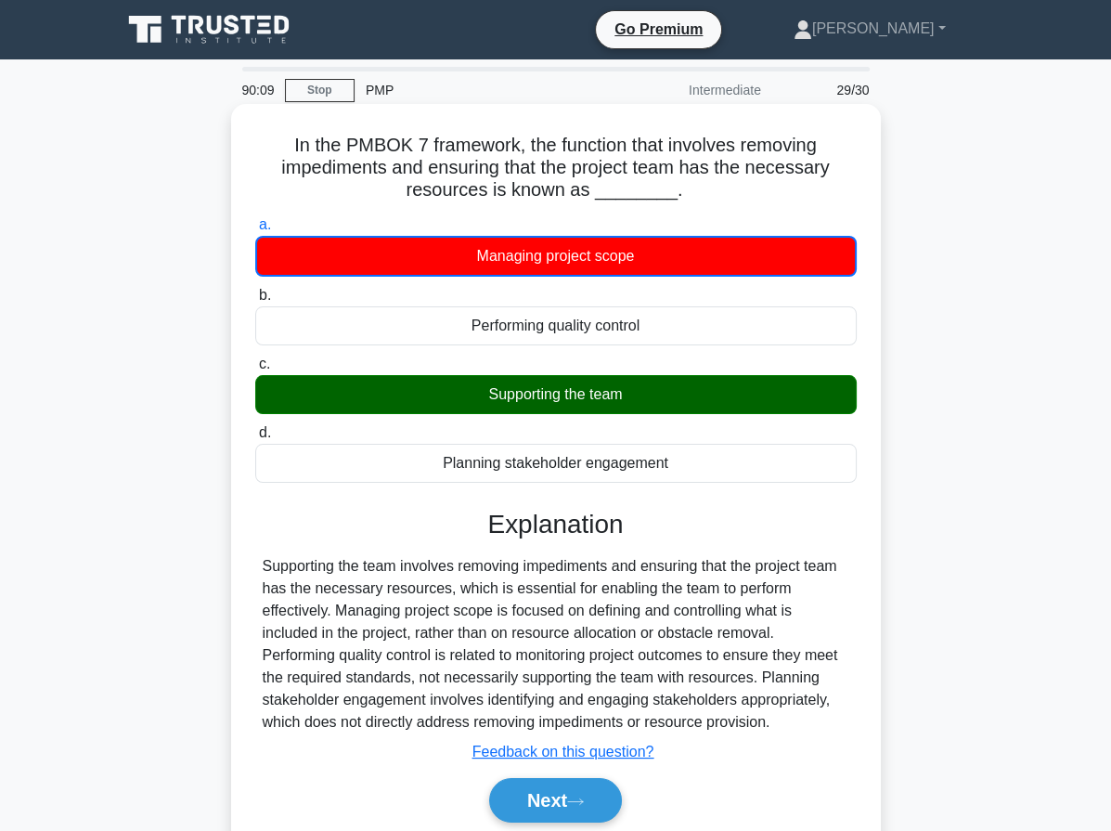
drag, startPoint x: 305, startPoint y: 163, endPoint x: 794, endPoint y: 726, distance: 745.4
click at [794, 726] on div "In the PMBOK 7 framework, the function that involves removing impediments and e…" at bounding box center [556, 484] width 635 height 747
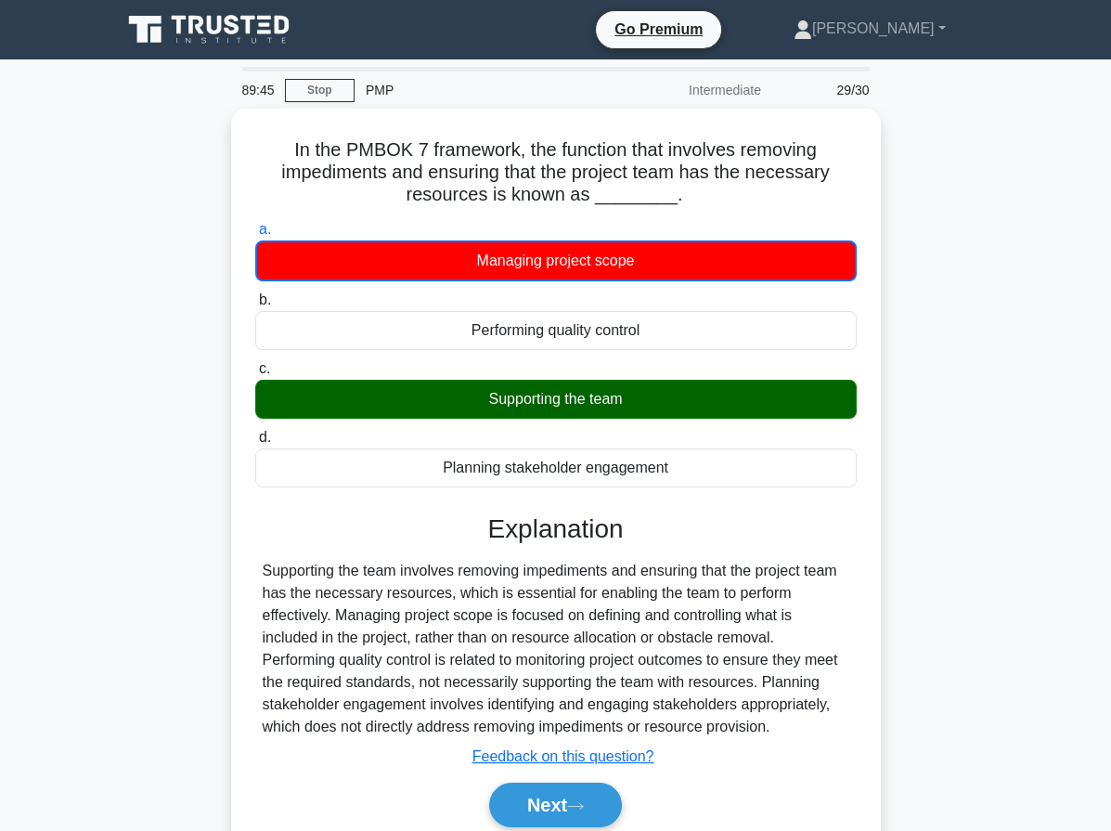
click at [159, 500] on div "In the PMBOK 7 framework, the function that involves removing impediments and e…" at bounding box center [555, 501] width 891 height 784
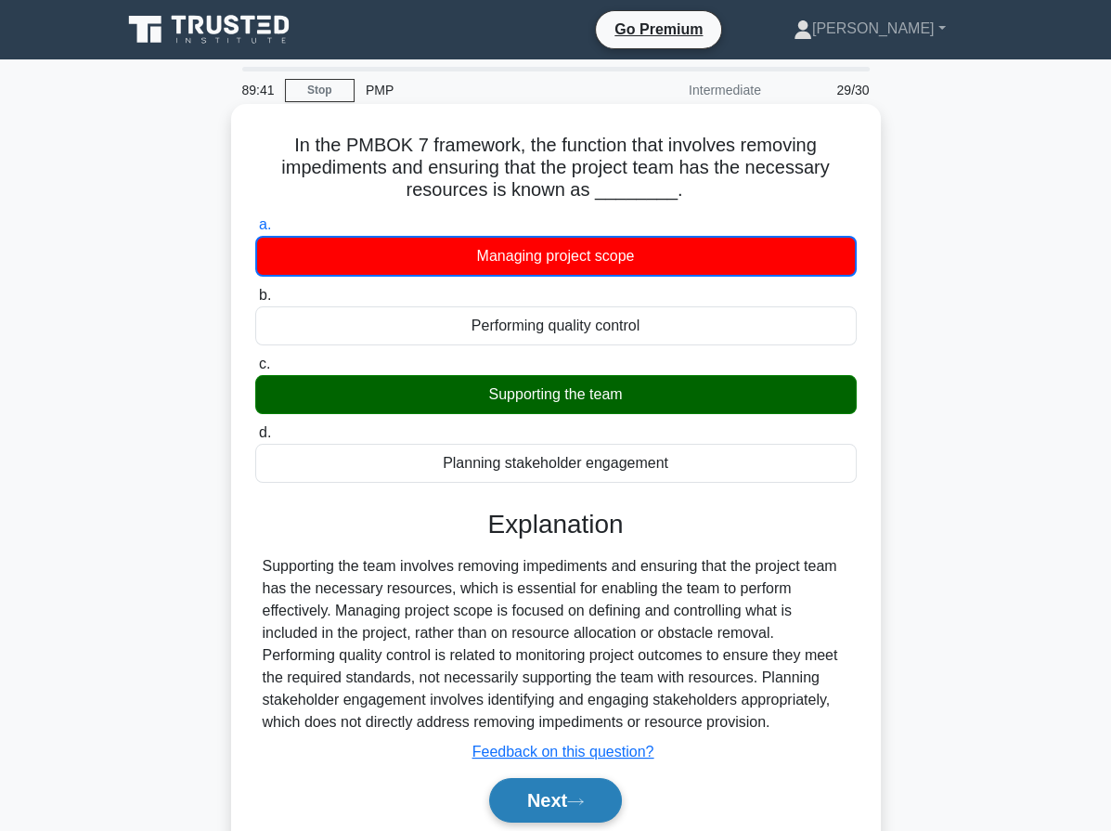
click at [615, 806] on button "Next" at bounding box center [555, 800] width 133 height 45
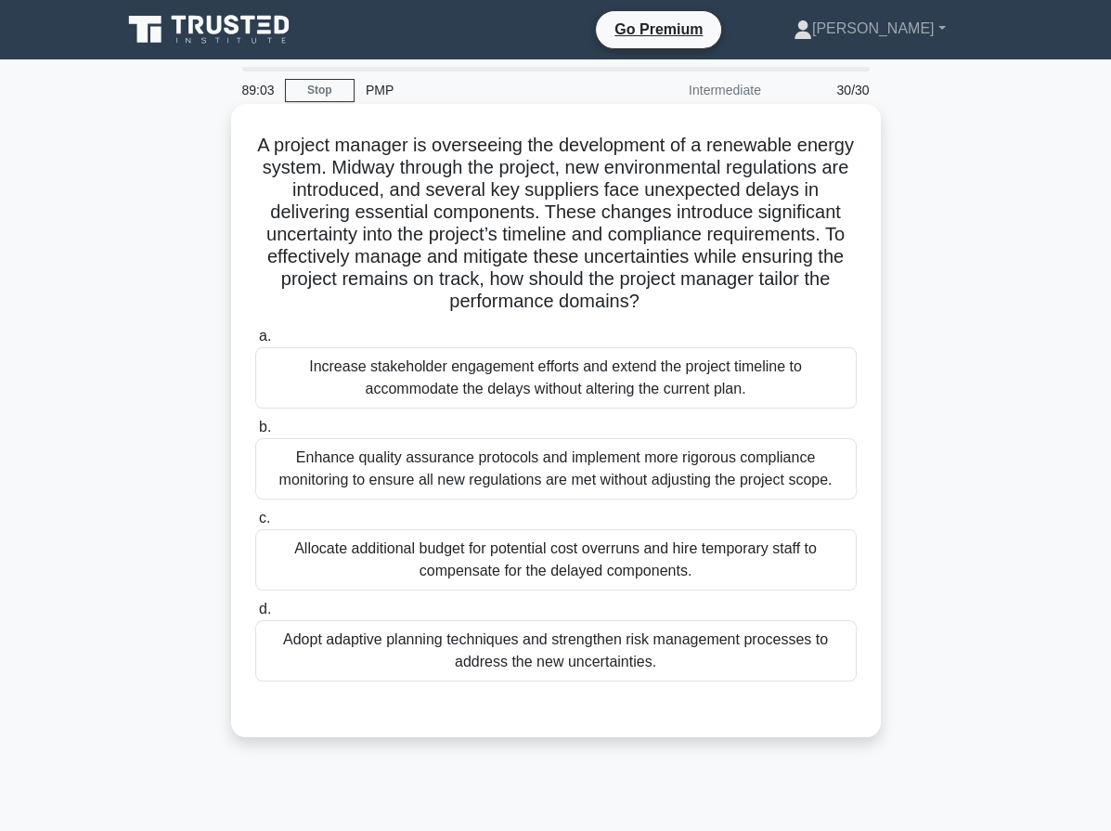
click at [537, 636] on div "Adopt adaptive planning techniques and strengthen risk management processes to …" at bounding box center [555, 650] width 601 height 61
click at [255, 615] on input "d. Adopt adaptive planning techniques and strengthen risk management processes …" at bounding box center [255, 609] width 0 height 12
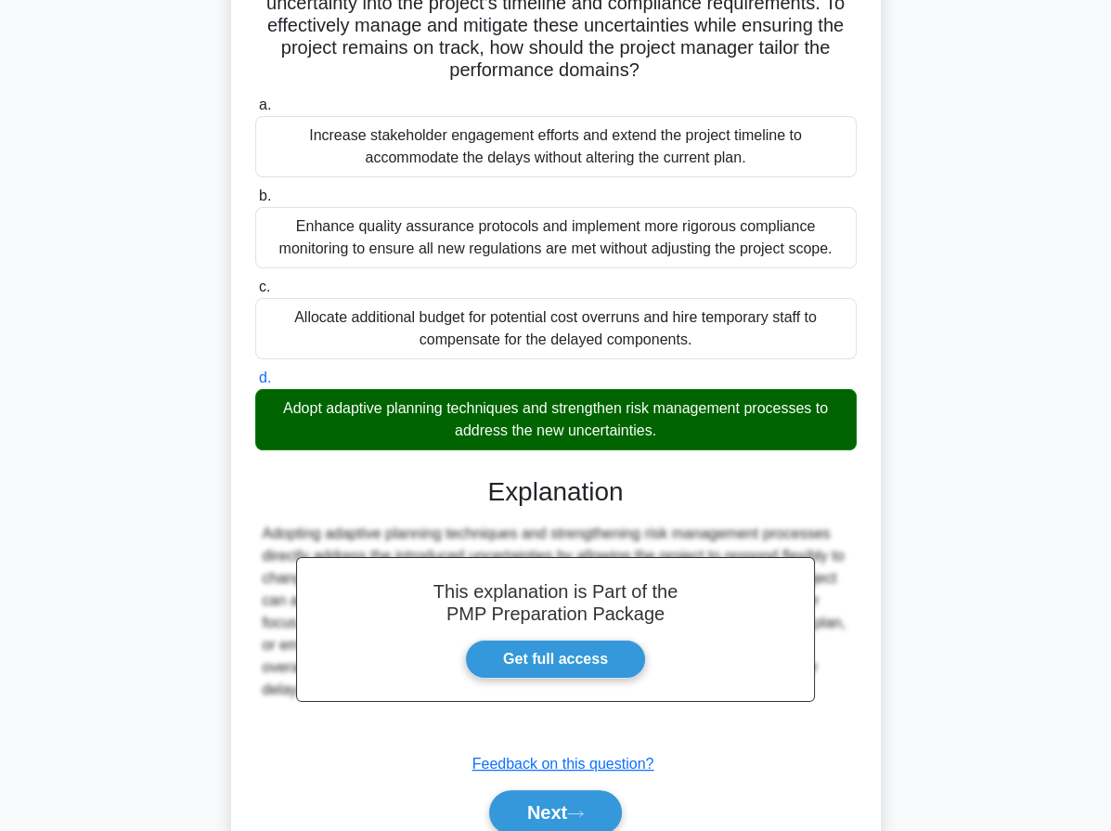
scroll to position [310, 0]
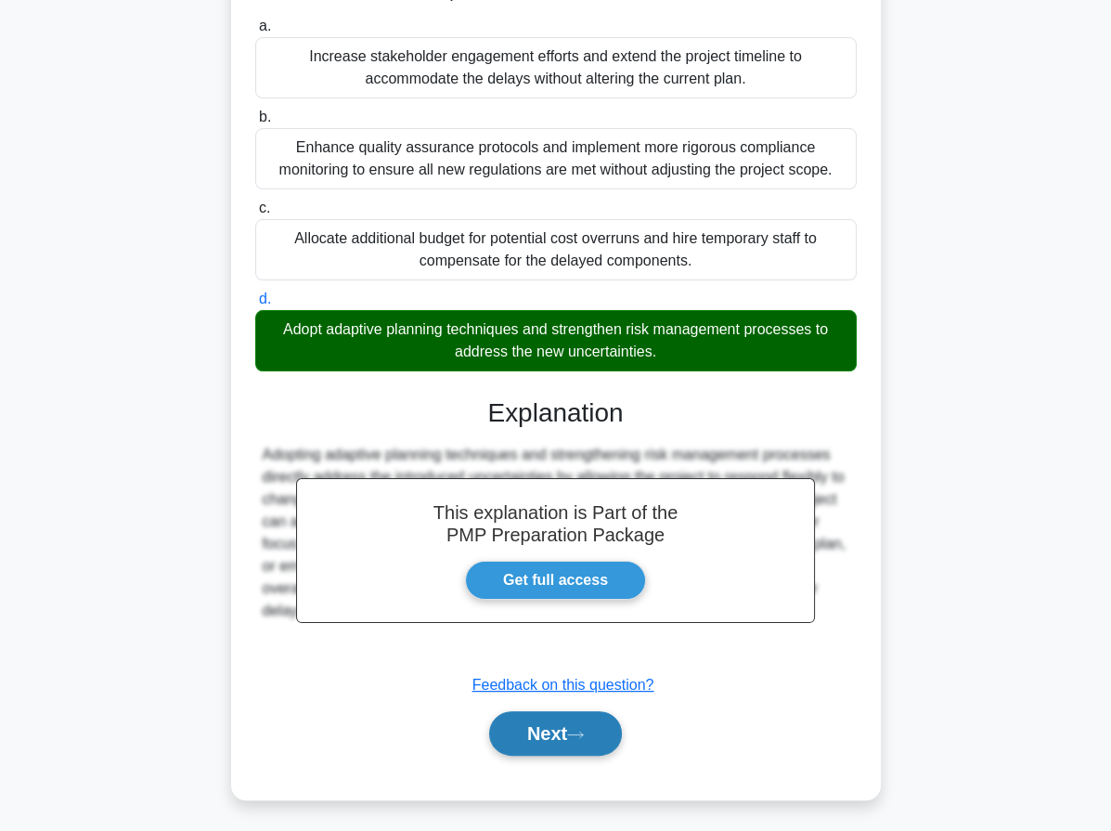
click at [544, 734] on button "Next" at bounding box center [555, 733] width 133 height 45
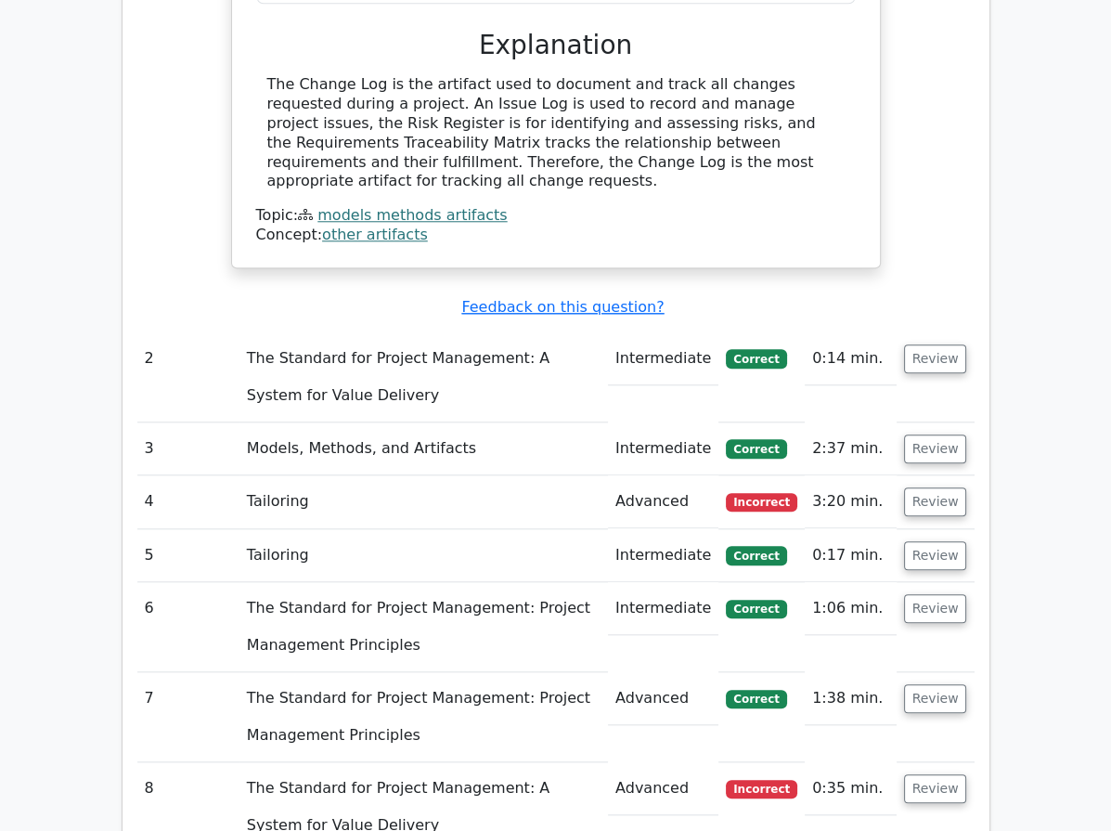
scroll to position [3690, 0]
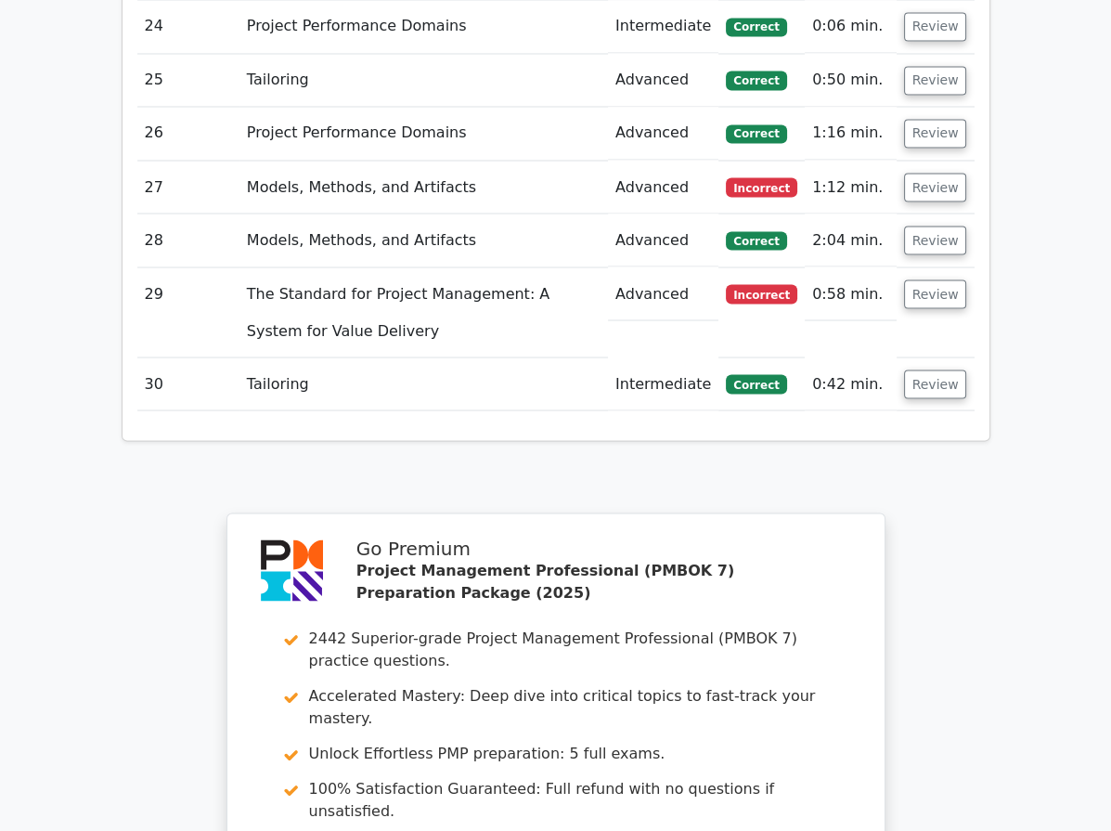
drag, startPoint x: 407, startPoint y: 135, endPoint x: 429, endPoint y: 400, distance: 266.4
